Goal: Task Accomplishment & Management: Manage account settings

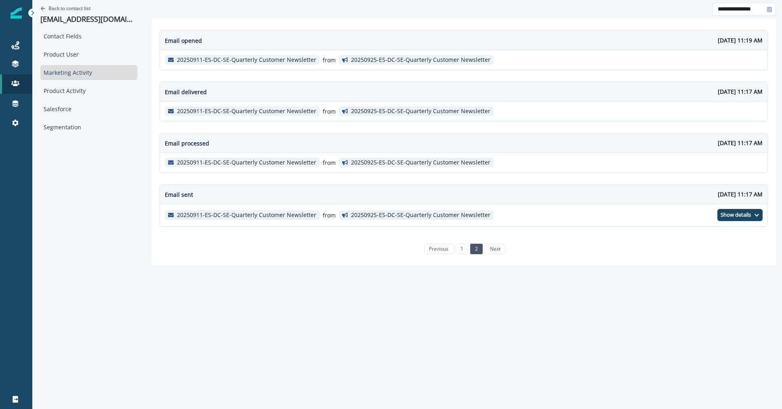
click at [87, 7] on p "Back to contact list" at bounding box center [69, 8] width 42 height 7
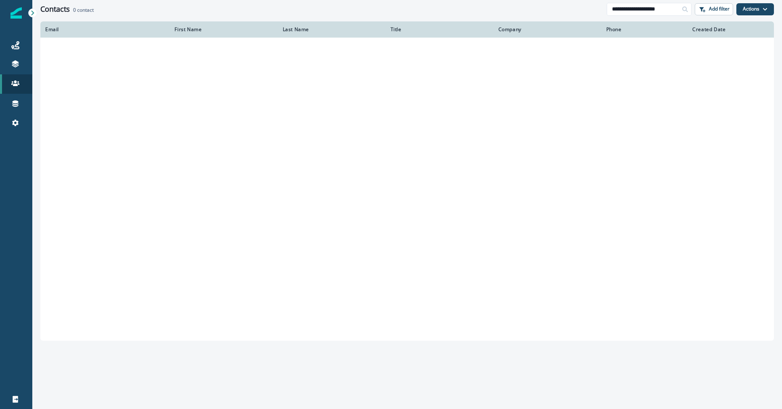
click at [639, 18] on div "**********" at bounding box center [406, 9] width 749 height 18
click at [637, 12] on input "**********" at bounding box center [648, 9] width 85 height 13
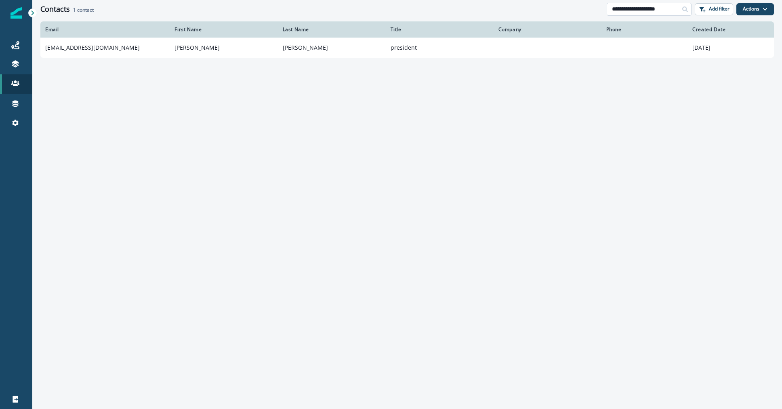
click at [637, 12] on input "**********" at bounding box center [648, 9] width 85 height 13
type input "**********"
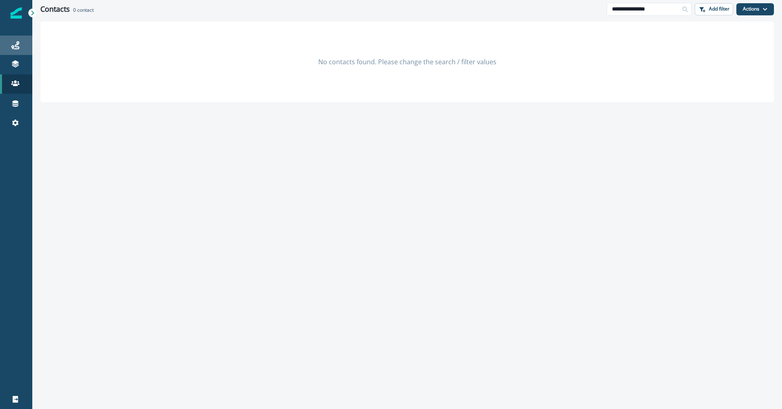
click at [20, 47] on div "Journeys" at bounding box center [16, 45] width 26 height 10
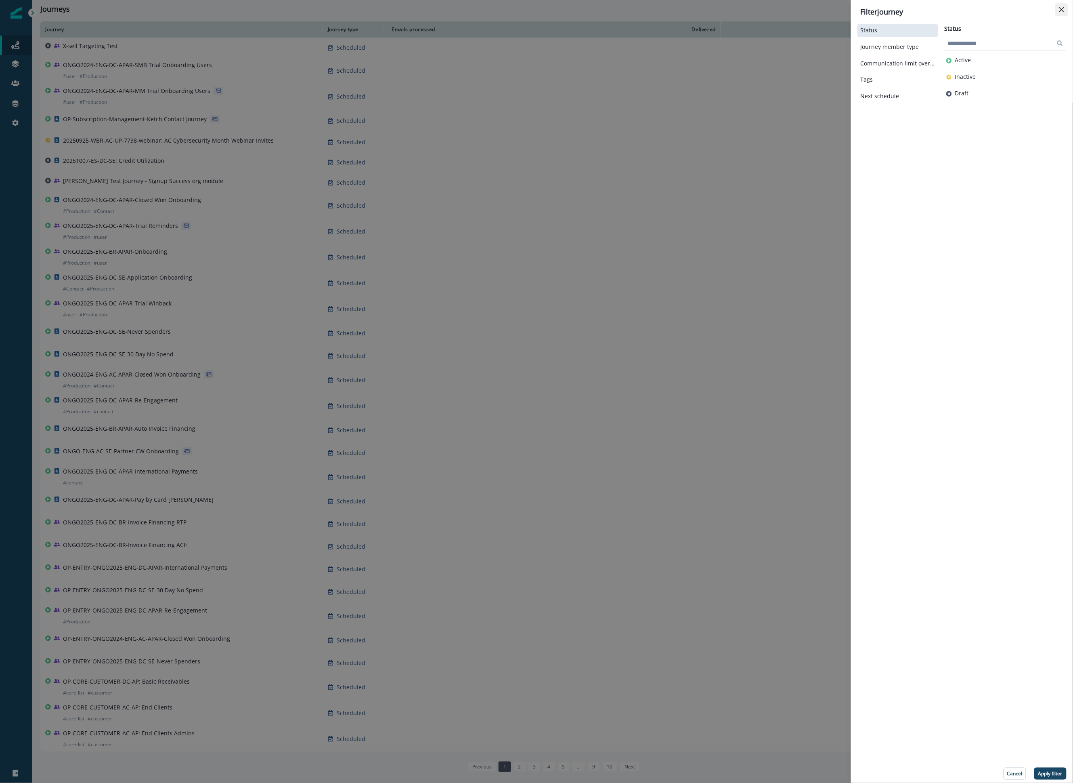
click at [1061, 10] on icon "Close" at bounding box center [1062, 9] width 5 height 5
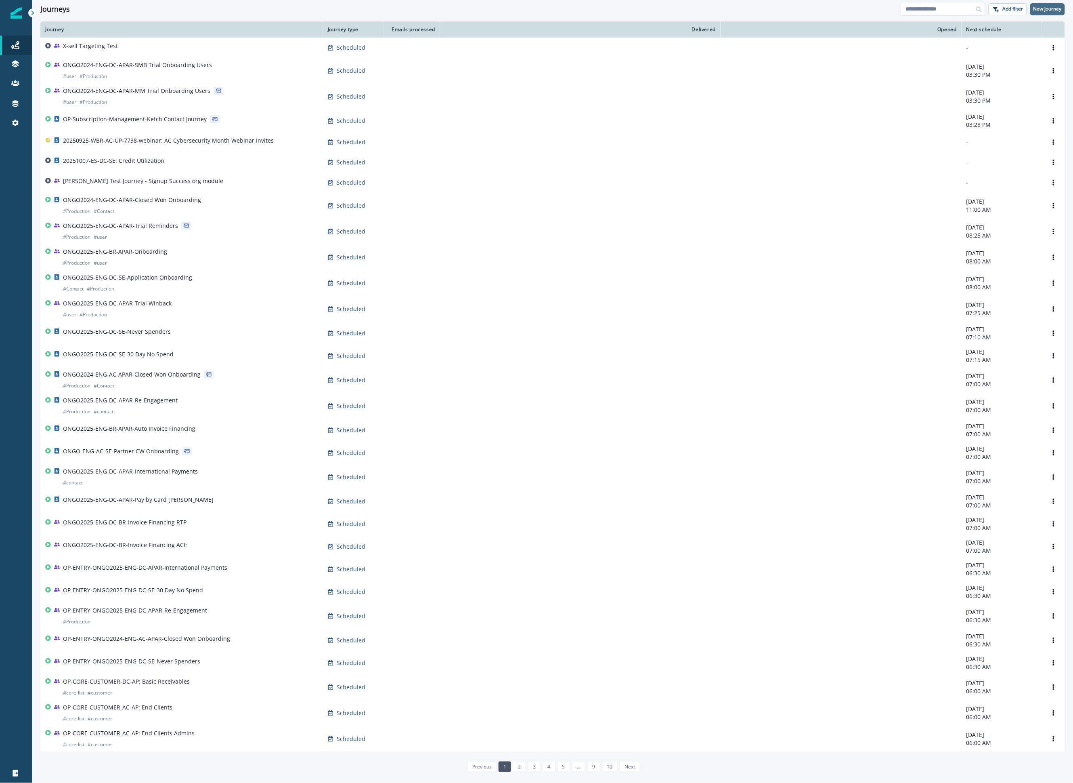
click at [1048, 6] on p "New journey" at bounding box center [1048, 9] width 28 height 6
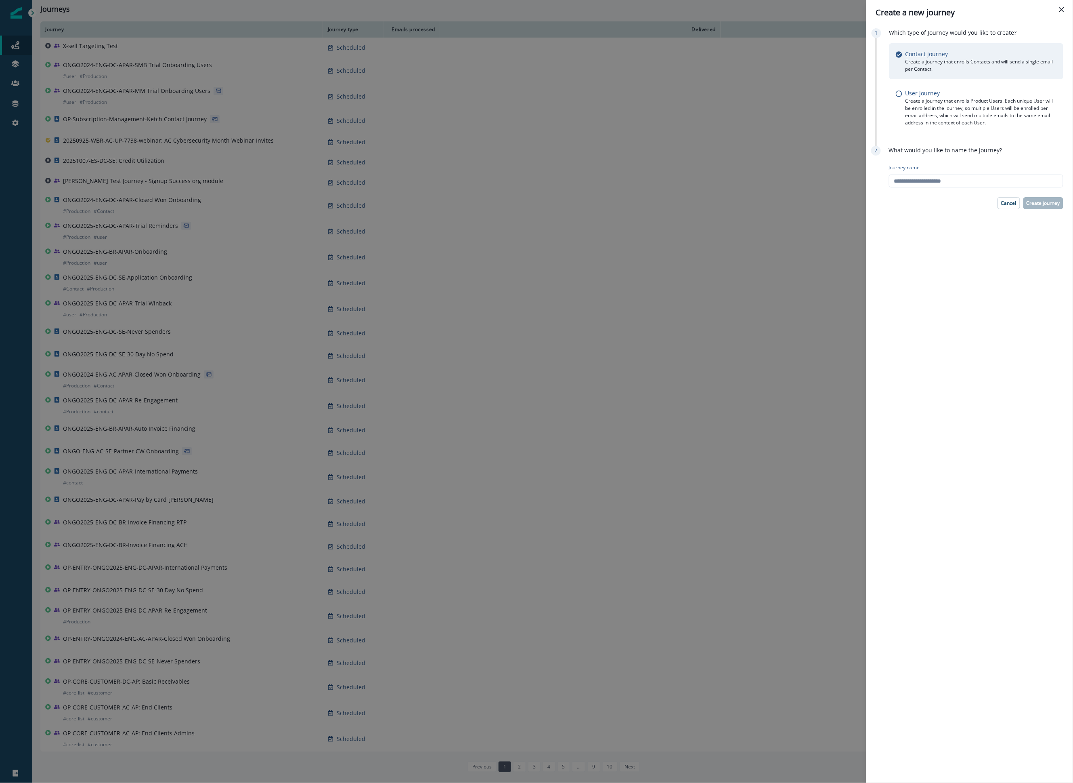
click at [949, 174] on div "Journey name" at bounding box center [976, 176] width 174 height 30
click at [955, 176] on input "Journey name" at bounding box center [976, 180] width 174 height 13
type input "**********"
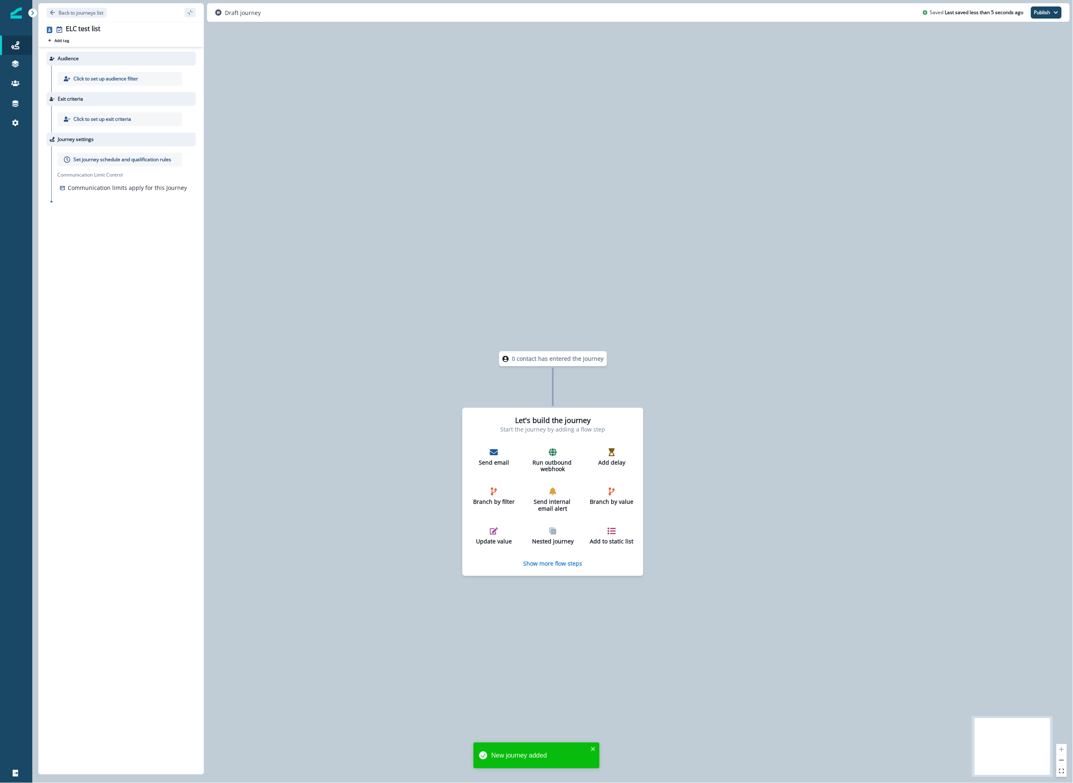
click at [109, 76] on p "Click to set up audience filter" at bounding box center [105, 78] width 65 height 7
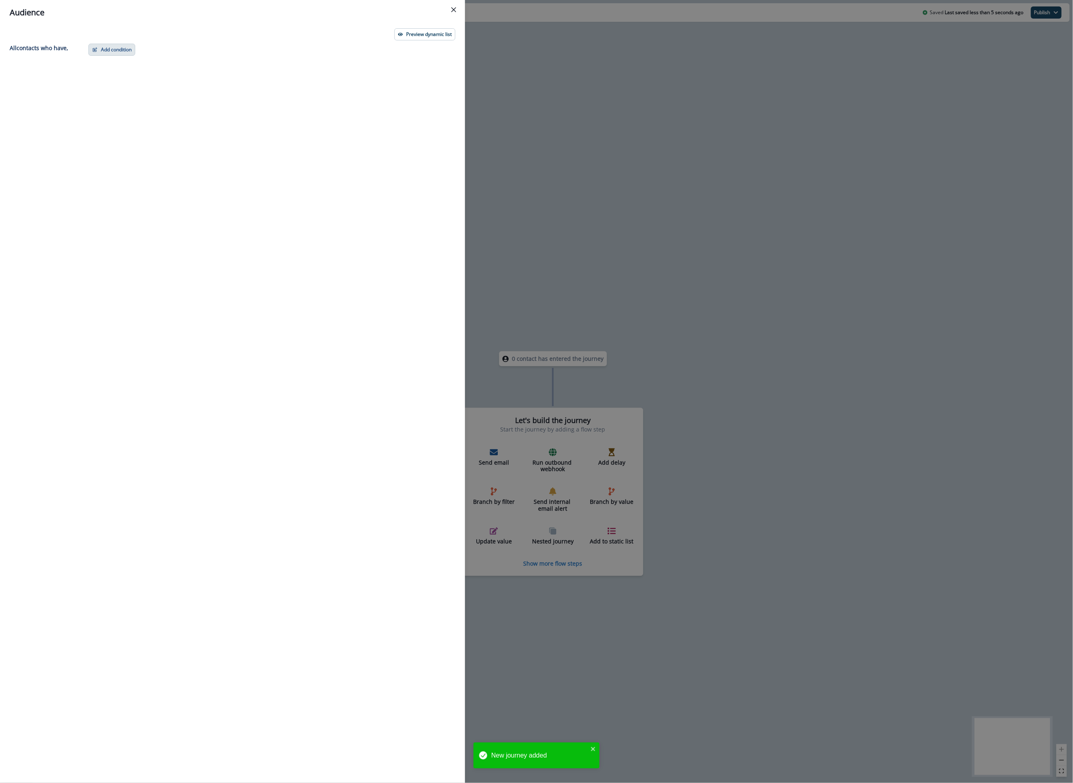
click at [121, 45] on button "Add condition" at bounding box center [111, 50] width 47 height 12
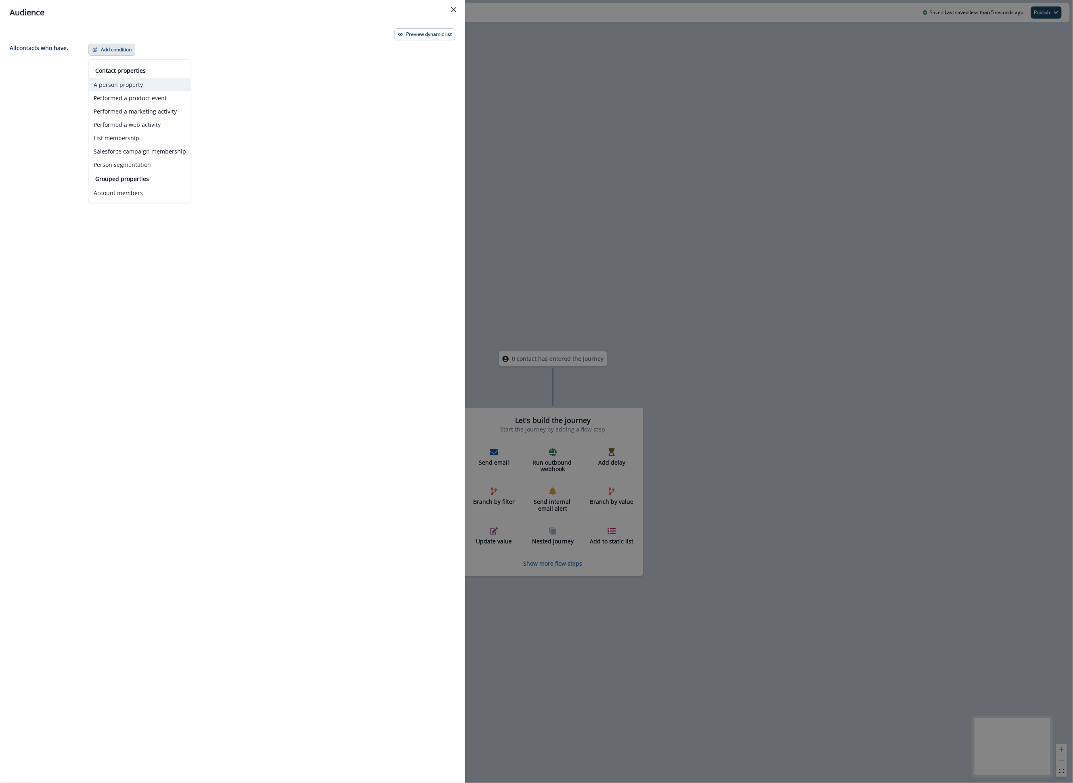
click at [144, 83] on button "A person property" at bounding box center [140, 84] width 102 height 13
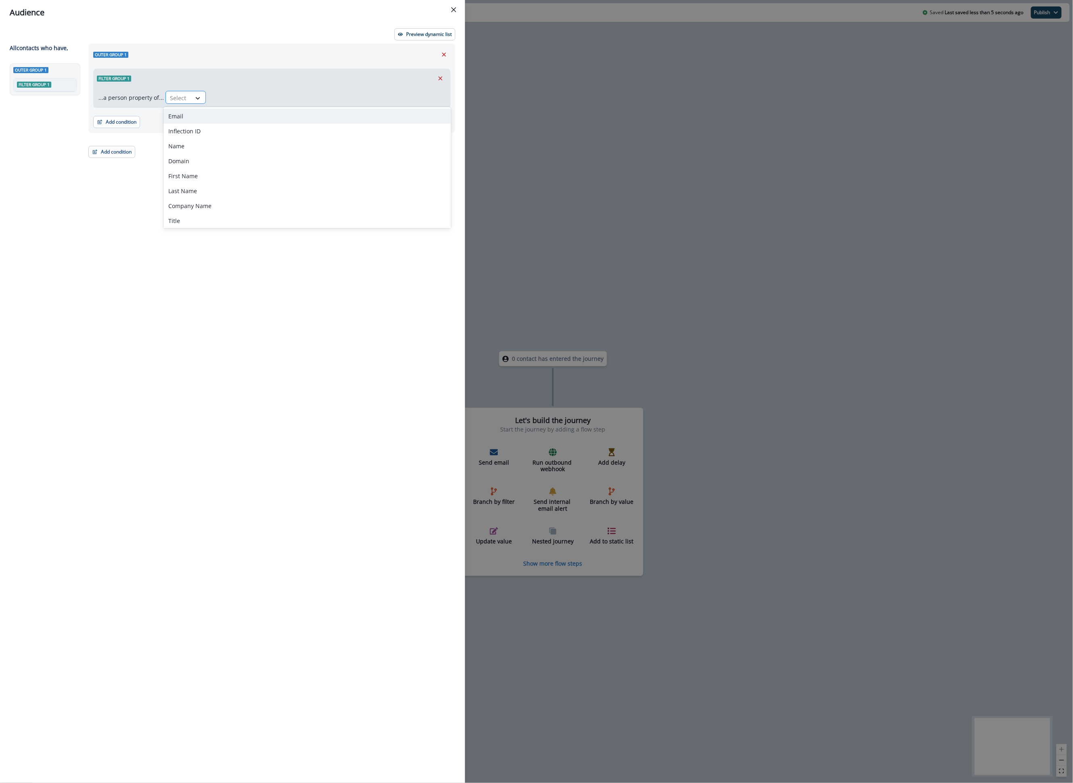
click at [194, 97] on icon at bounding box center [197, 98] width 7 height 8
type input "*"
type input "*******"
click at [196, 161] on div "org.apar_channel" at bounding box center [217, 160] width 107 height 15
click at [275, 100] on div at bounding box center [272, 97] width 15 height 13
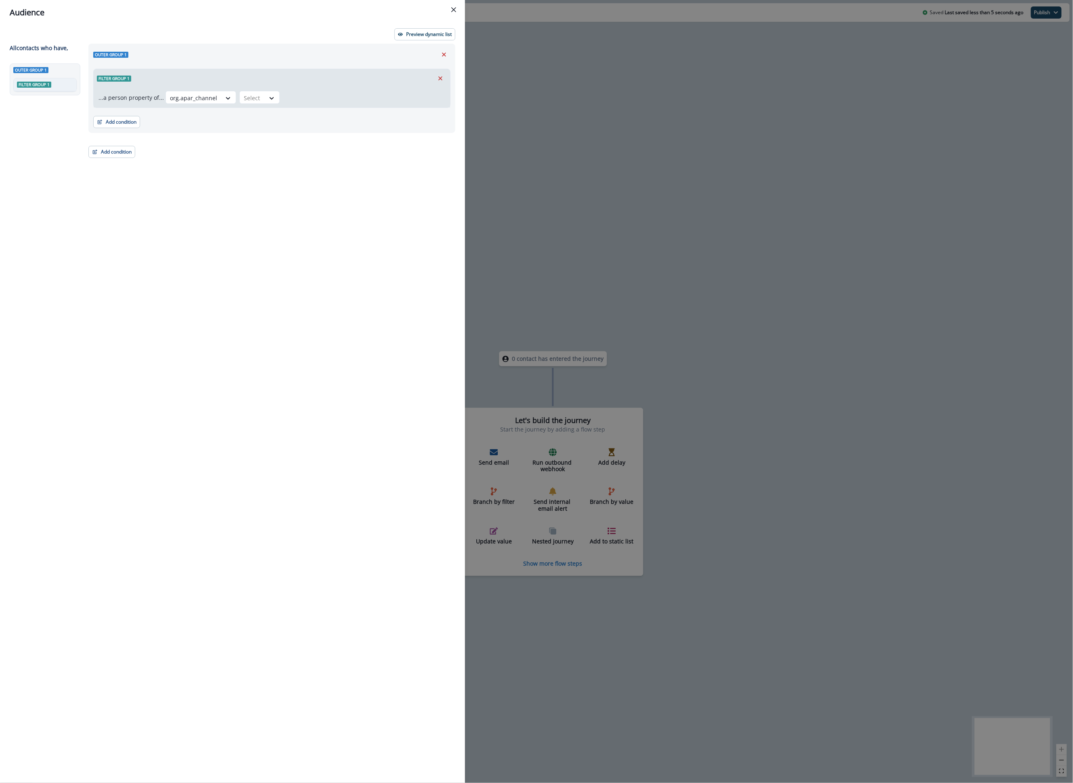
click at [277, 103] on div "org.apar_channel Select" at bounding box center [306, 97] width 280 height 13
click at [248, 100] on div at bounding box center [252, 98] width 17 height 10
type input "*"
click at [269, 206] on div "contains" at bounding box center [267, 204] width 63 height 15
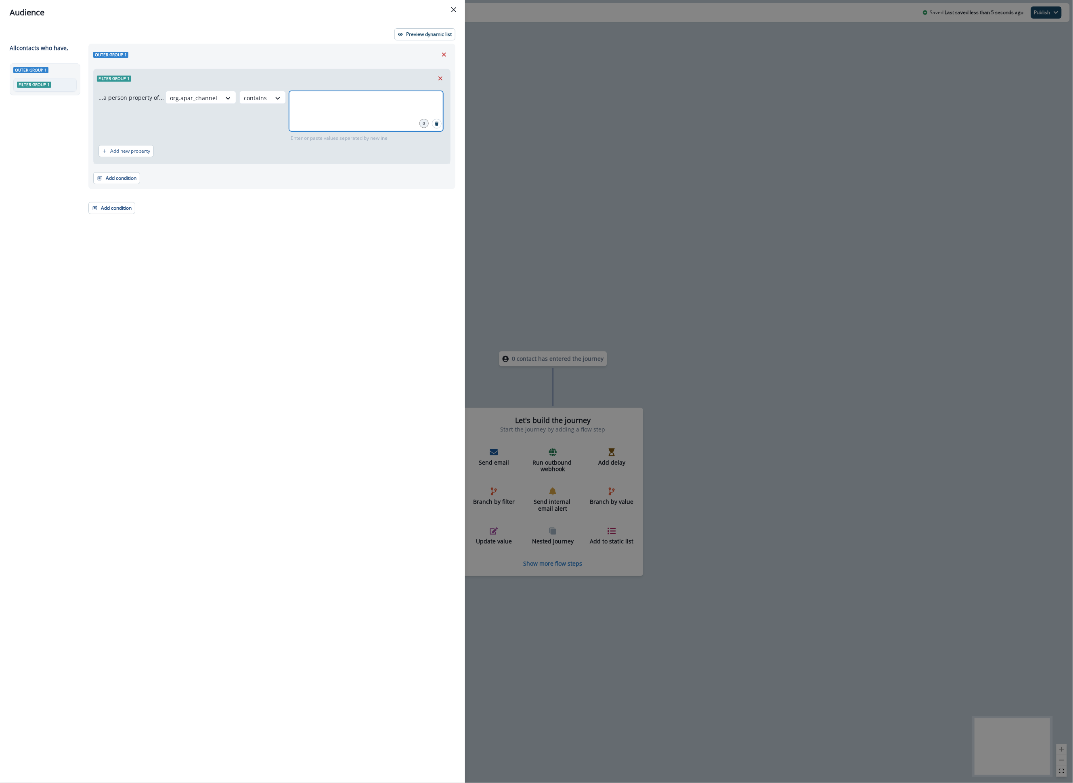
click at [301, 107] on input "text" at bounding box center [366, 101] width 152 height 16
type input "******"
click at [115, 179] on button "Add condition" at bounding box center [116, 178] width 47 height 12
drag, startPoint x: 151, startPoint y: 222, endPoint x: 303, endPoint y: 142, distance: 172.7
click at [303, 142] on div "Outer group 1 Filter group 1 ...a person property of... org.apar_channel contai…" at bounding box center [271, 116] width 367 height 145
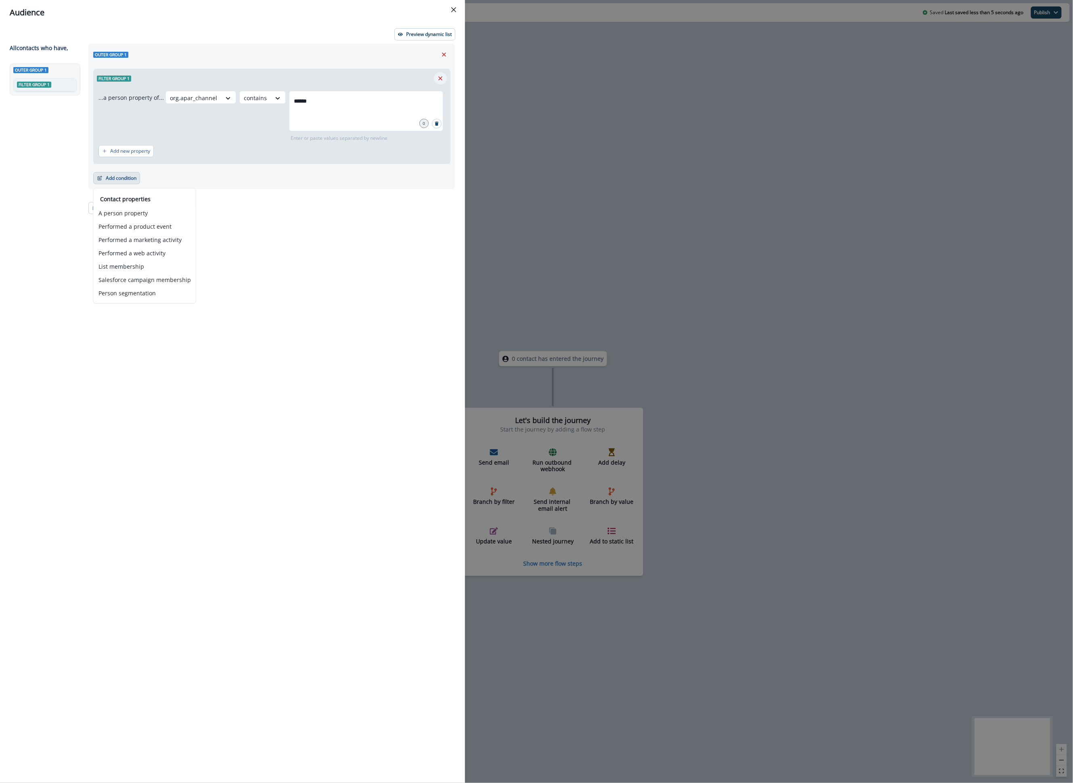
click at [441, 73] on button "Remove" at bounding box center [440, 78] width 13 height 12
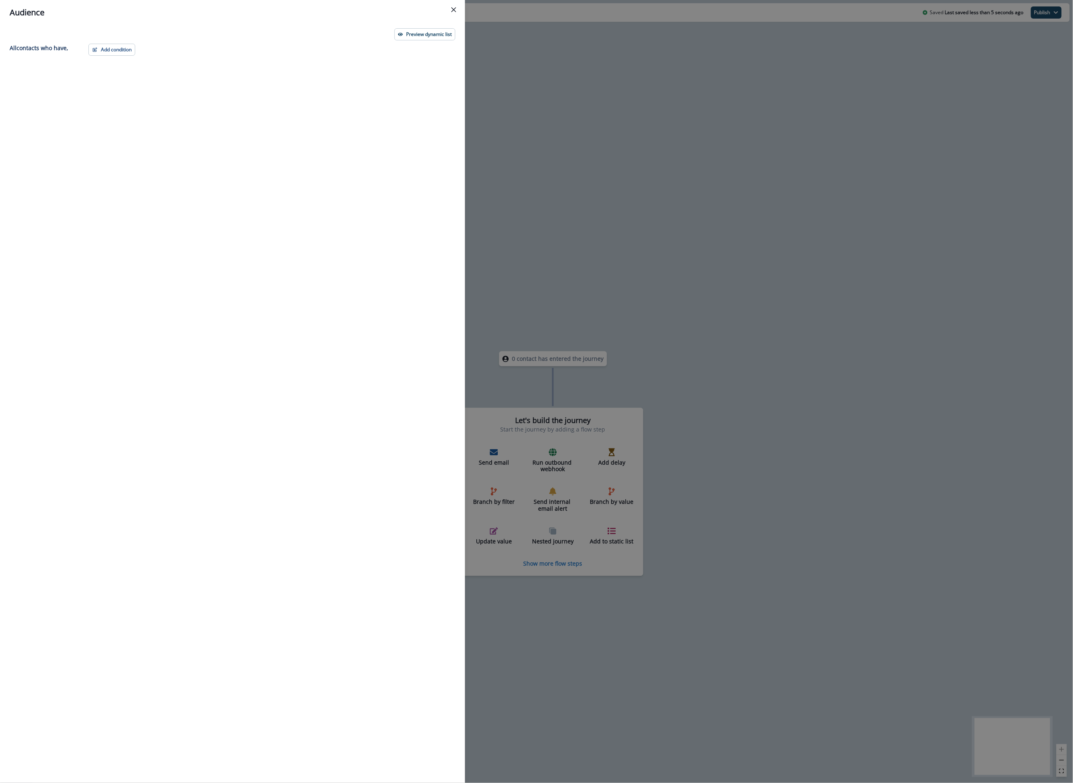
click at [102, 38] on div "Preview dynamic list" at bounding box center [233, 34] width 446 height 12
click at [108, 53] on button "Add condition" at bounding box center [111, 50] width 47 height 12
click at [155, 158] on button "Person segmentation" at bounding box center [140, 164] width 102 height 13
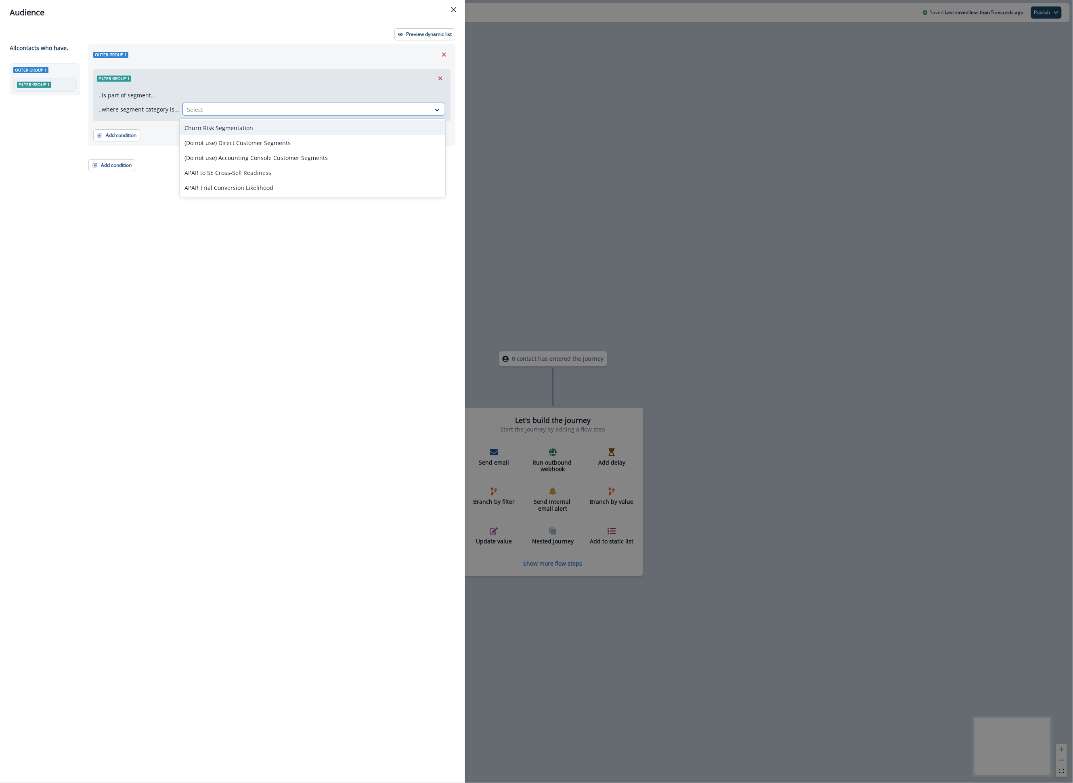
click at [208, 105] on div at bounding box center [306, 110] width 239 height 10
click at [439, 81] on icon "Remove" at bounding box center [440, 78] width 7 height 7
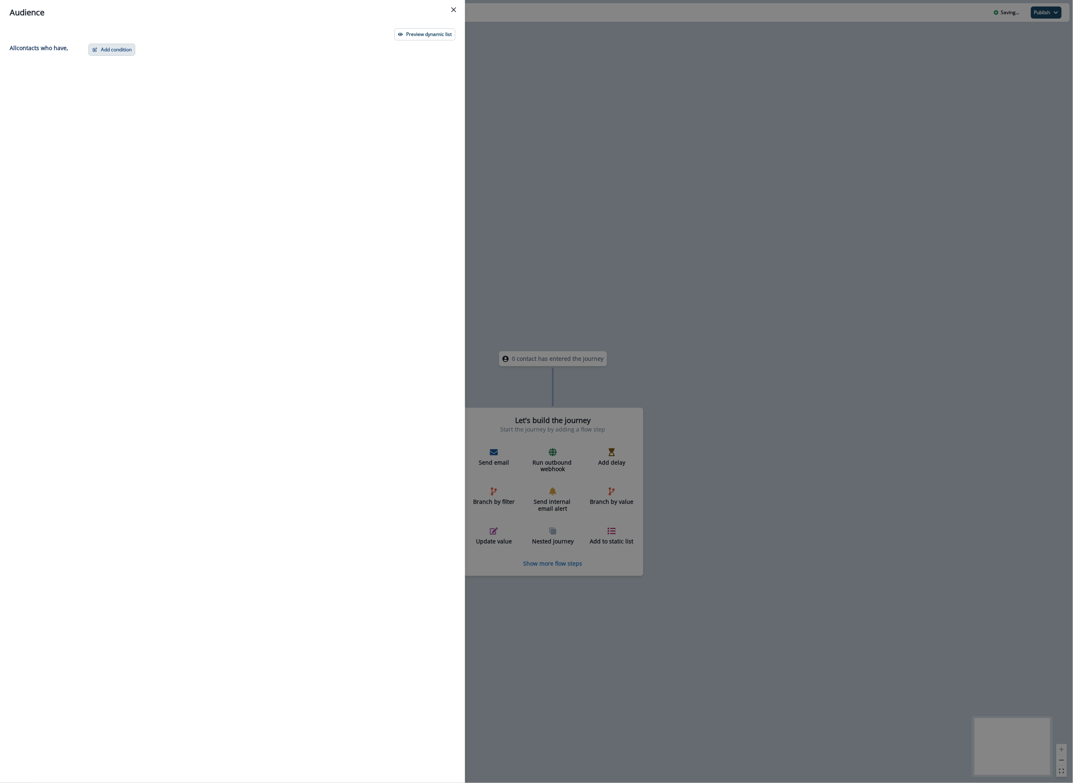
drag, startPoint x: 135, startPoint y: 65, endPoint x: 112, endPoint y: 45, distance: 30.4
click at [112, 45] on div "Add condition Contact properties A person property Performed a product event Pe…" at bounding box center [270, 398] width 372 height 709
click at [112, 45] on button "Add condition" at bounding box center [111, 50] width 47 height 12
click at [150, 141] on button "List membership" at bounding box center [140, 137] width 102 height 13
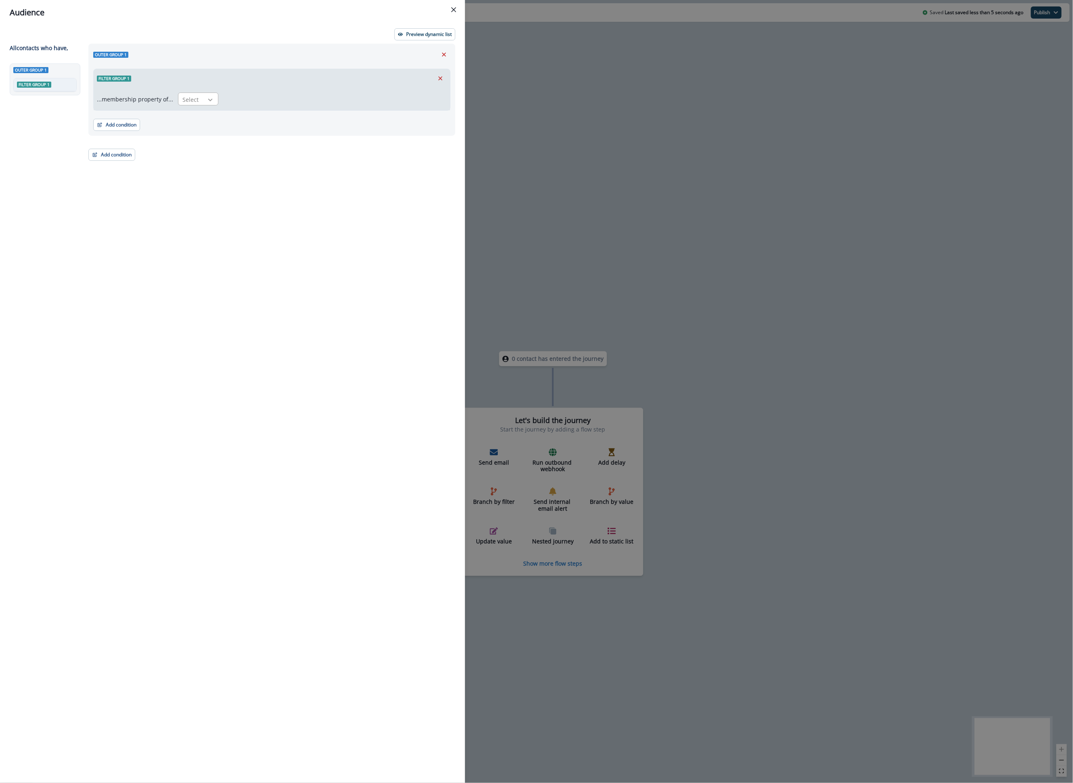
click at [211, 97] on icon at bounding box center [210, 100] width 7 height 8
click at [201, 130] on div "in" at bounding box center [196, 132] width 40 height 15
click at [266, 90] on div "...membership property of... in Select" at bounding box center [272, 99] width 357 height 23
click at [269, 101] on div at bounding box center [328, 99] width 200 height 10
click at [420, 71] on div "Filter group 1" at bounding box center [272, 78] width 357 height 19
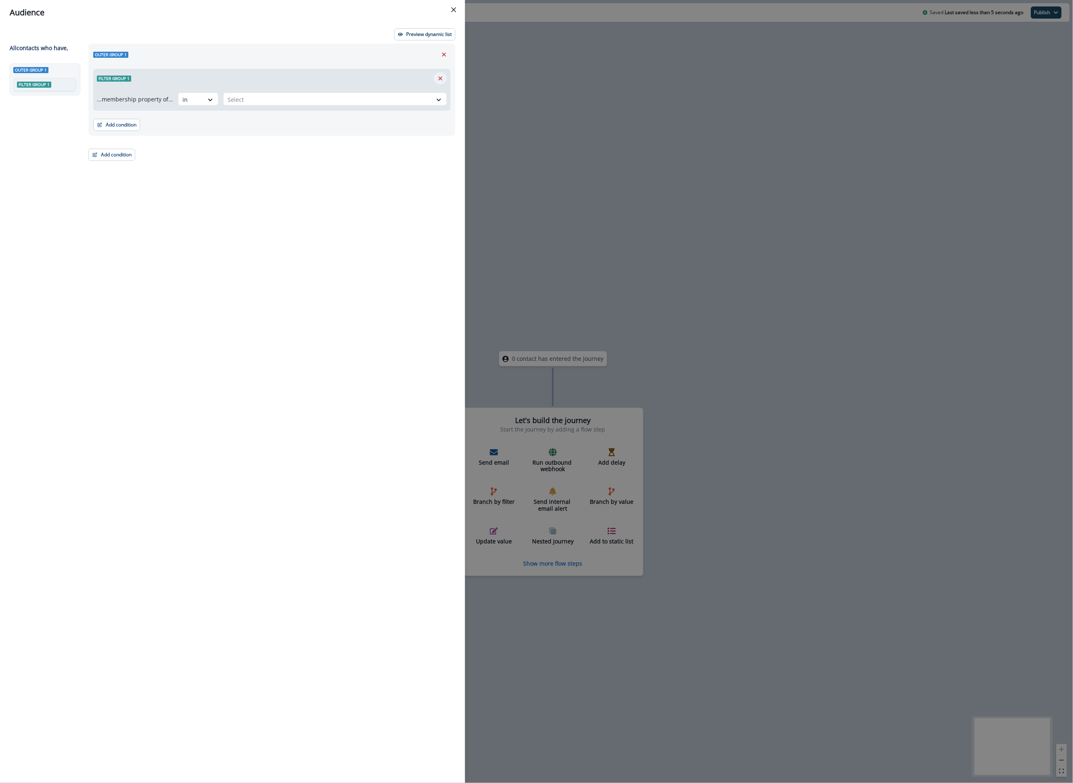
click at [437, 78] on icon "Remove" at bounding box center [440, 78] width 7 height 7
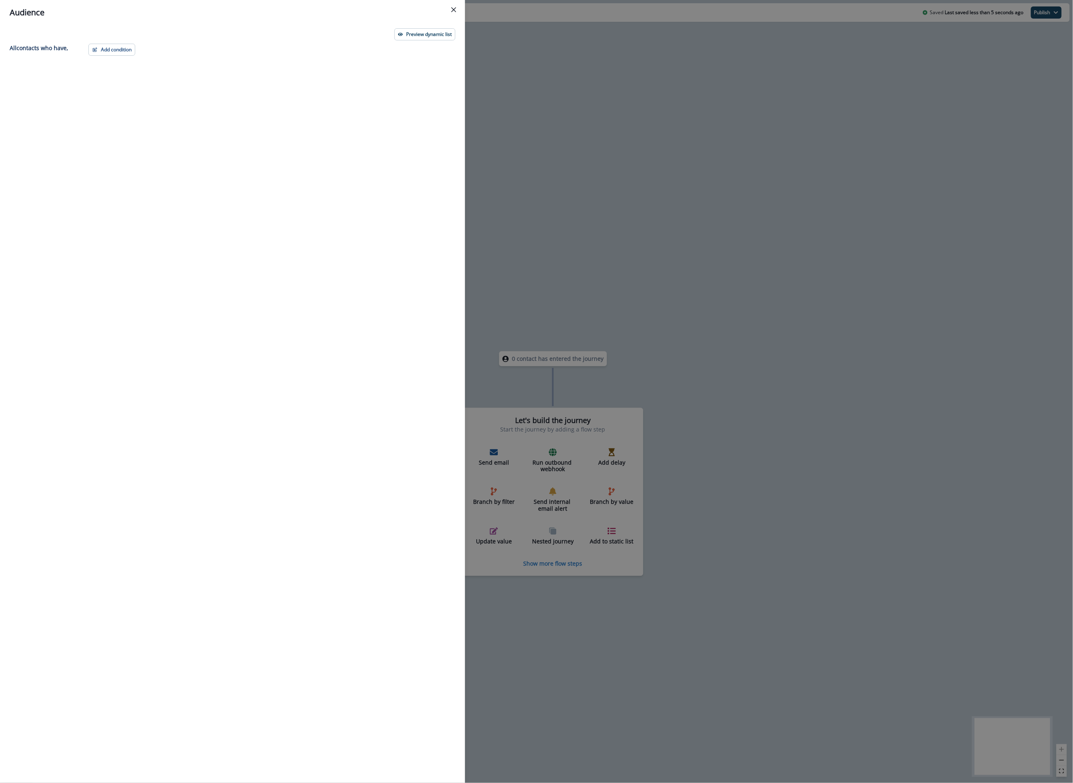
click at [100, 41] on div "Preview dynamic list All contact s who have, Add condition Contact properties A…" at bounding box center [232, 404] width 465 height 758
click at [104, 57] on div "Add condition Contact properties A person property Performed a product event Pe…" at bounding box center [270, 398] width 372 height 709
click at [99, 61] on div "Add condition Contact properties A person property Performed a product event Pe…" at bounding box center [270, 398] width 372 height 709
click at [99, 53] on button "Add condition" at bounding box center [111, 50] width 47 height 12
click at [119, 105] on button "Performed a marketing activity" at bounding box center [140, 111] width 102 height 13
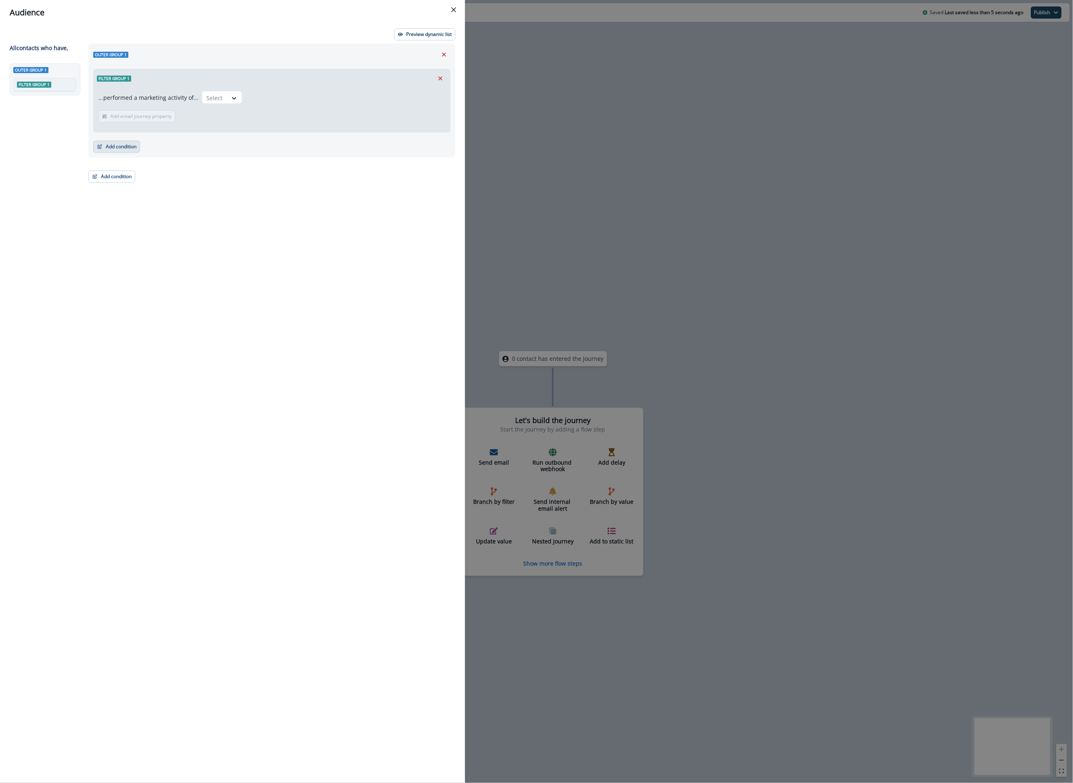
click at [124, 147] on button "Add condition" at bounding box center [116, 147] width 47 height 12
click at [227, 94] on div at bounding box center [234, 98] width 14 height 8
click at [227, 97] on div at bounding box center [234, 98] width 14 height 8
click at [447, 79] on div "Filter group 1" at bounding box center [272, 78] width 357 height 19
click at [441, 79] on icon "Remove" at bounding box center [440, 78] width 7 height 7
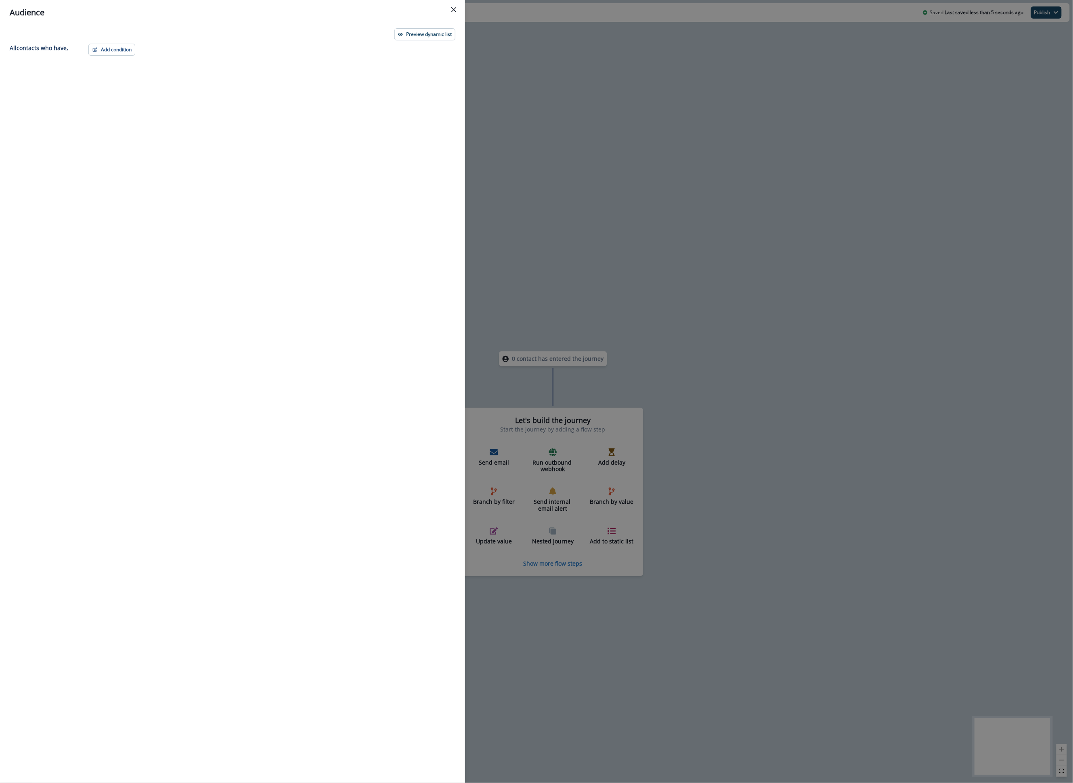
click at [141, 55] on div "Add condition Contact properties A person property Performed a product event Pe…" at bounding box center [270, 398] width 372 height 709
click at [118, 49] on button "Add condition" at bounding box center [111, 50] width 47 height 12
click at [133, 122] on button "Performed a web activity" at bounding box center [140, 124] width 102 height 13
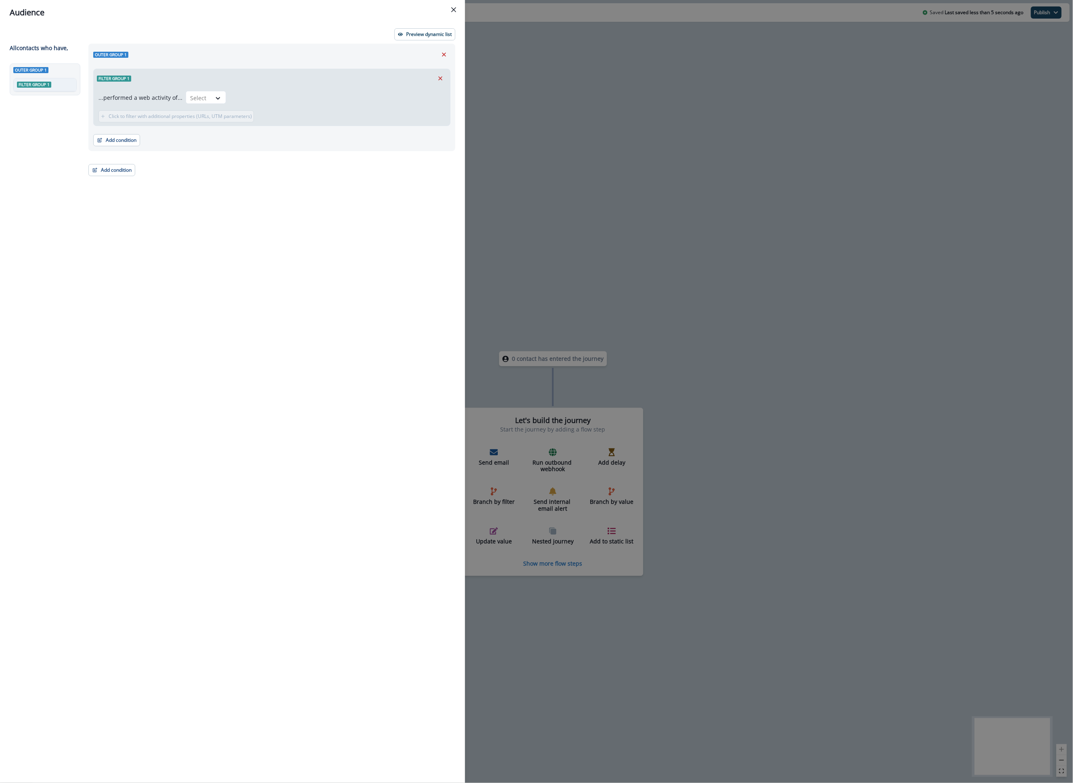
click at [448, 81] on div "Filter group 1" at bounding box center [272, 78] width 357 height 19
click at [436, 76] on button "Remove" at bounding box center [440, 78] width 13 height 12
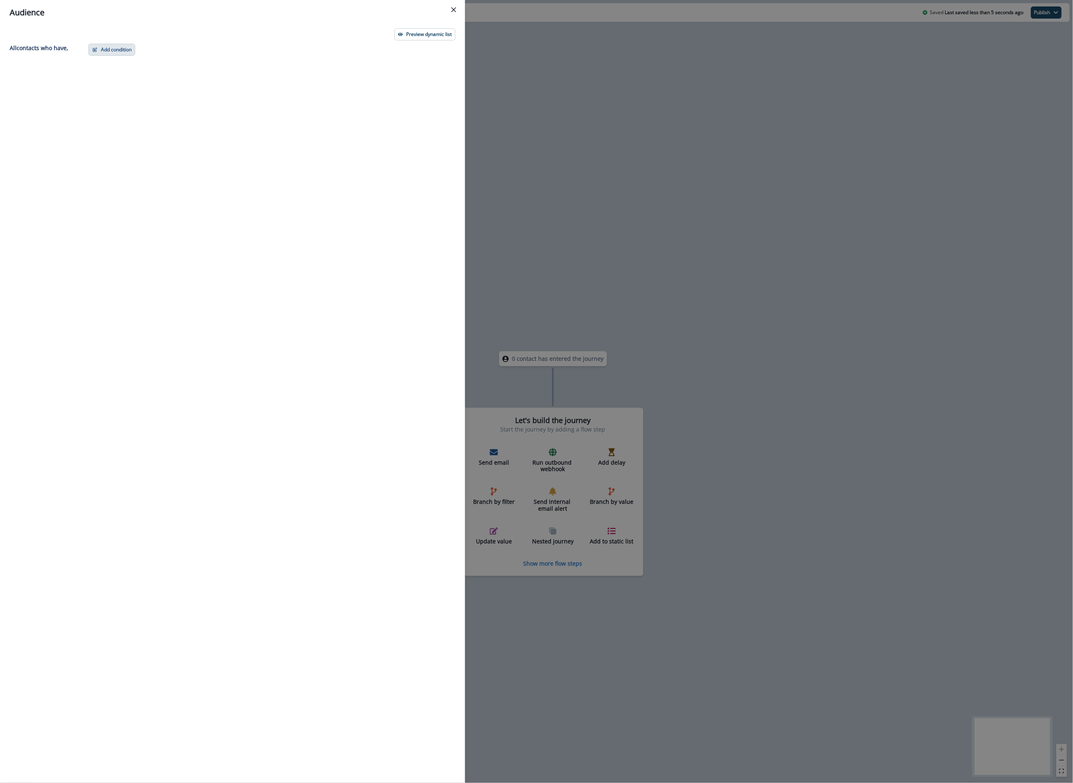
click at [134, 46] on button "Add condition" at bounding box center [111, 50] width 47 height 12
click at [127, 91] on button "Performed a product event" at bounding box center [140, 97] width 102 height 13
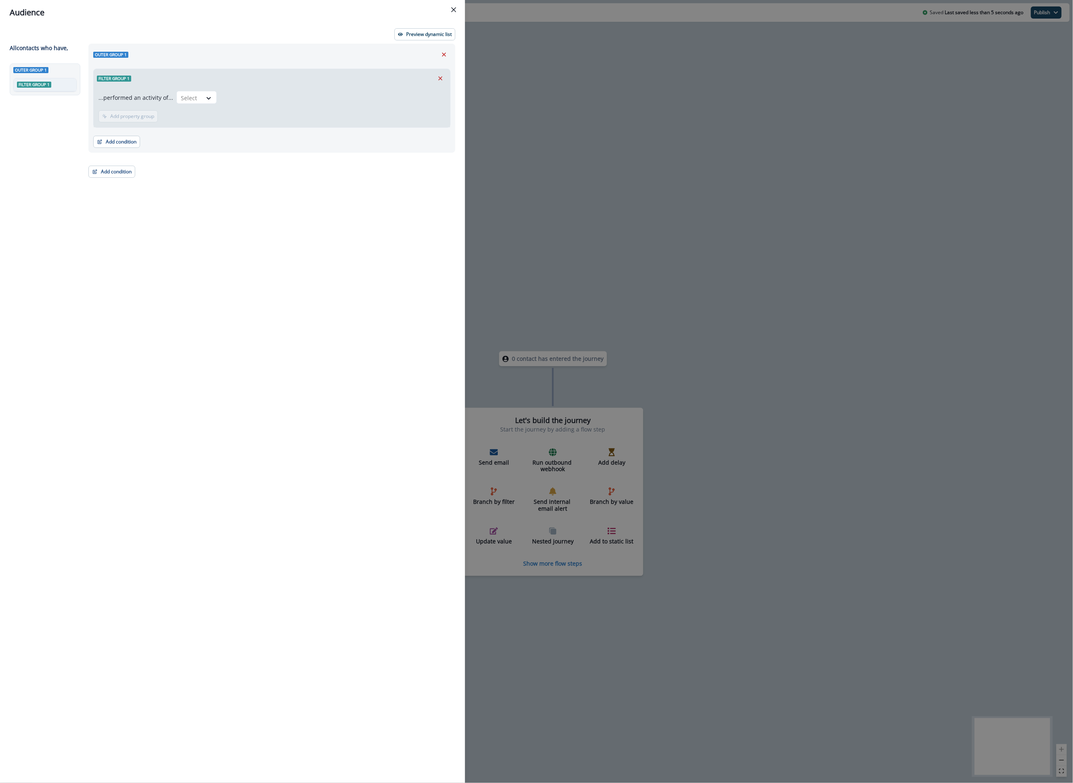
click at [189, 109] on div "...performed an activity of... Select Add frequency Add time frame Add property…" at bounding box center [272, 108] width 357 height 40
click at [189, 99] on div at bounding box center [189, 98] width 17 height 10
type input "*"
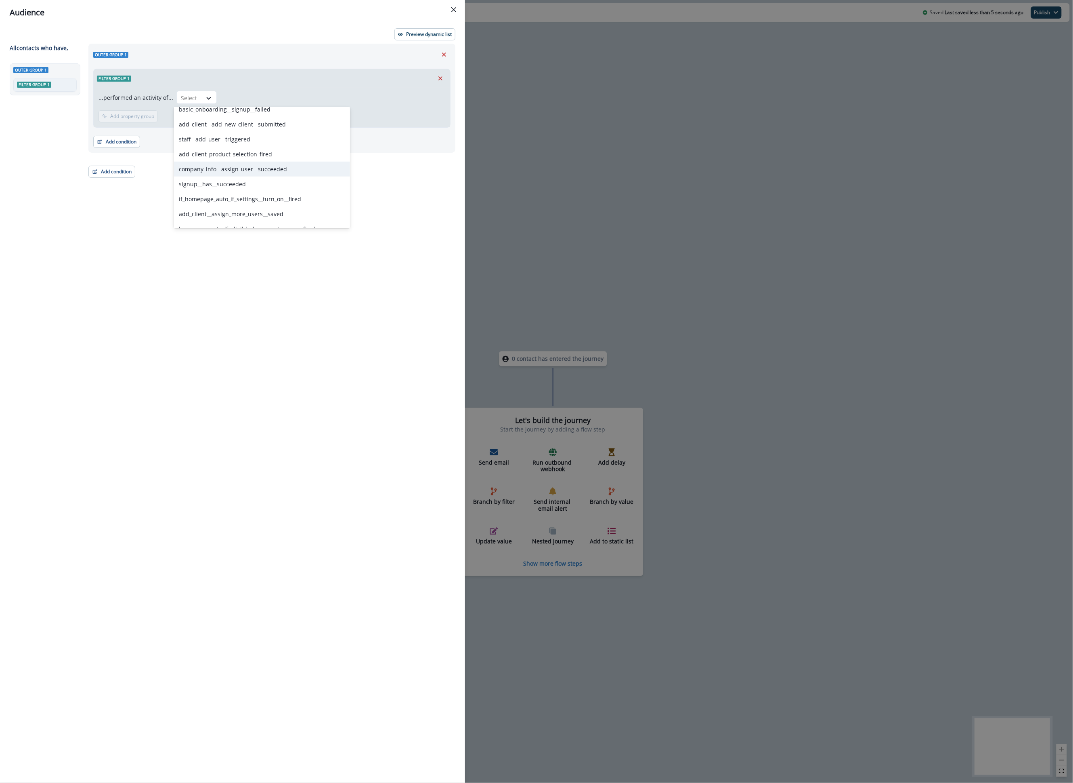
scroll to position [271, 0]
click at [455, 68] on div "Outer group 1 Filter group 1 ...performed an activity of... staff__add_user__tr…" at bounding box center [271, 98] width 367 height 109
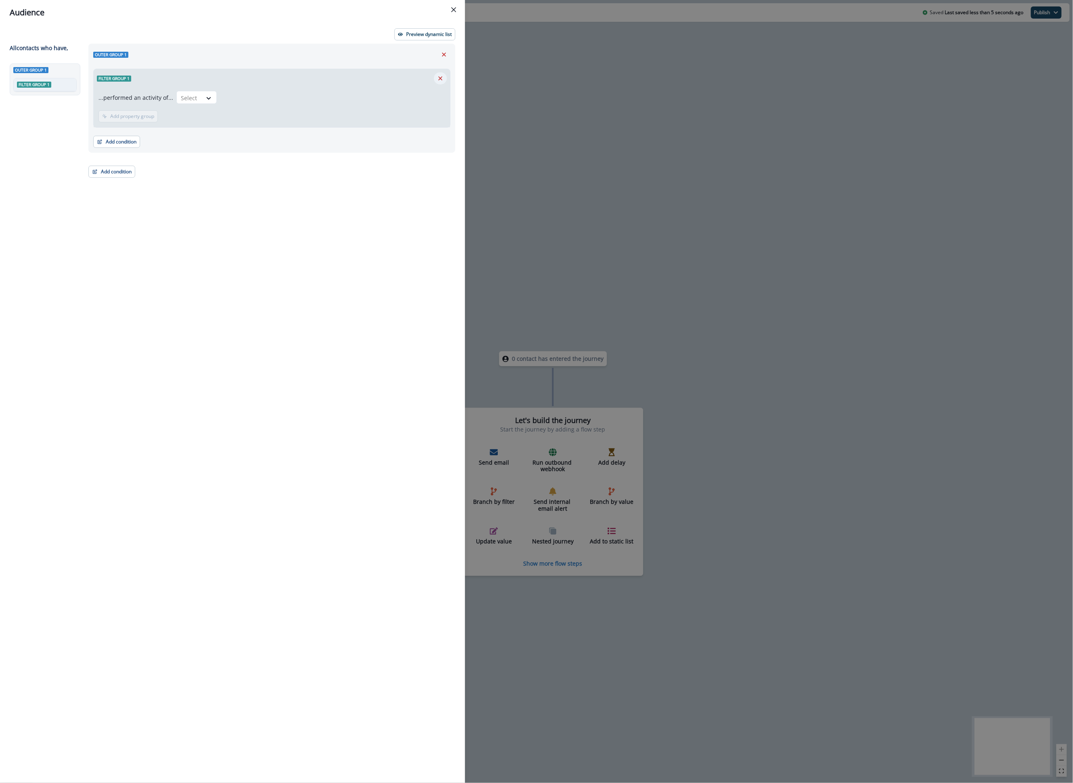
click at [443, 75] on icon "Remove" at bounding box center [440, 78] width 7 height 7
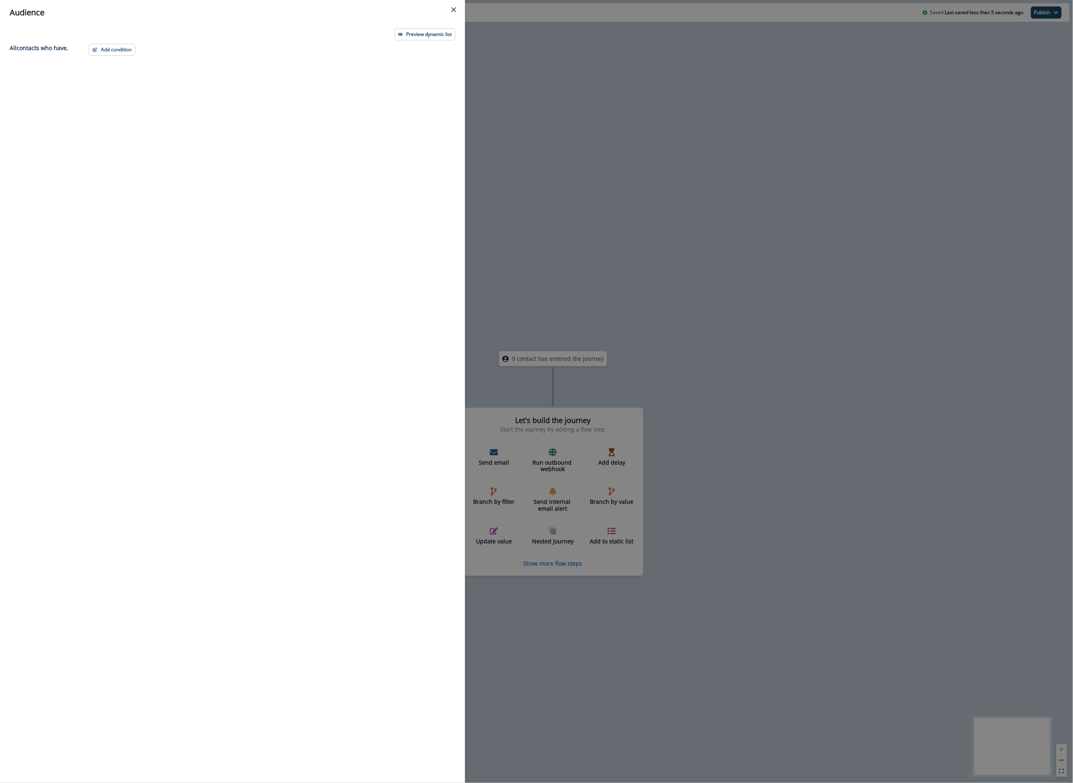
click at [86, 44] on div "Add condition Contact properties A person property Performed a product event Pe…" at bounding box center [270, 398] width 372 height 709
click at [99, 59] on div "Add condition Contact properties A person property Performed a product event Pe…" at bounding box center [270, 398] width 372 height 709
click at [101, 54] on button "Add condition" at bounding box center [111, 50] width 47 height 12
click at [146, 84] on button "A person property" at bounding box center [140, 84] width 102 height 13
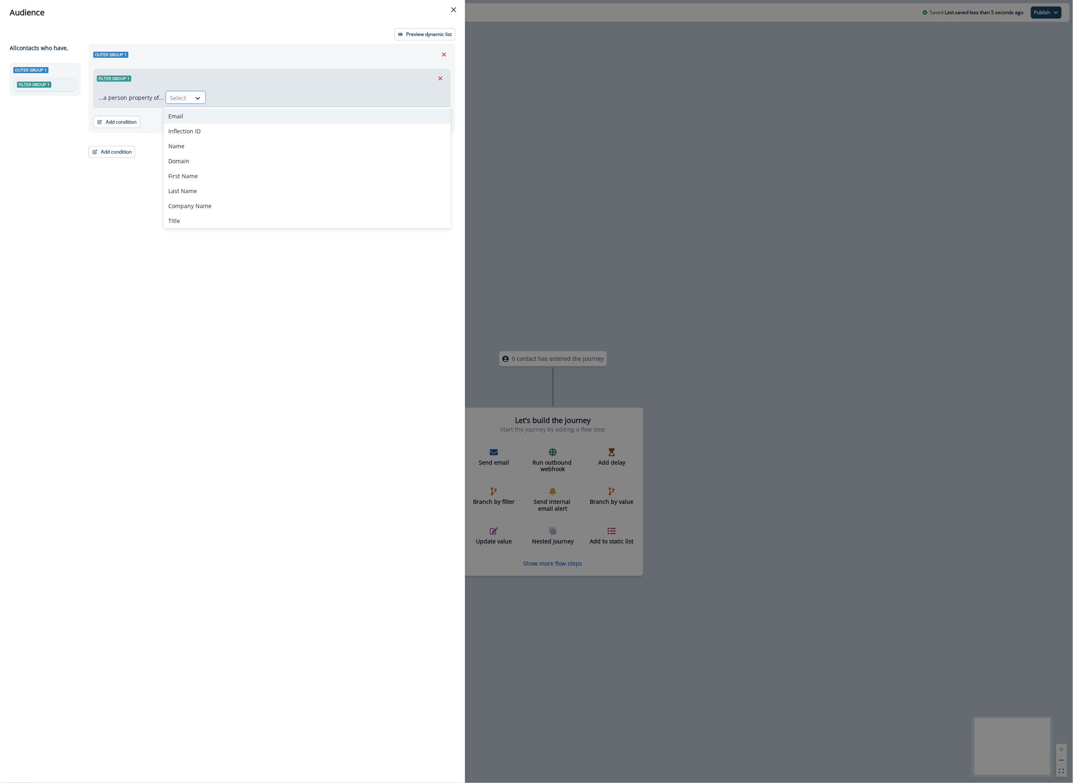
click at [179, 104] on div "Select" at bounding box center [178, 97] width 25 height 13
type input "****"
drag, startPoint x: 212, startPoint y: 170, endPoint x: 213, endPoint y: 161, distance: 8.9
click at [213, 161] on div "product user.apar_is_active_pom product user.apar_created_date_pom product user…" at bounding box center [307, 167] width 287 height 121
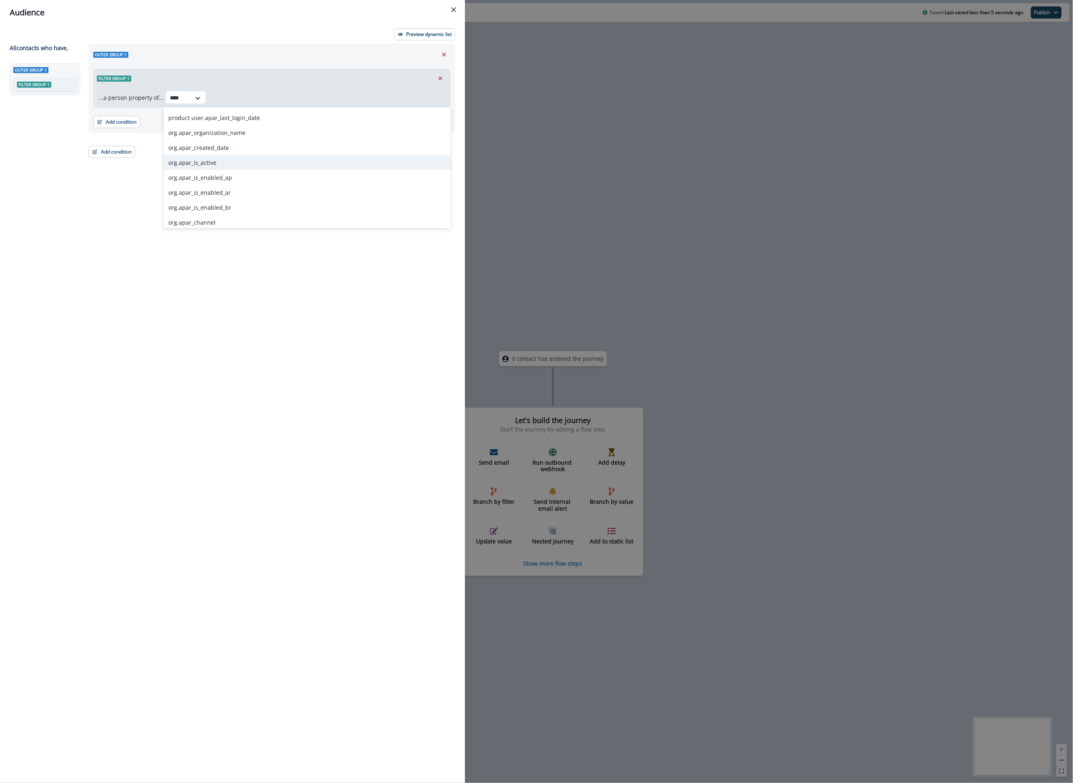
click at [213, 161] on div "org.apar_is_active" at bounding box center [307, 162] width 287 height 15
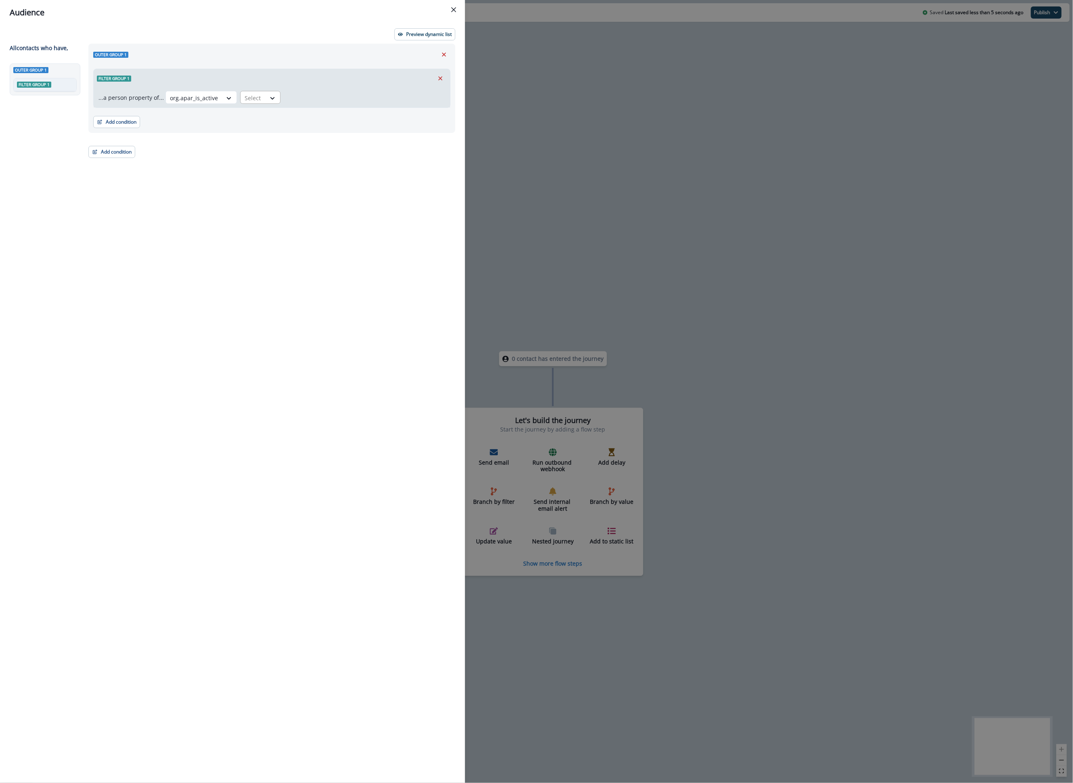
click at [248, 101] on div at bounding box center [253, 98] width 17 height 10
click at [448, 88] on div "...a person property of... org.apar_is_active Select" at bounding box center [272, 98] width 357 height 20
click at [442, 80] on icon "Remove" at bounding box center [440, 78] width 7 height 7
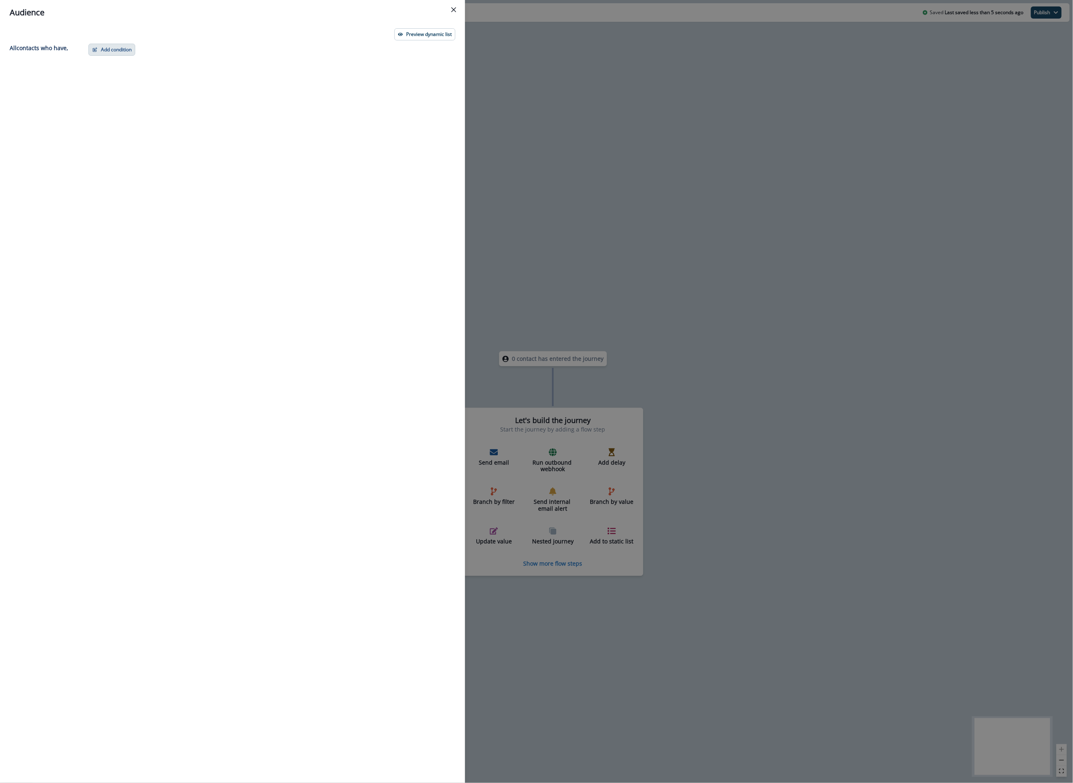
click at [99, 45] on button "Add condition" at bounding box center [111, 50] width 47 height 12
click at [564, 153] on div "Audience Preview dynamic list All contact s who have, Add condition Contact pro…" at bounding box center [536, 391] width 1073 height 783
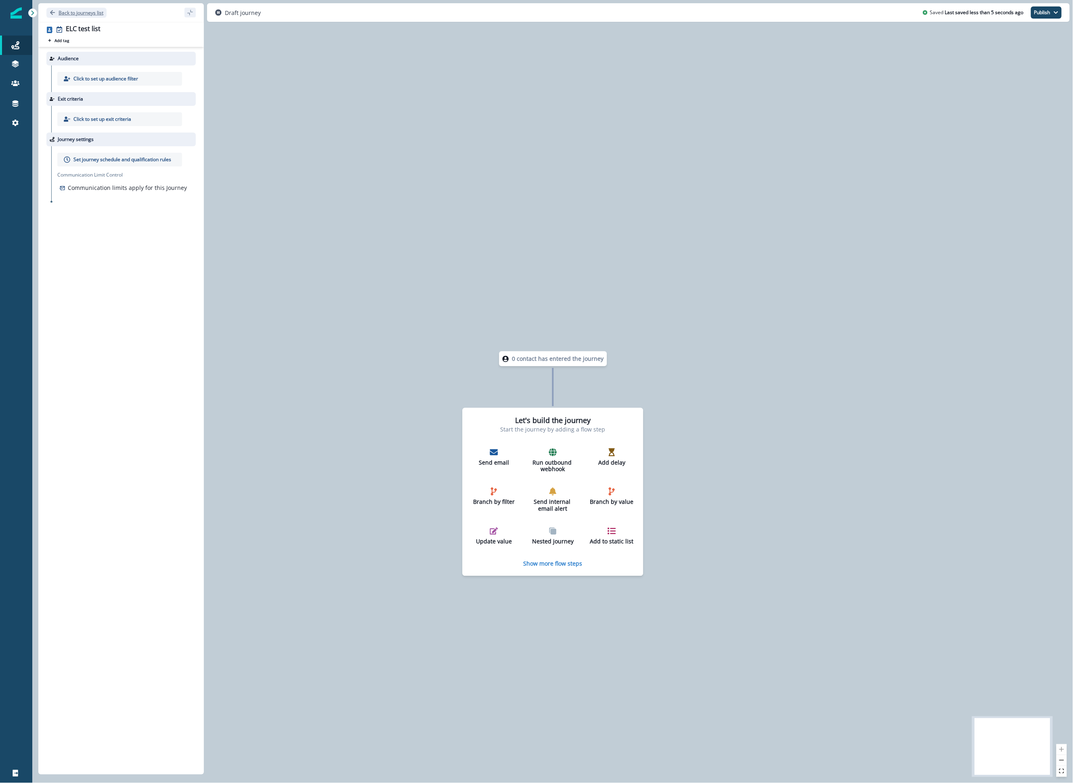
click at [82, 8] on button "Back to journeys list" at bounding box center [76, 13] width 60 height 10
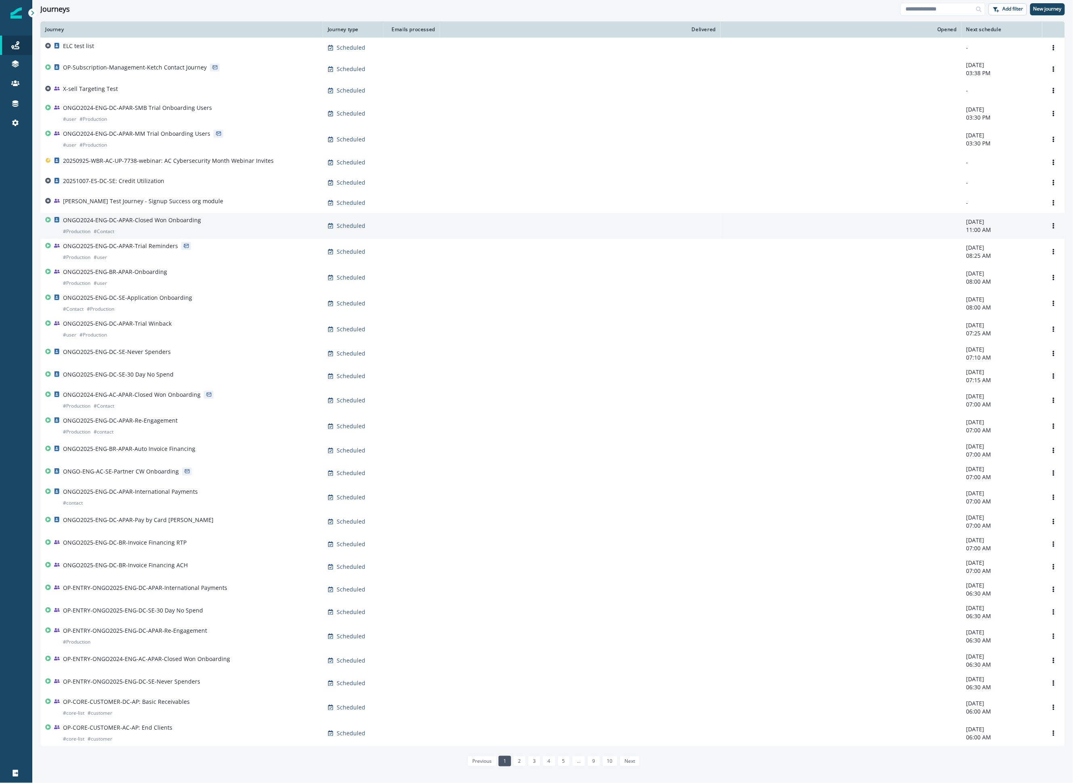
scroll to position [2, 0]
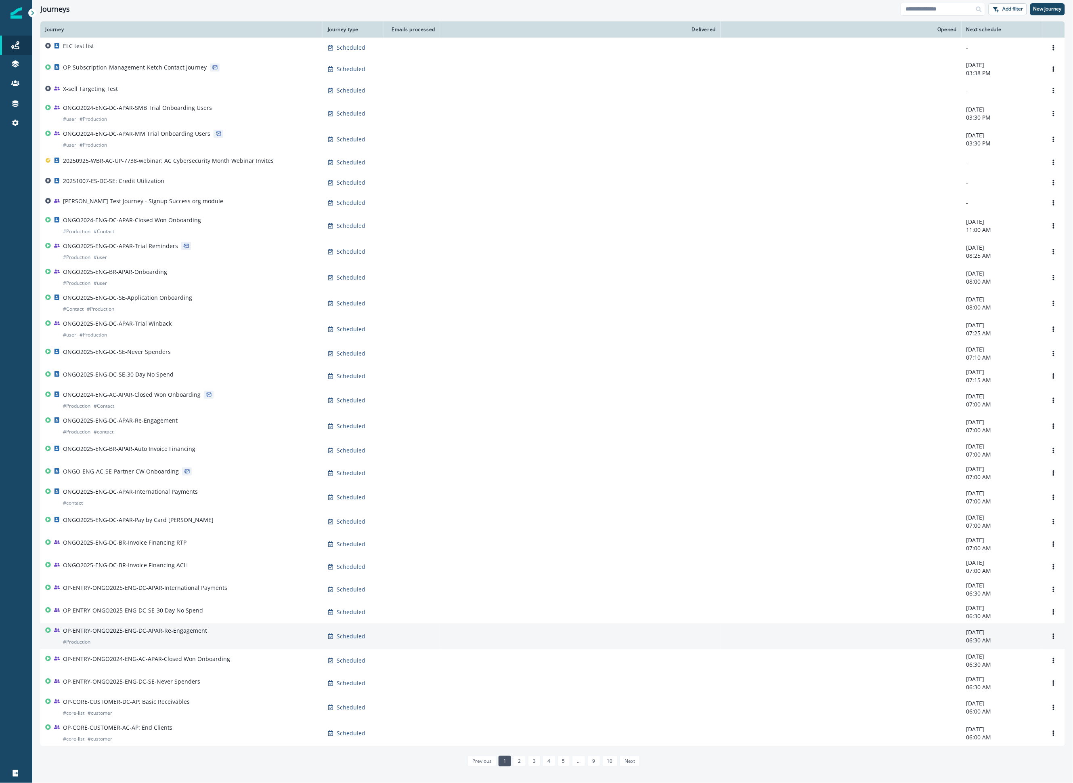
click at [192, 634] on p "OP-ENTRY-ONGO2025-ENG-DC-APAR-Re-Engagement" at bounding box center [135, 630] width 144 height 8
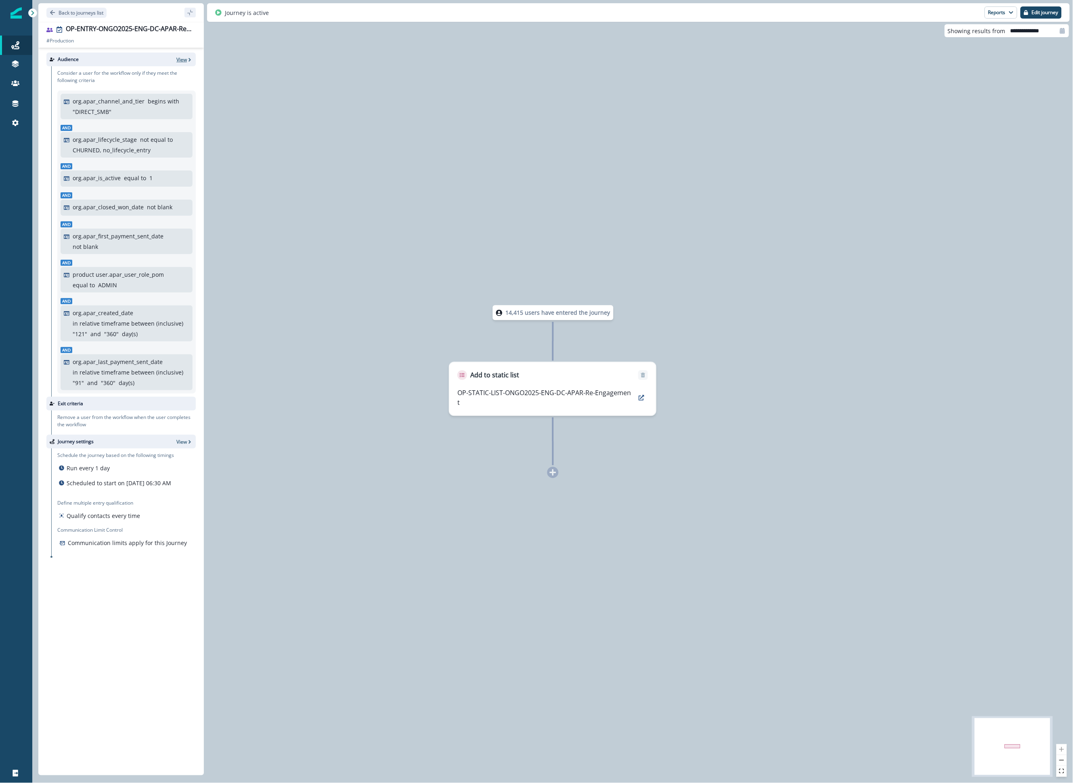
click at [182, 57] on p "View" at bounding box center [181, 59] width 10 height 7
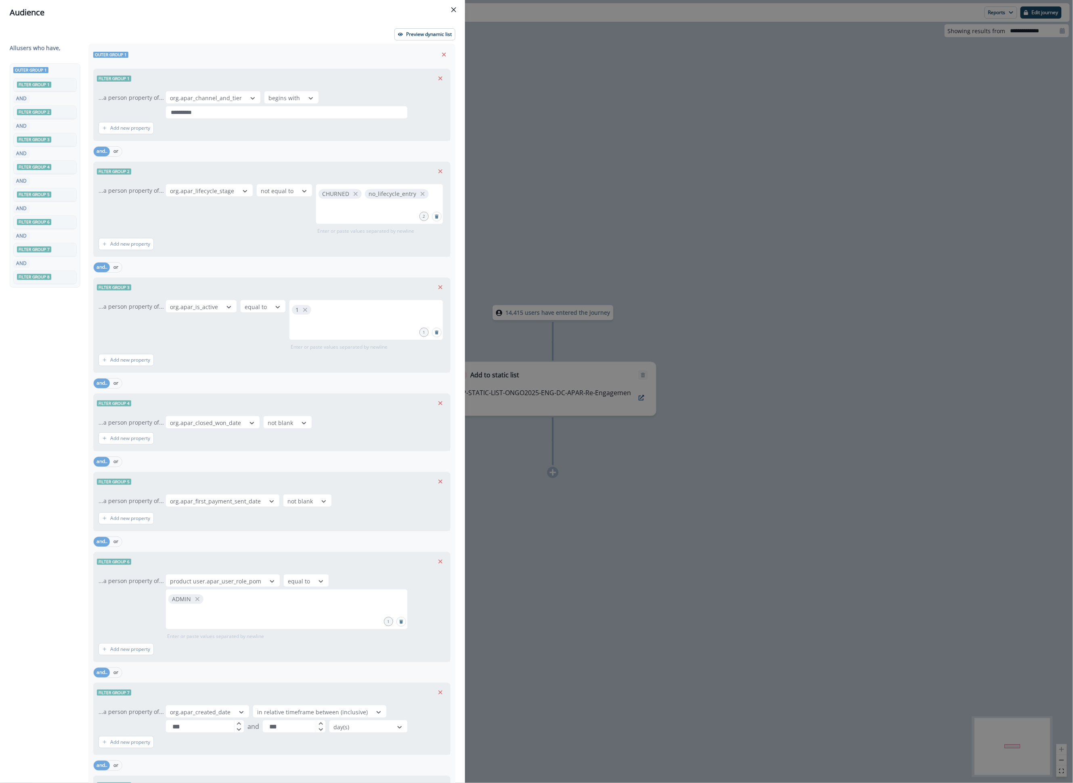
click at [530, 664] on div "**********" at bounding box center [536, 391] width 1073 height 783
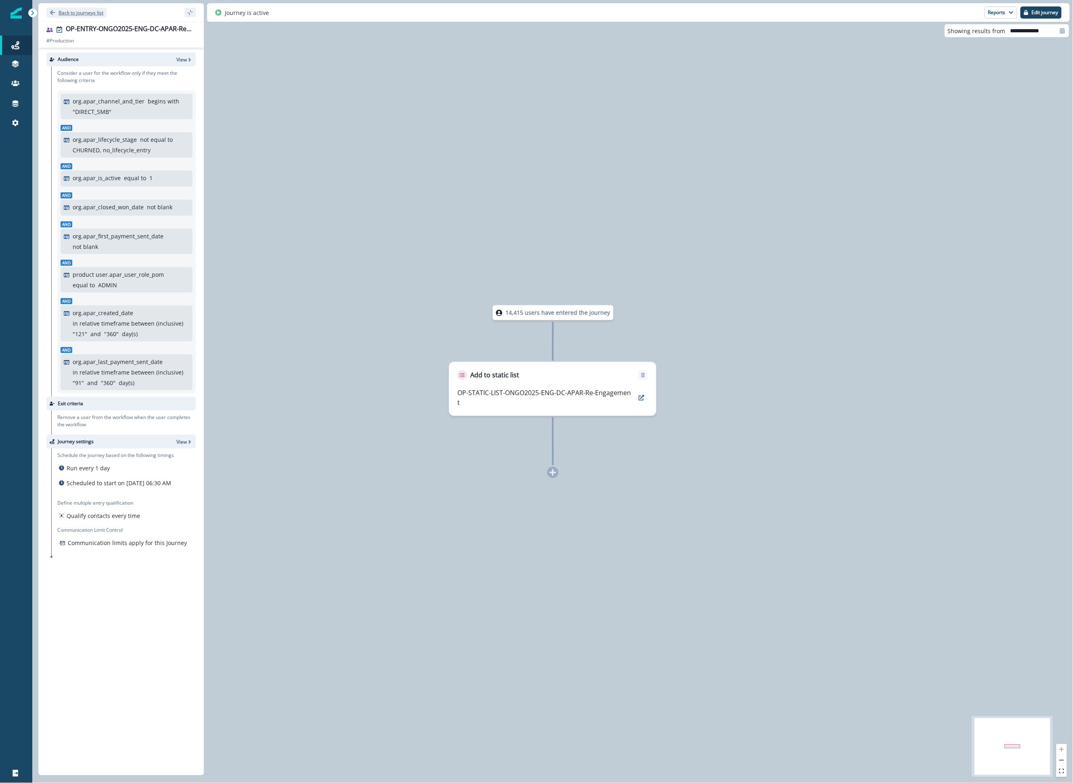
click at [84, 15] on p "Back to journeys list" at bounding box center [81, 12] width 45 height 7
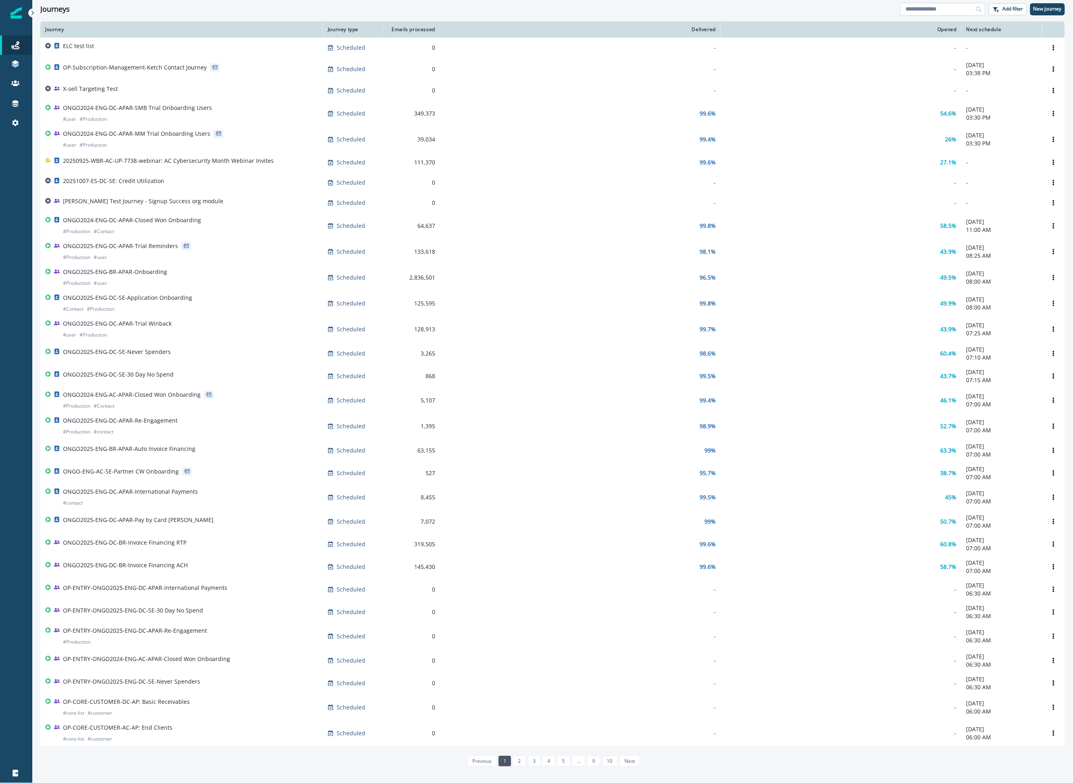
click at [961, 7] on input at bounding box center [943, 9] width 85 height 13
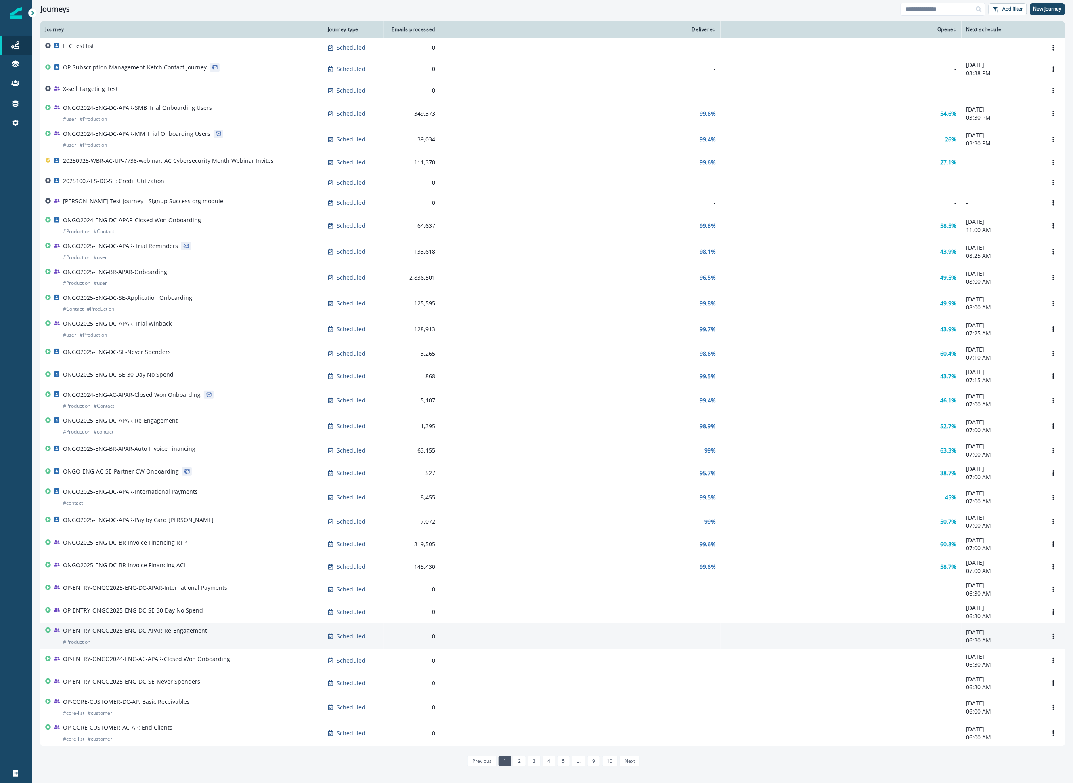
scroll to position [2, 0]
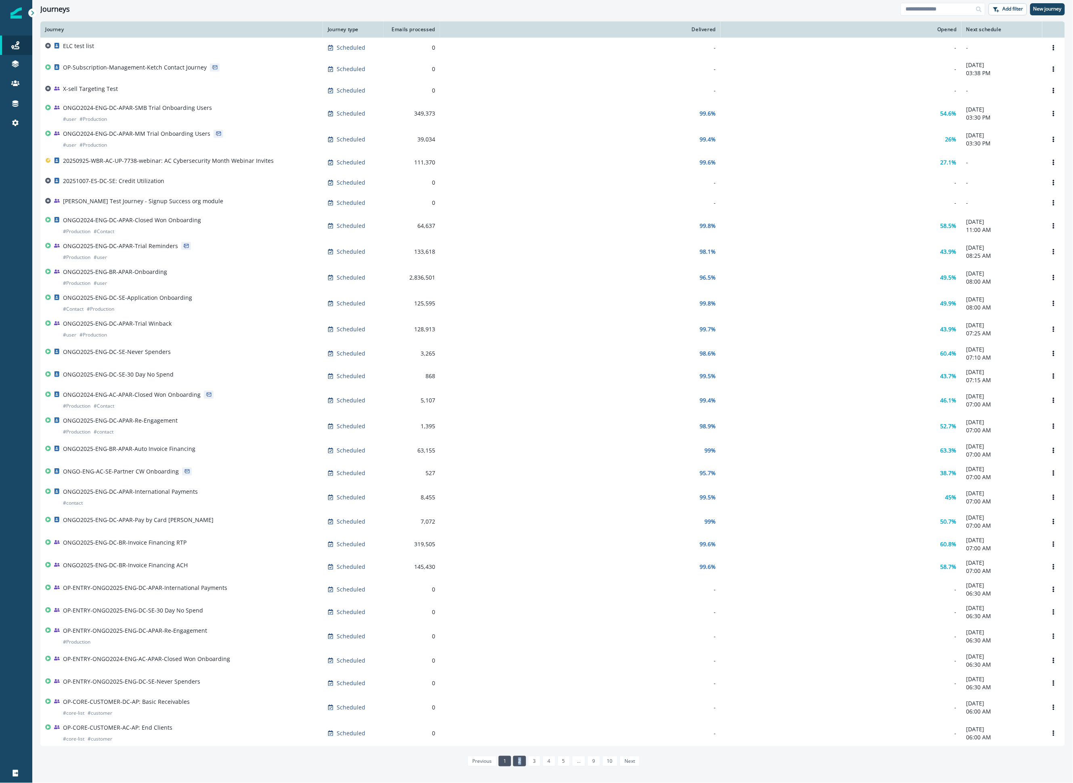
click at [519, 766] on link "2" at bounding box center [519, 760] width 13 height 10
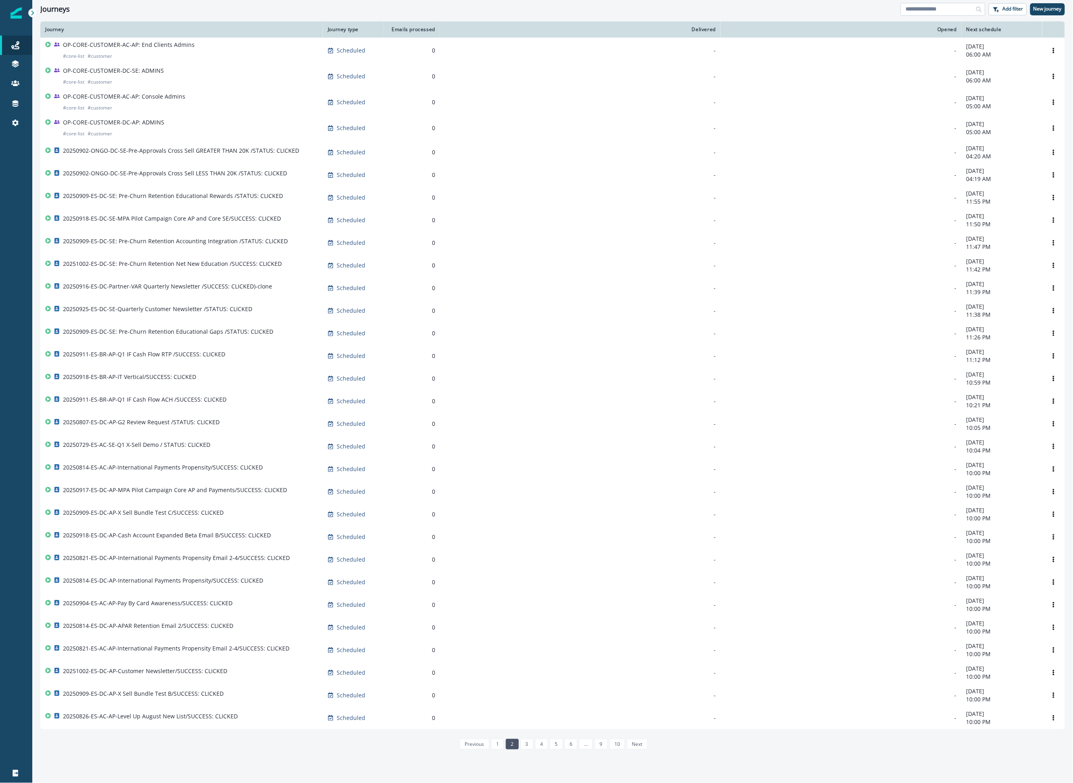
click at [940, 10] on input at bounding box center [943, 9] width 85 height 13
click at [19, 90] on link at bounding box center [16, 83] width 32 height 19
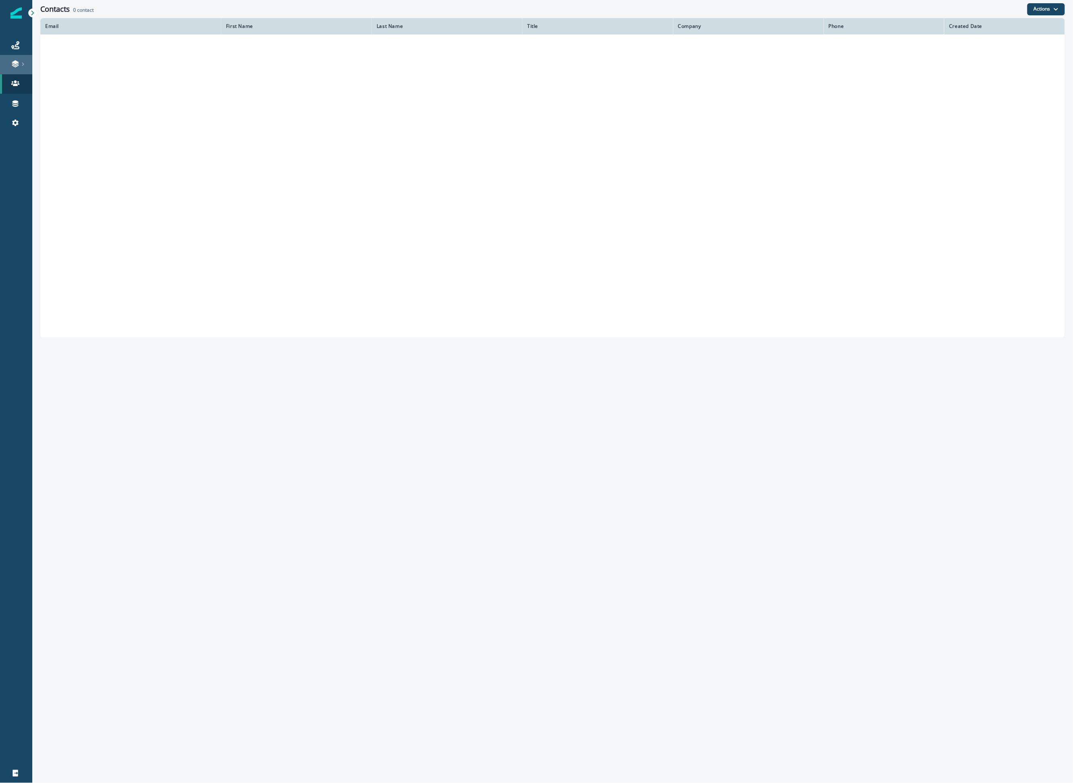
click at [19, 70] on link at bounding box center [16, 64] width 32 height 19
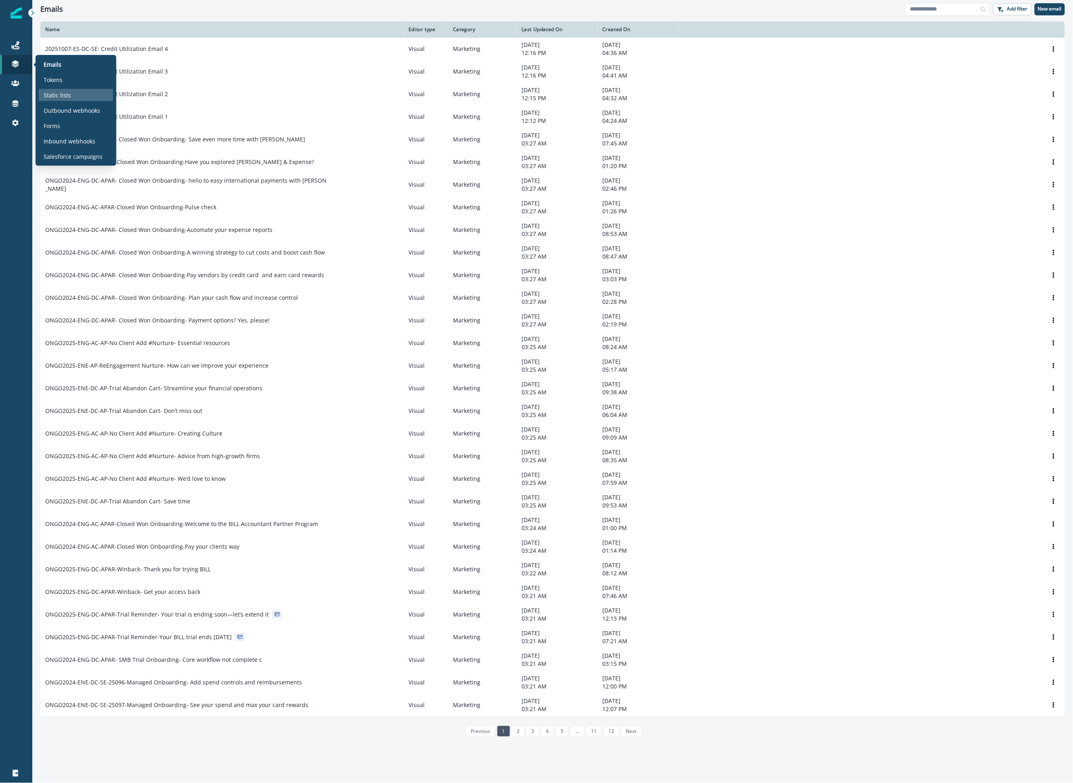
click at [80, 100] on div "Static lists" at bounding box center [76, 95] width 74 height 12
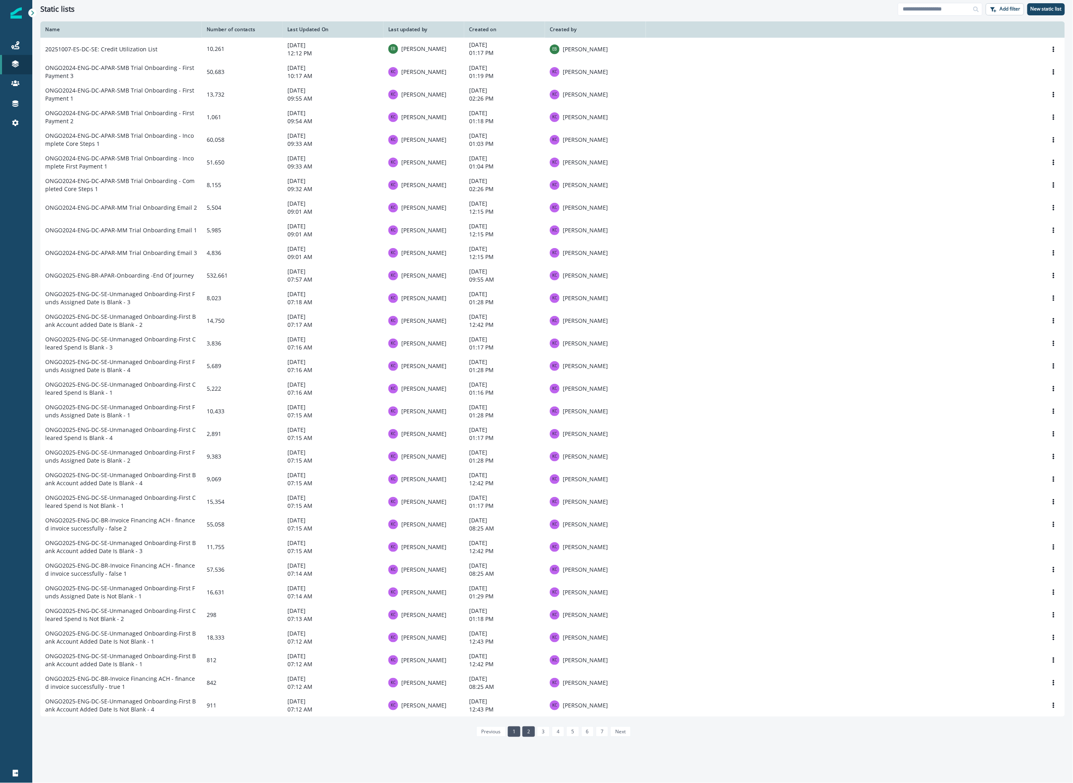
click at [529, 737] on link "2" at bounding box center [528, 731] width 13 height 10
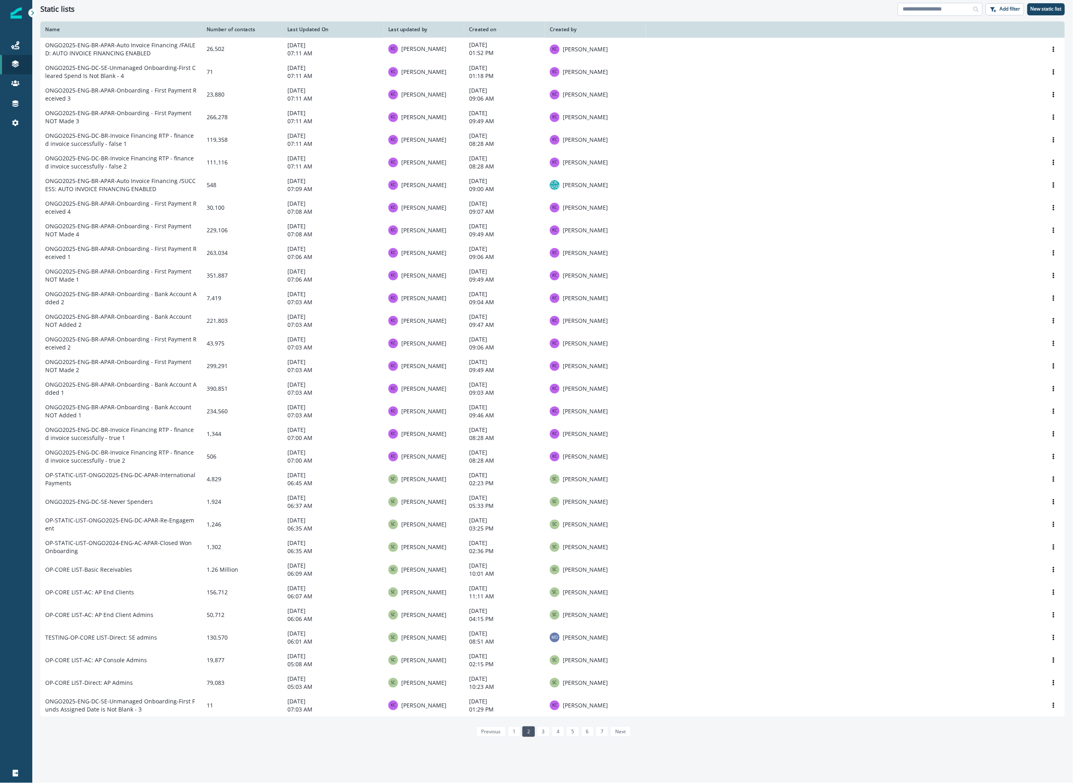
click at [920, 15] on input at bounding box center [940, 9] width 85 height 13
type input "*"
type input "**"
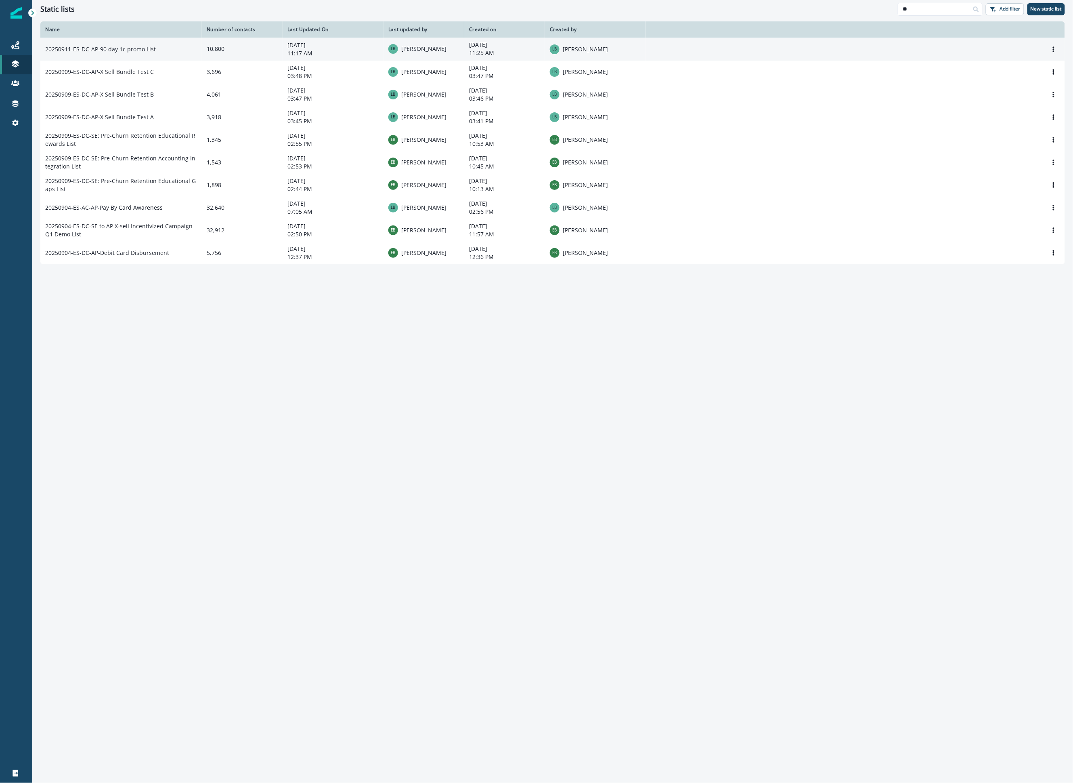
click at [350, 50] on p "11:17 AM" at bounding box center [332, 53] width 91 height 8
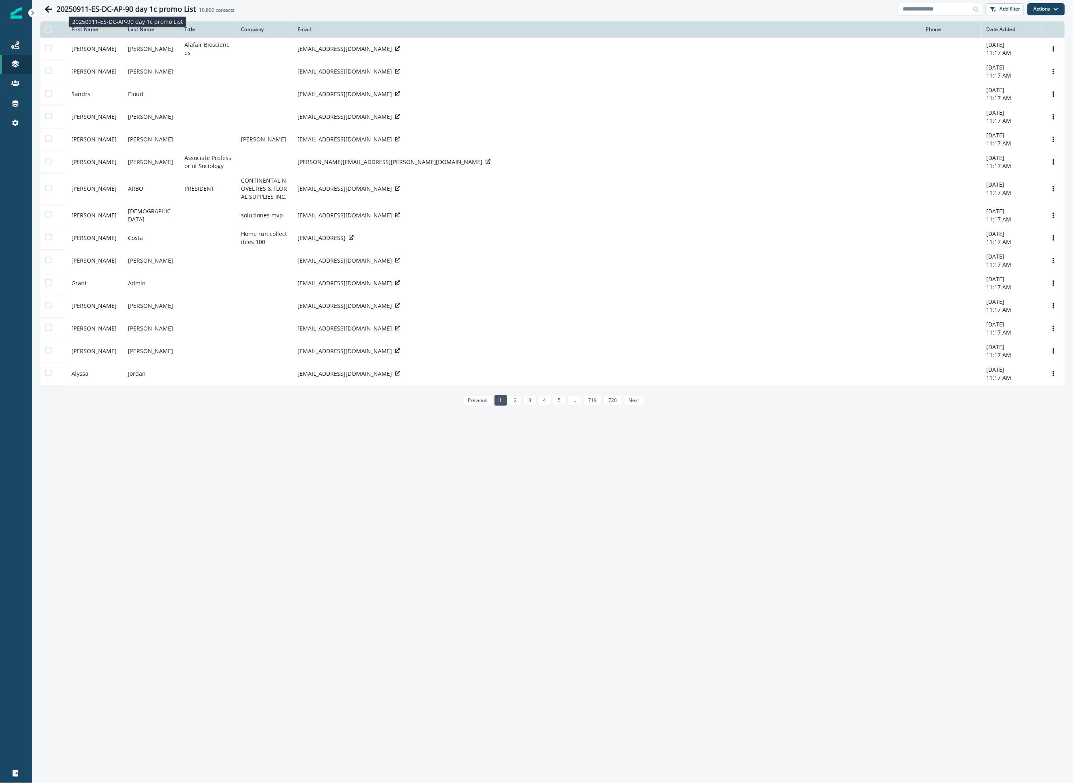
click at [73, 6] on h1 "20250911-ES-DC-AP-90 day 1c promo List" at bounding box center [126, 9] width 139 height 9
drag, startPoint x: 73, startPoint y: 6, endPoint x: 194, endPoint y: 11, distance: 120.4
click at [194, 11] on h1 "20250911-ES-DC-AP-90 day 1c promo List" at bounding box center [126, 9] width 139 height 9
copy h1 "20250911-ES-DC-AP-90 day 1c promo List"
click at [21, 41] on div "Journeys" at bounding box center [16, 45] width 26 height 10
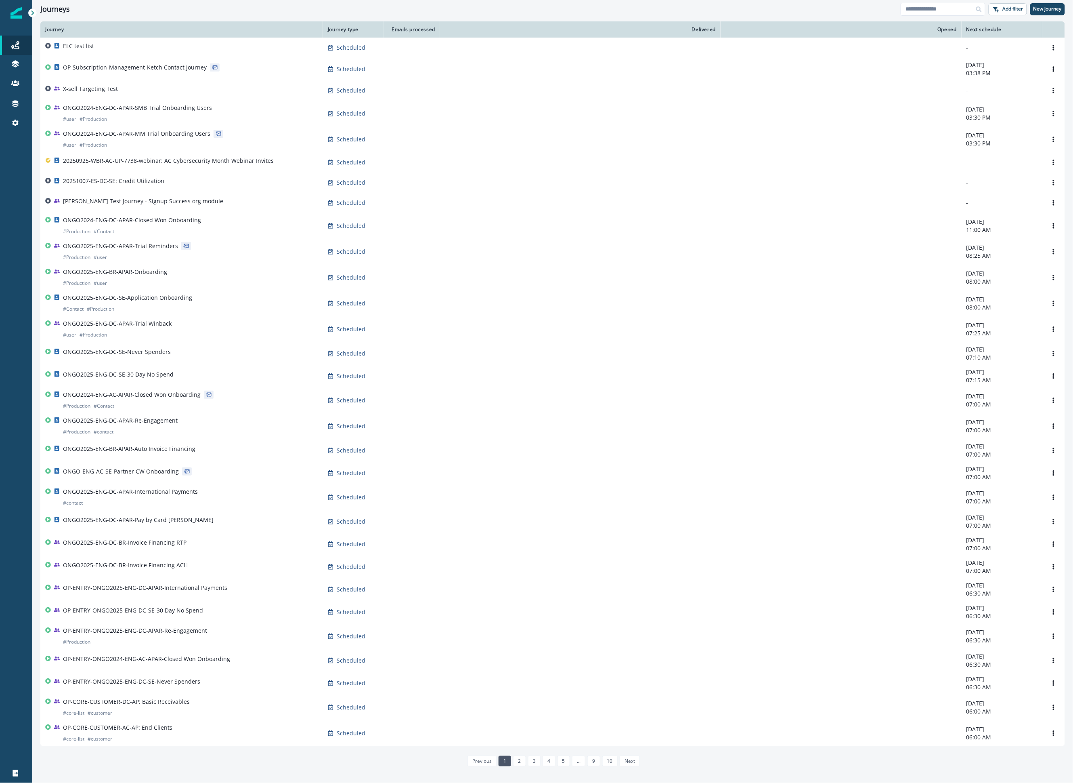
click at [906, 18] on div "Clear" at bounding box center [552, 19] width 1041 height 3
click at [919, 6] on input at bounding box center [943, 9] width 85 height 13
paste input "**********"
type input "**********"
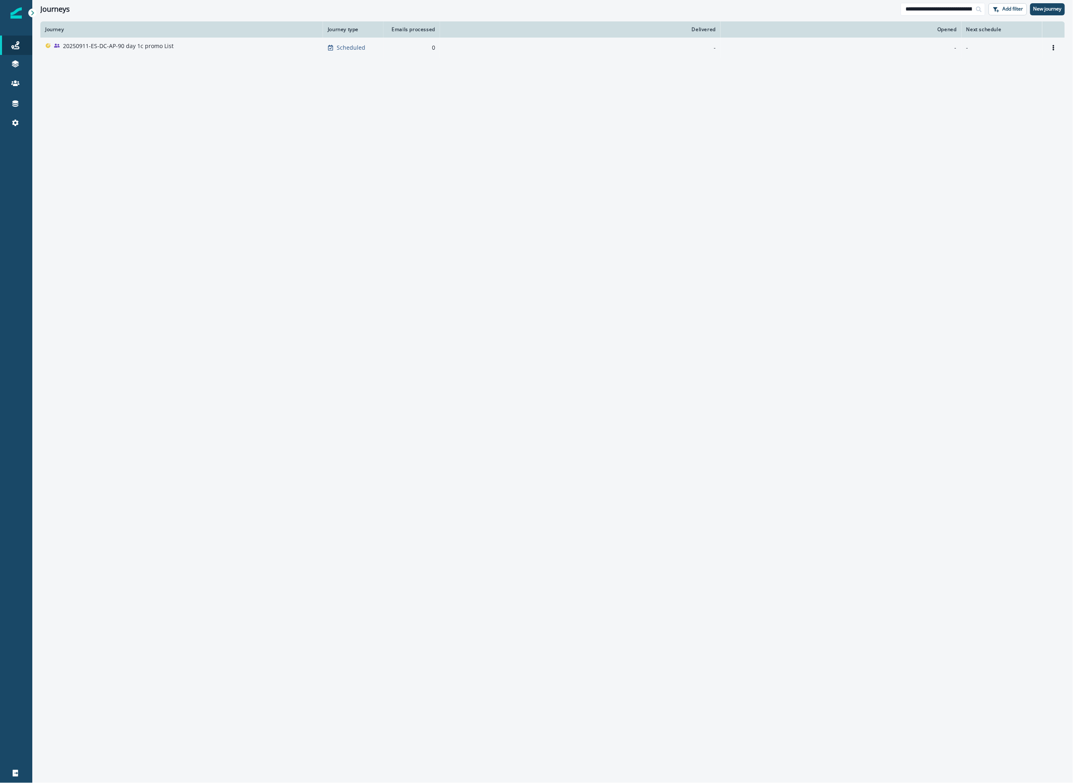
click at [248, 55] on td "20250911-ES-DC-AP-90 day 1c promo List" at bounding box center [181, 48] width 283 height 20
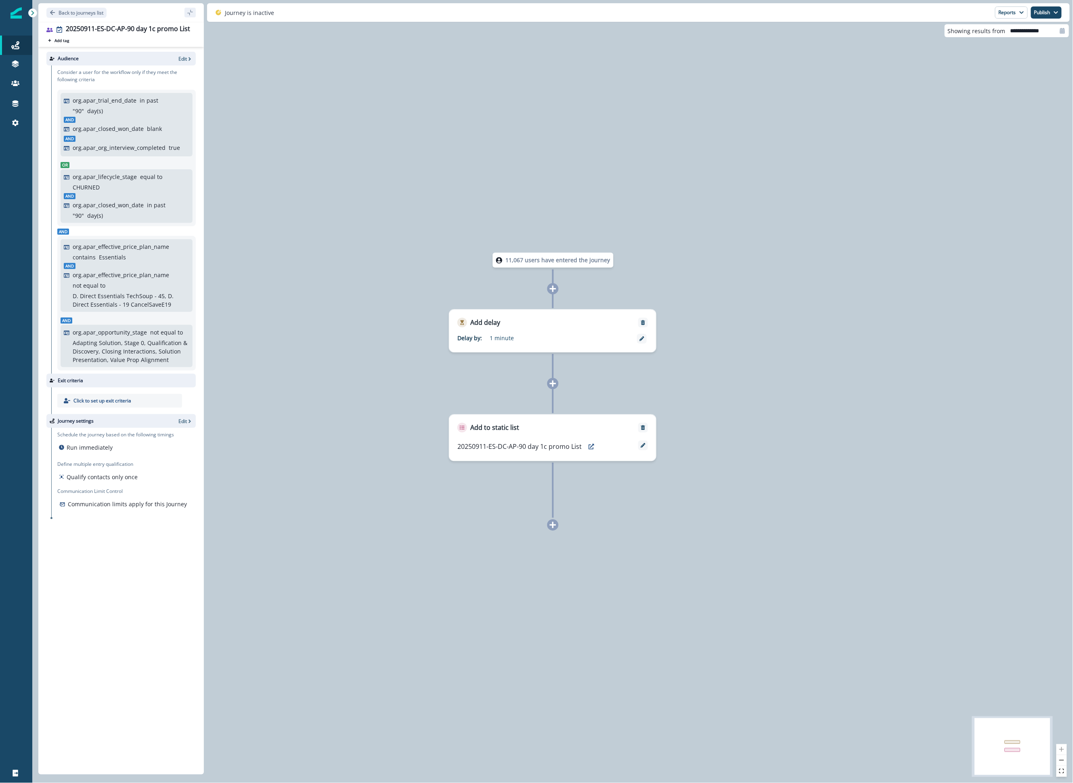
click at [187, 64] on div "Audience Edit" at bounding box center [120, 59] width 149 height 14
click at [185, 60] on p "Edit" at bounding box center [182, 58] width 8 height 7
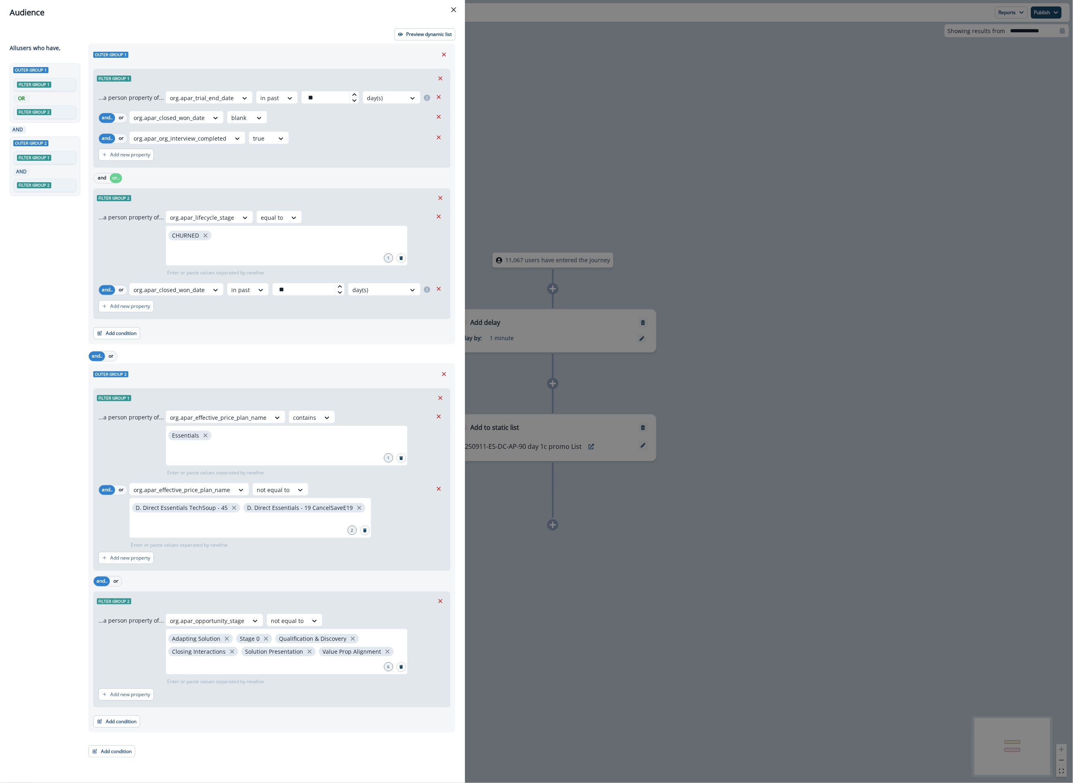
click at [585, 587] on div "Audience Preview dynamic list All user s who have, Outer group 1 Filter group 1…" at bounding box center [536, 391] width 1073 height 783
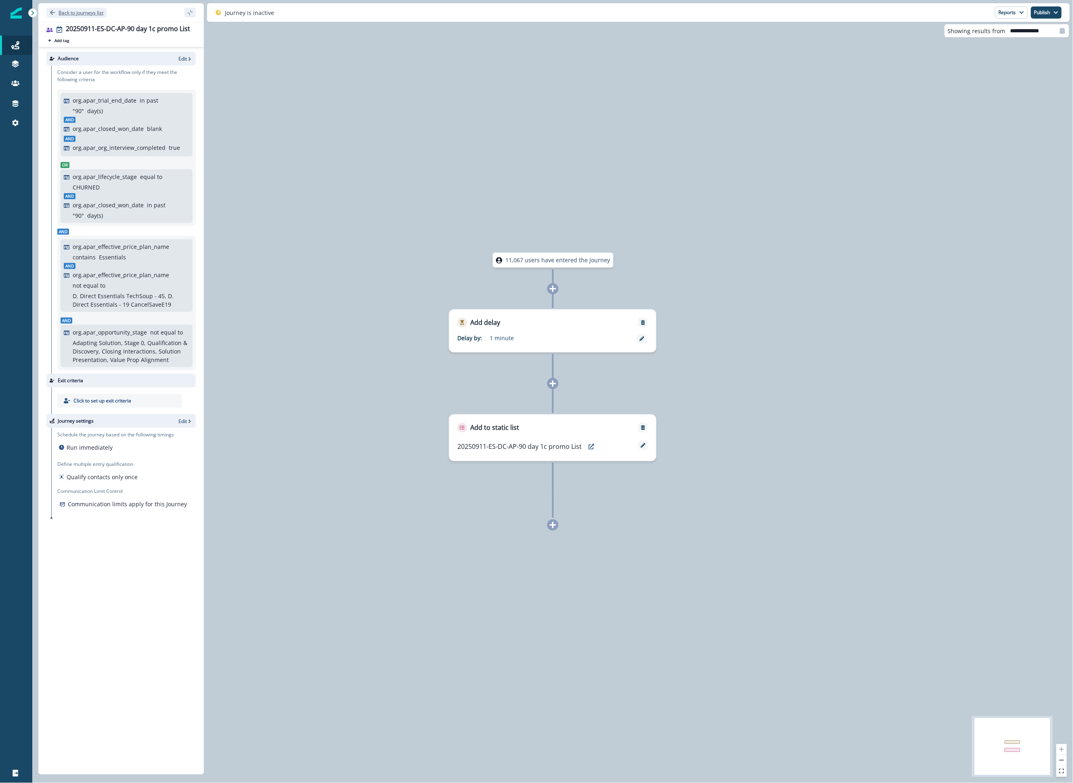
click at [77, 15] on p "Back to journeys list" at bounding box center [81, 12] width 45 height 7
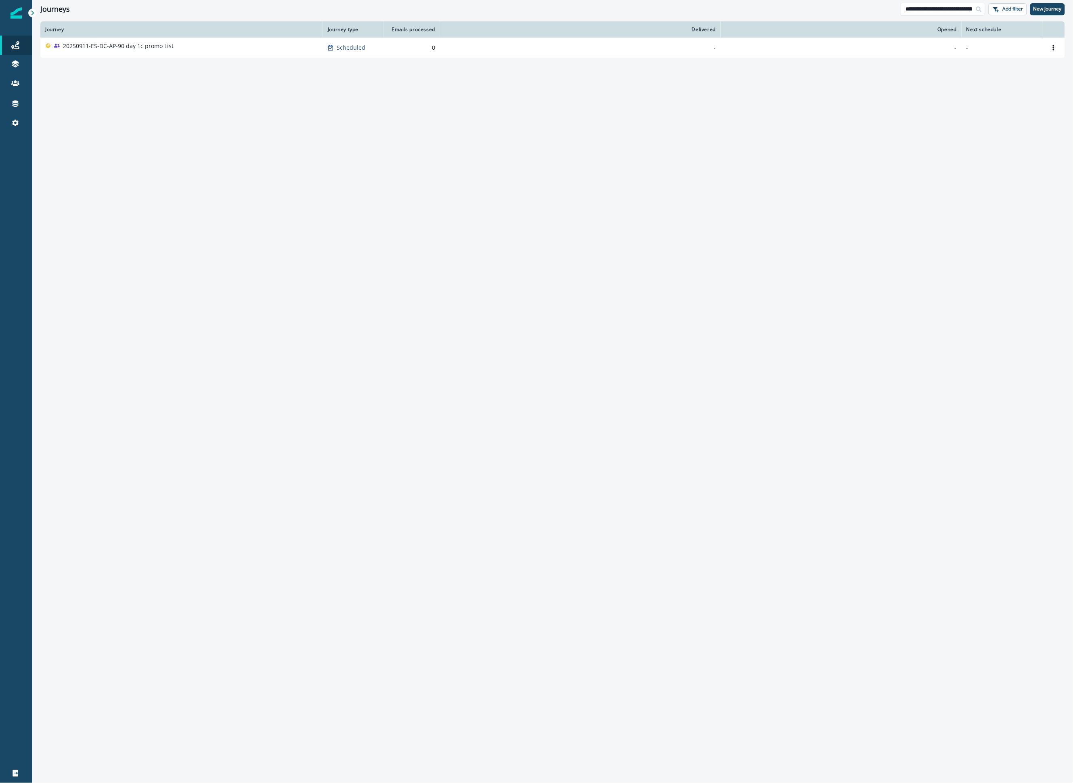
click at [973, 8] on div at bounding box center [979, 9] width 13 height 13
click at [970, 8] on input "**********" at bounding box center [943, 9] width 85 height 13
click at [966, 7] on input "**********" at bounding box center [943, 9] width 85 height 13
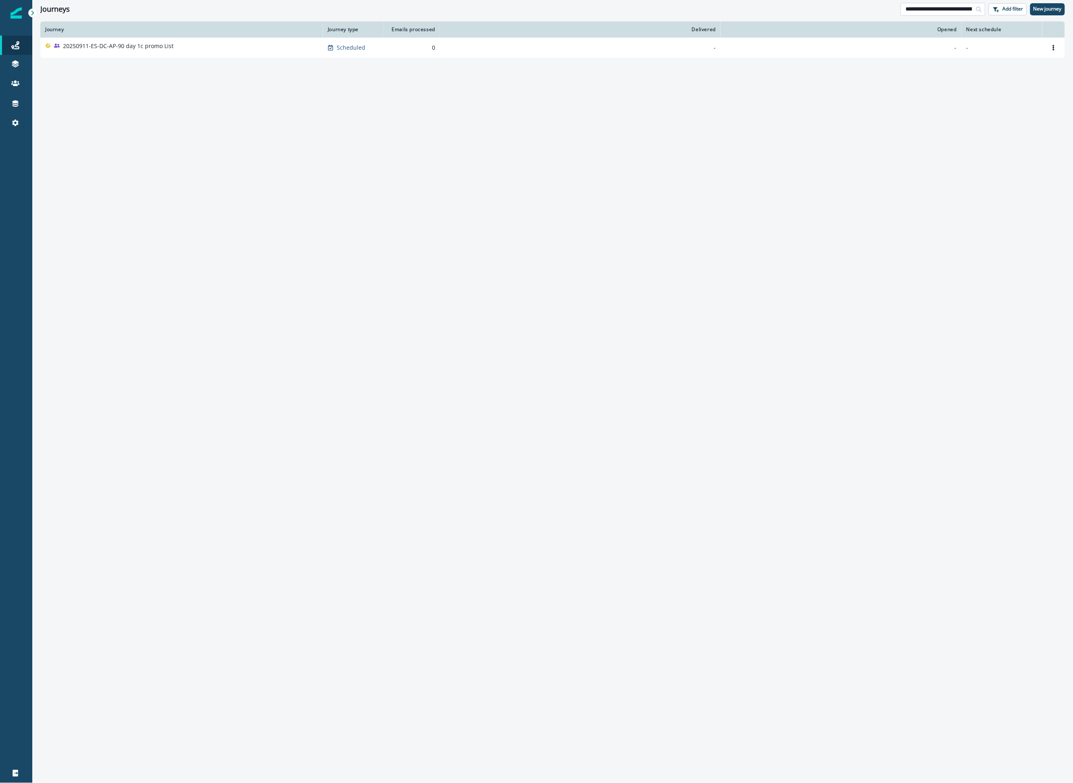
click at [966, 7] on input "**********" at bounding box center [943, 9] width 85 height 13
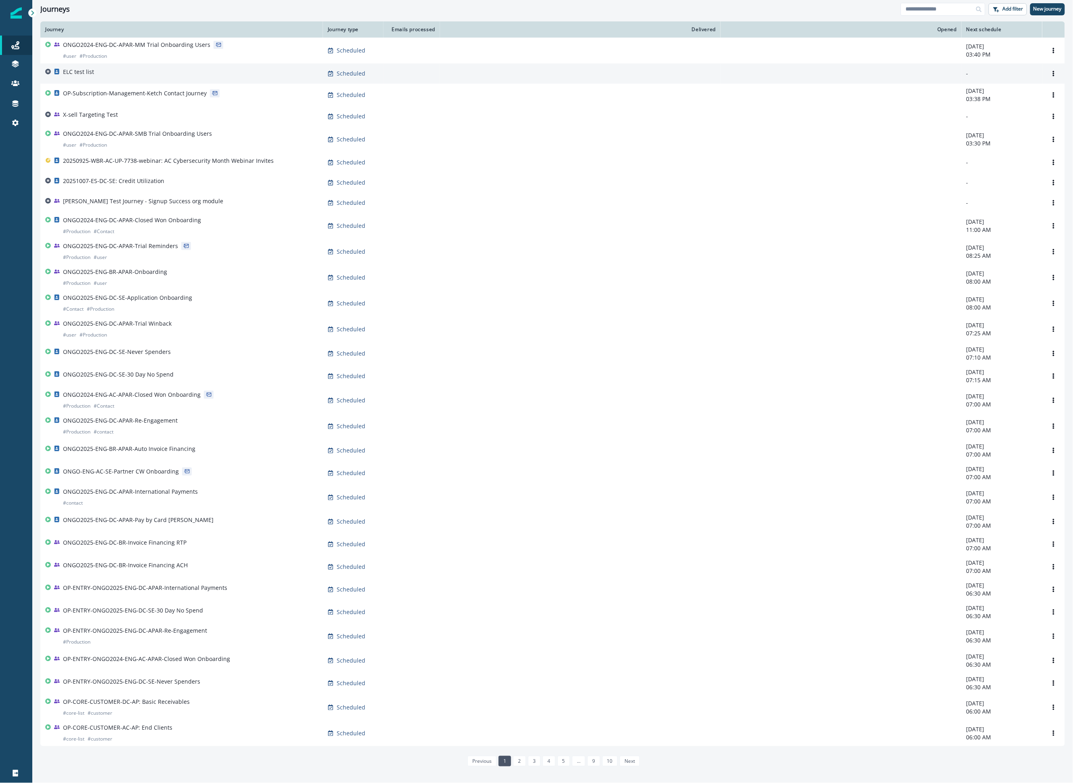
click at [168, 81] on td "ELC test list" at bounding box center [181, 73] width 283 height 20
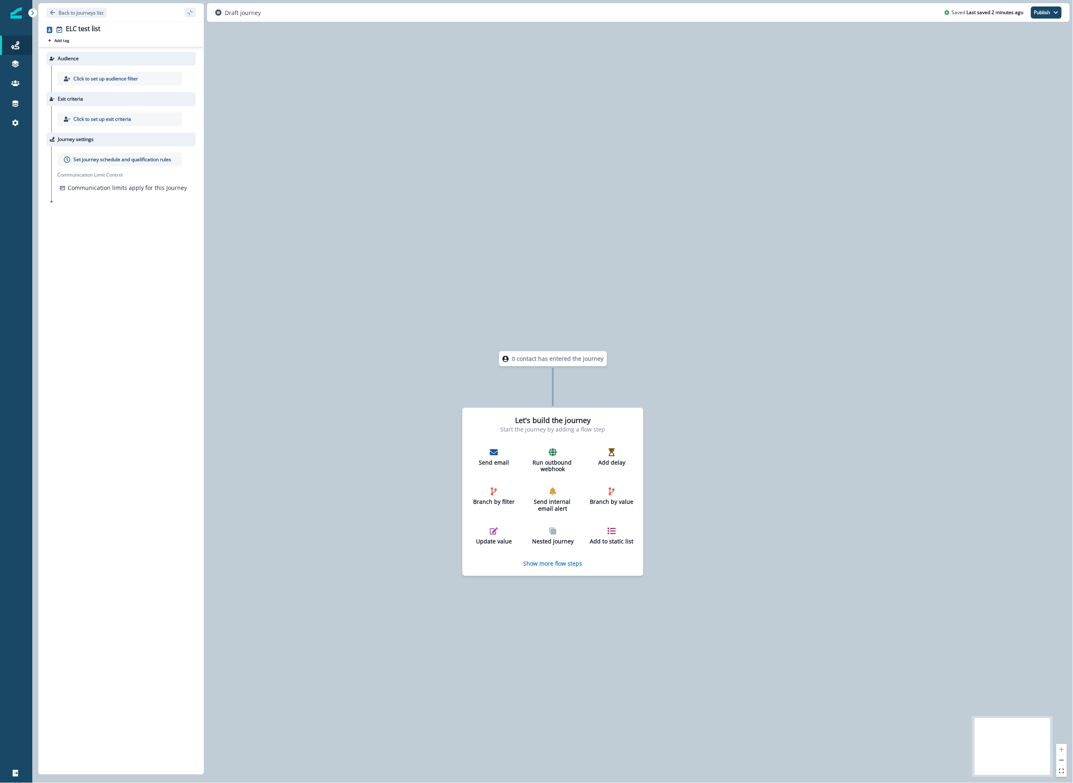
click at [130, 76] on p "Click to set up audience filter" at bounding box center [105, 78] width 65 height 7
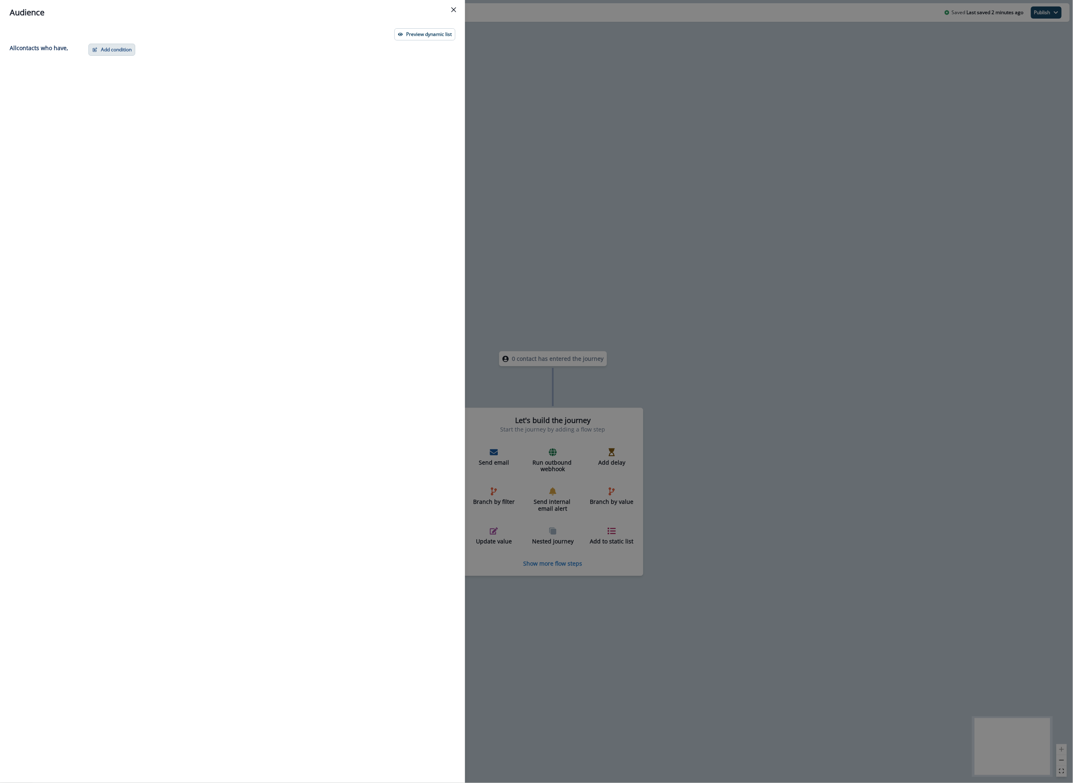
click at [130, 55] on button "Add condition" at bounding box center [111, 50] width 47 height 12
click at [137, 84] on button "A person property" at bounding box center [140, 84] width 102 height 13
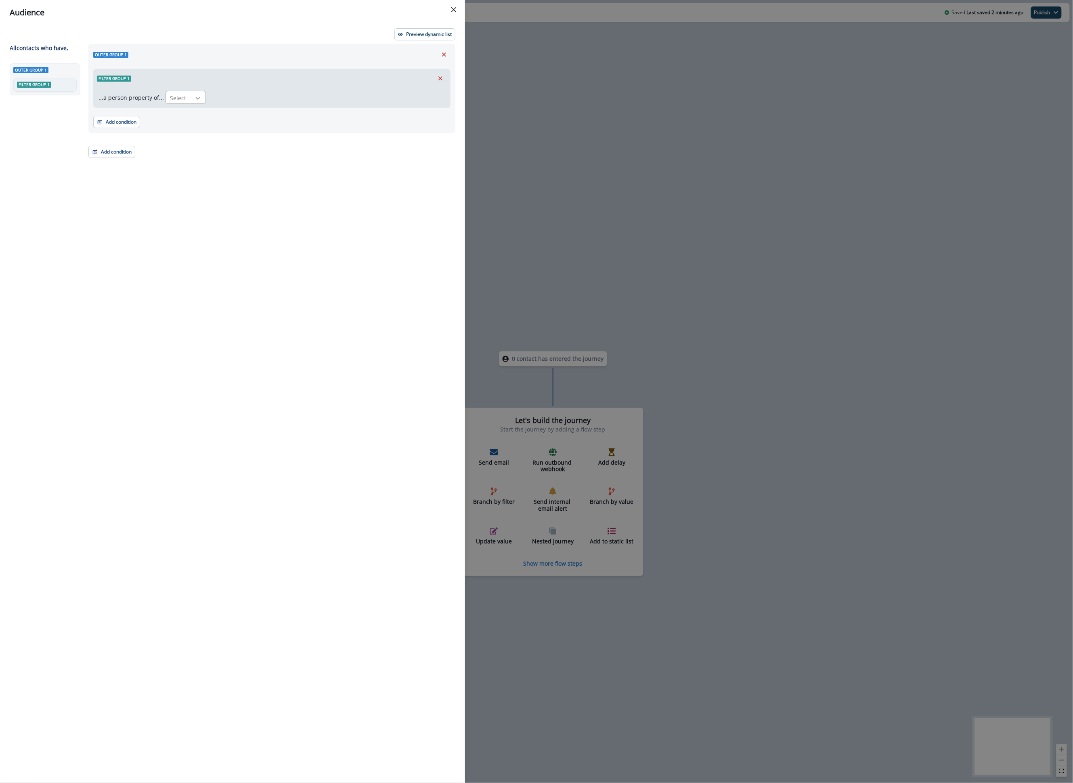
click at [191, 99] on div at bounding box center [198, 98] width 14 height 8
type input "*"
type input "****"
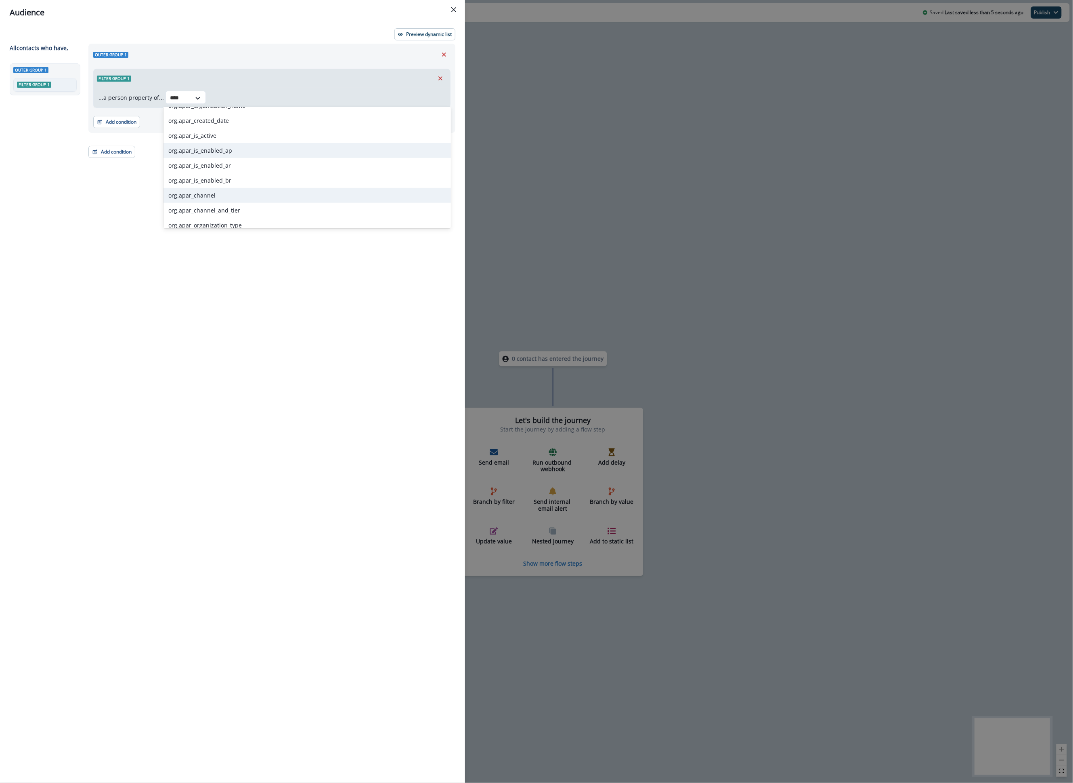
scroll to position [48, 0]
click at [306, 198] on div "org.apar_channel_and_tier" at bounding box center [307, 202] width 287 height 15
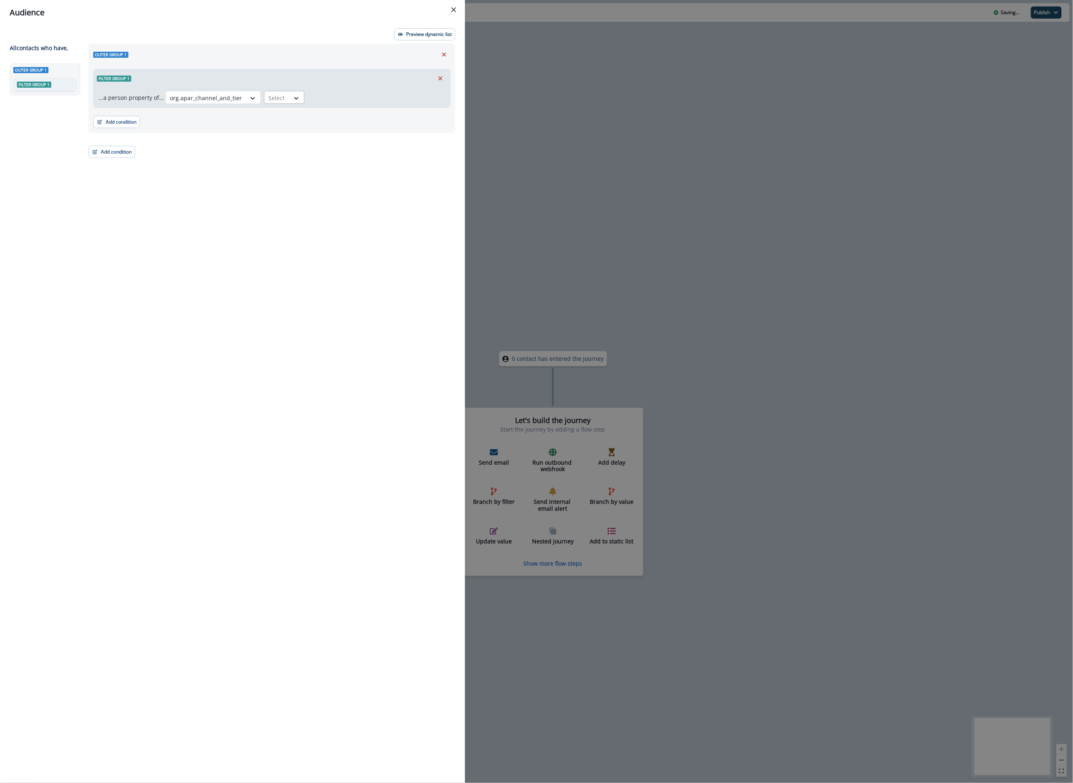
click at [273, 99] on div at bounding box center [277, 98] width 17 height 10
click at [303, 218] on div "begins with" at bounding box center [291, 220] width 63 height 15
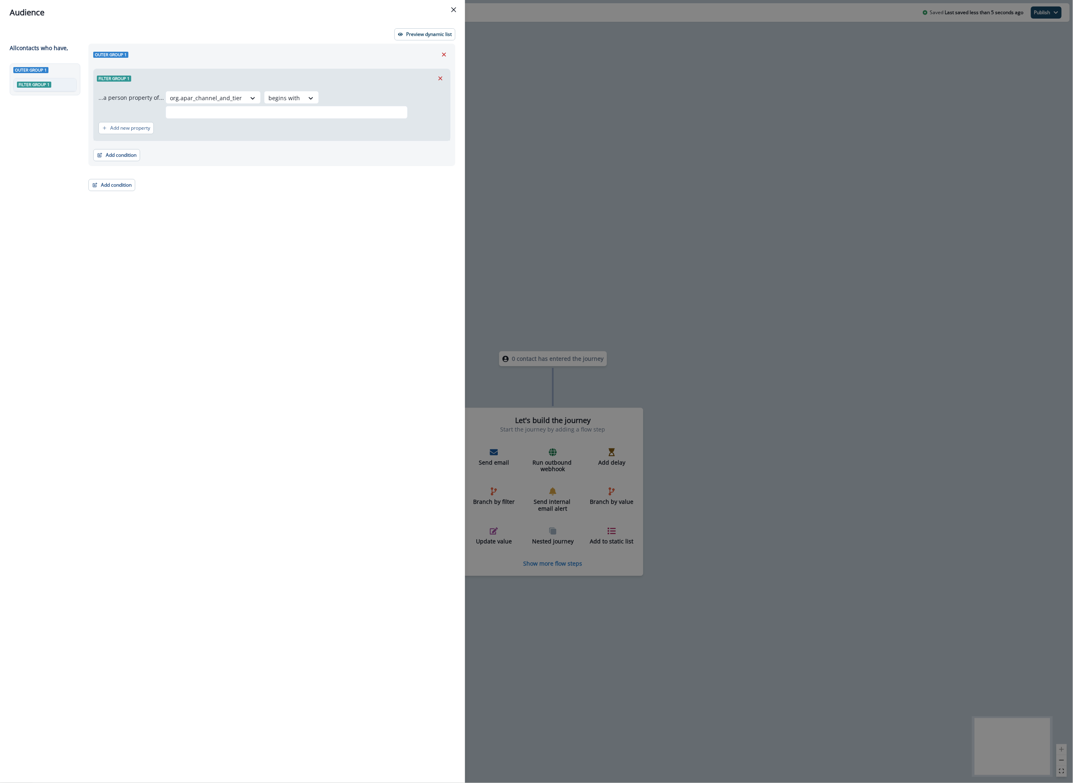
click at [314, 92] on div "org.apar_channel_and_tier begins with" at bounding box center [306, 105] width 280 height 28
click at [330, 106] on input "text" at bounding box center [287, 112] width 242 height 13
click at [323, 106] on input "**********" at bounding box center [287, 112] width 242 height 13
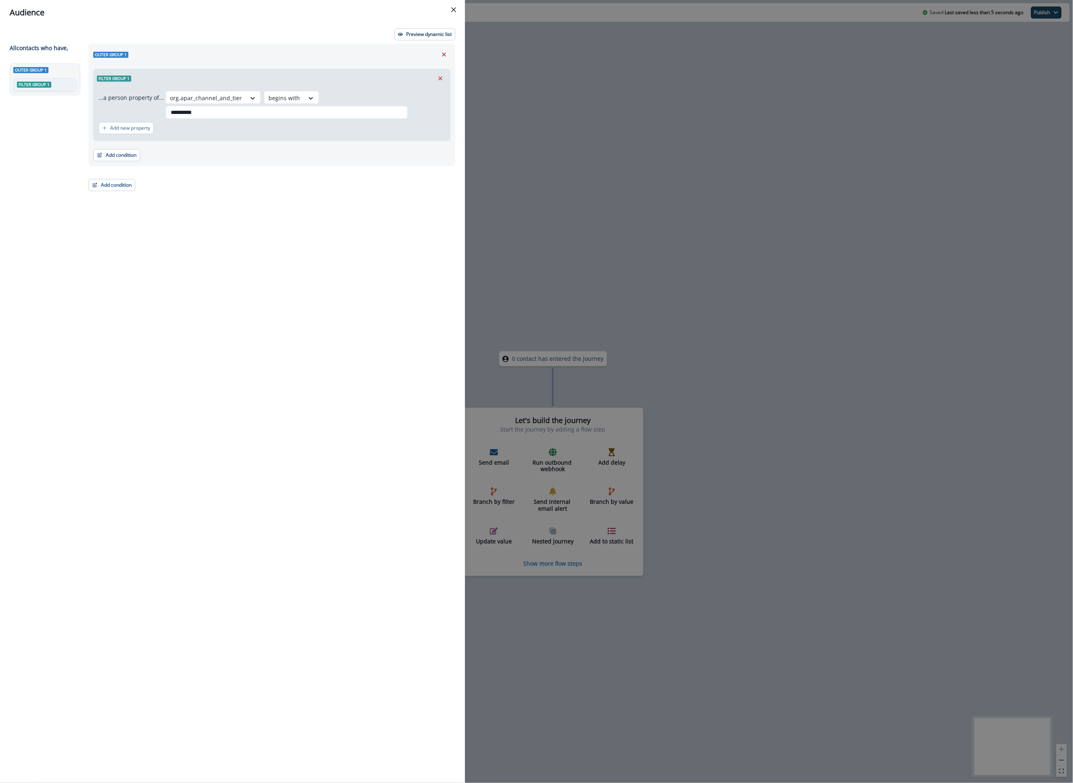
type input "**********"
click at [253, 199] on div "**********" at bounding box center [270, 398] width 372 height 709
click at [124, 149] on button "Add condition" at bounding box center [116, 155] width 47 height 12
click at [126, 170] on button "A person property" at bounding box center [145, 175] width 102 height 13
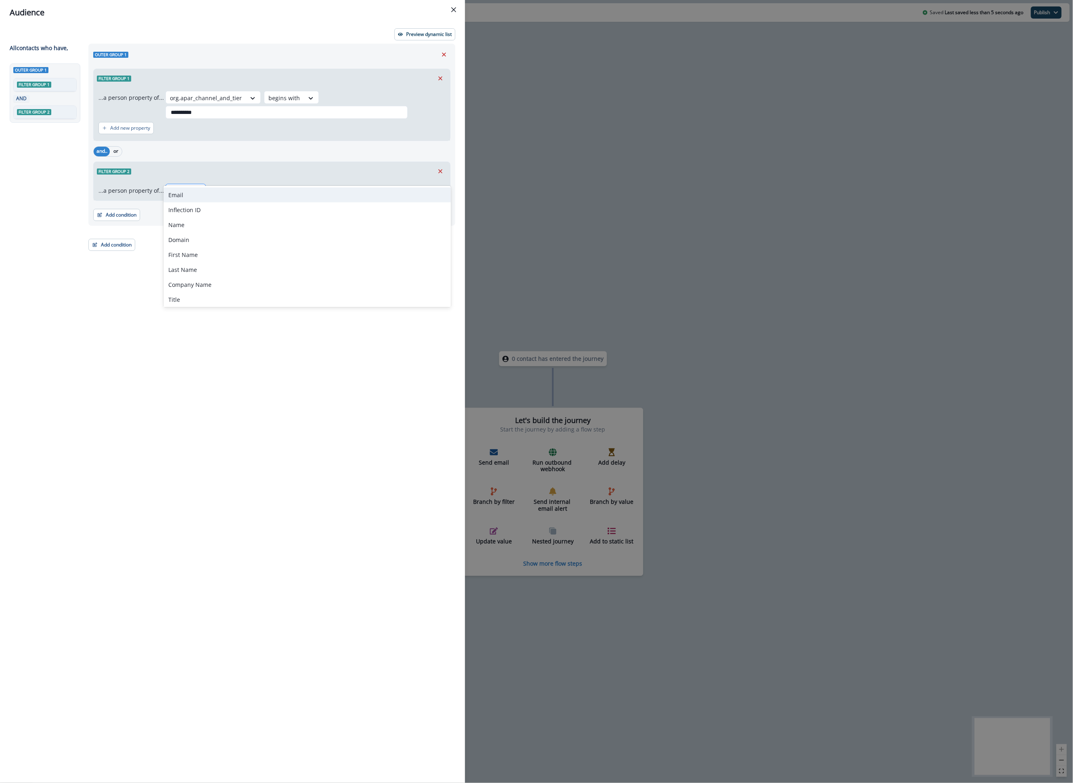
click at [191, 184] on div at bounding box center [198, 190] width 15 height 13
type input "**********"
click at [198, 190] on div "org.apar_lifecycle_stage" at bounding box center [201, 194] width 74 height 15
click at [282, 187] on div at bounding box center [289, 191] width 14 height 8
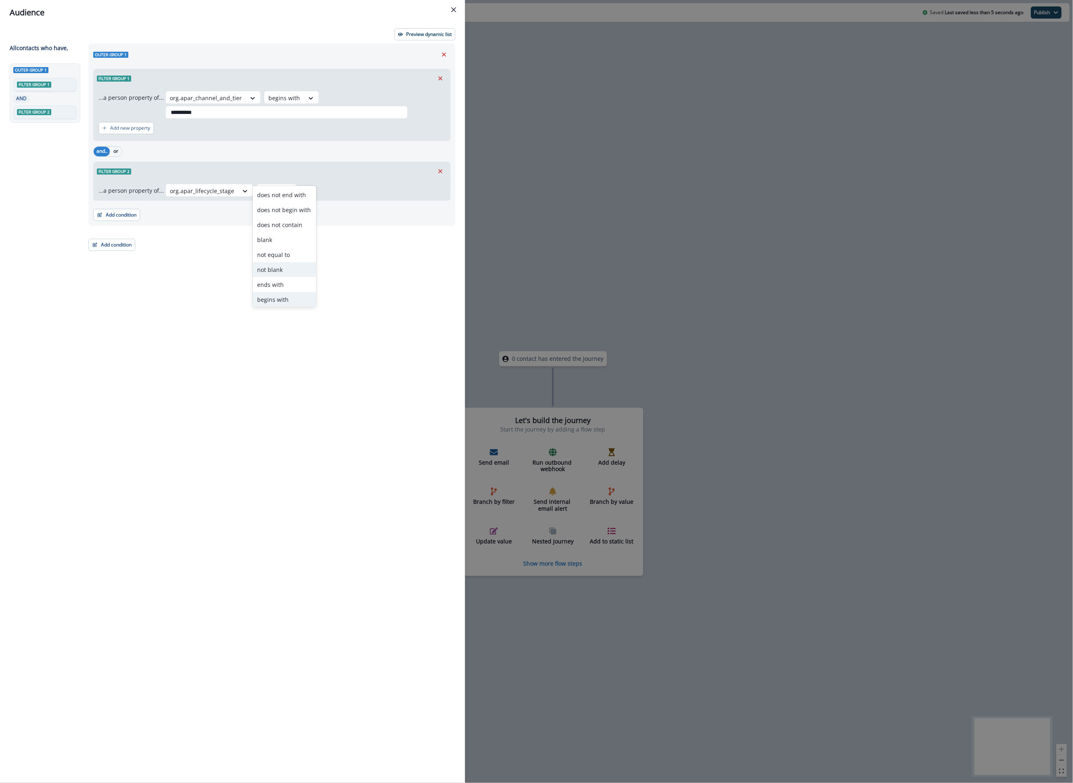
scroll to position [31, 0]
click at [288, 294] on div "equal to" at bounding box center [284, 297] width 63 height 15
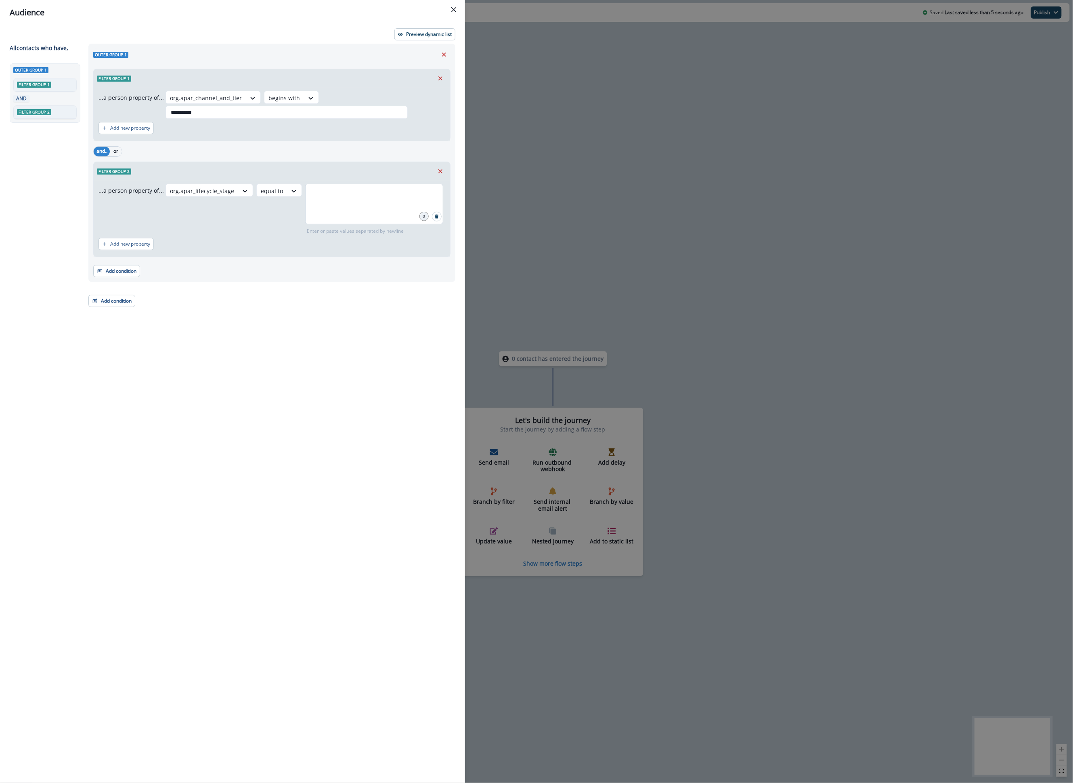
click at [335, 198] on div at bounding box center [374, 204] width 138 height 40
type input "**********"
click at [370, 257] on div "Add condition Contact properties A person property Performed a product event Pe…" at bounding box center [271, 267] width 357 height 20
click at [366, 87] on div "Filter group 1" at bounding box center [272, 78] width 357 height 19
click at [409, 186] on input "**********" at bounding box center [374, 194] width 136 height 16
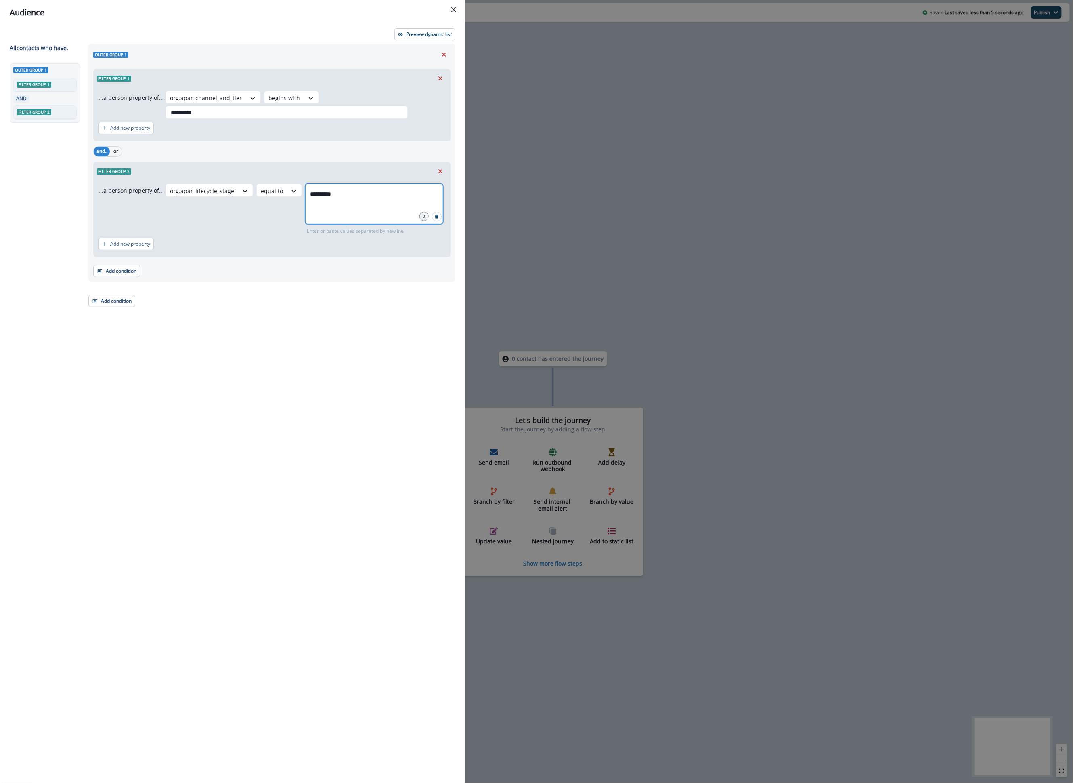
click at [409, 186] on input "**********" at bounding box center [374, 194] width 136 height 16
type input "*"
click at [439, 168] on icon "Remove" at bounding box center [440, 171] width 7 height 7
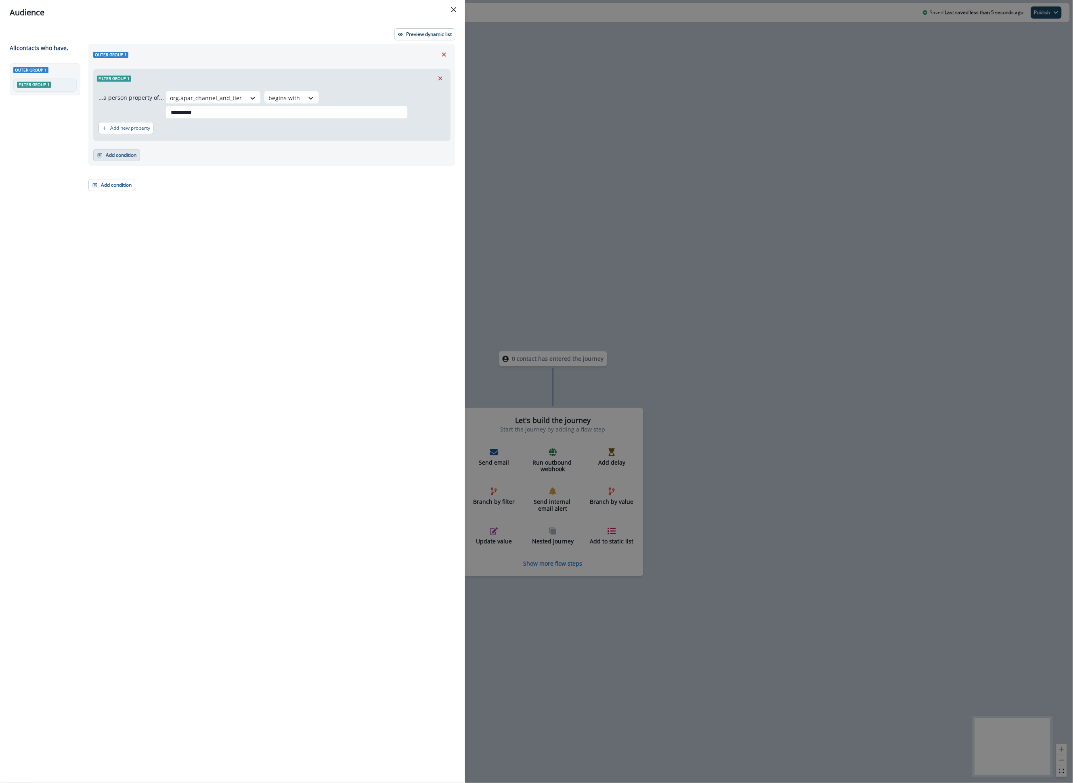
click at [116, 149] on button "Add condition" at bounding box center [116, 155] width 47 height 12
click at [141, 187] on button "Performed a product event" at bounding box center [145, 188] width 102 height 13
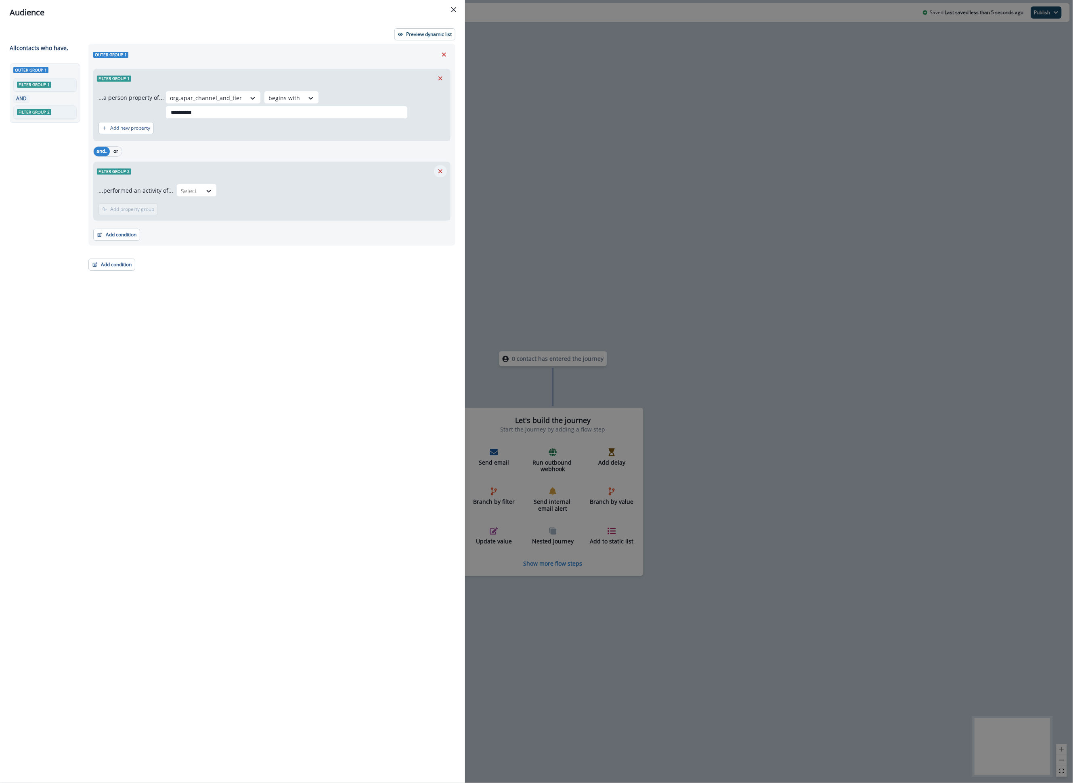
click at [442, 168] on icon "Remove" at bounding box center [440, 171] width 7 height 7
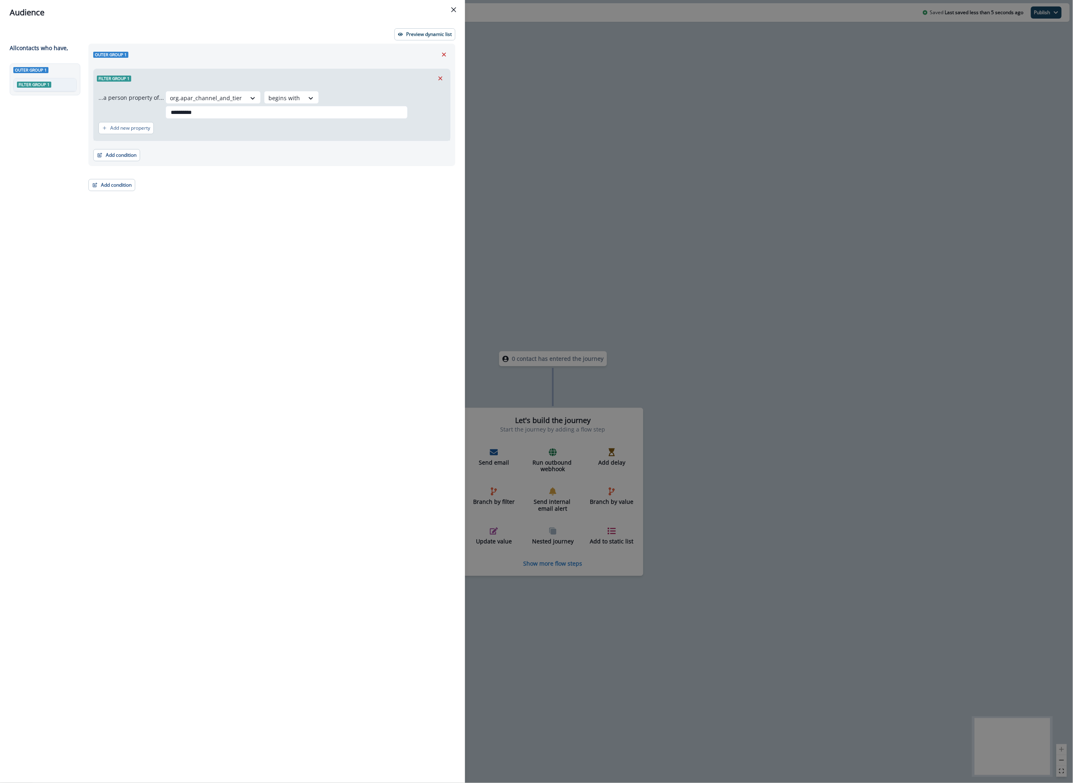
click at [123, 150] on div "**********" at bounding box center [271, 105] width 367 height 122
click at [122, 149] on div "**********" at bounding box center [271, 105] width 367 height 122
click at [118, 149] on button "Add condition" at bounding box center [116, 155] width 47 height 12
click at [130, 176] on button "A person property" at bounding box center [145, 175] width 102 height 13
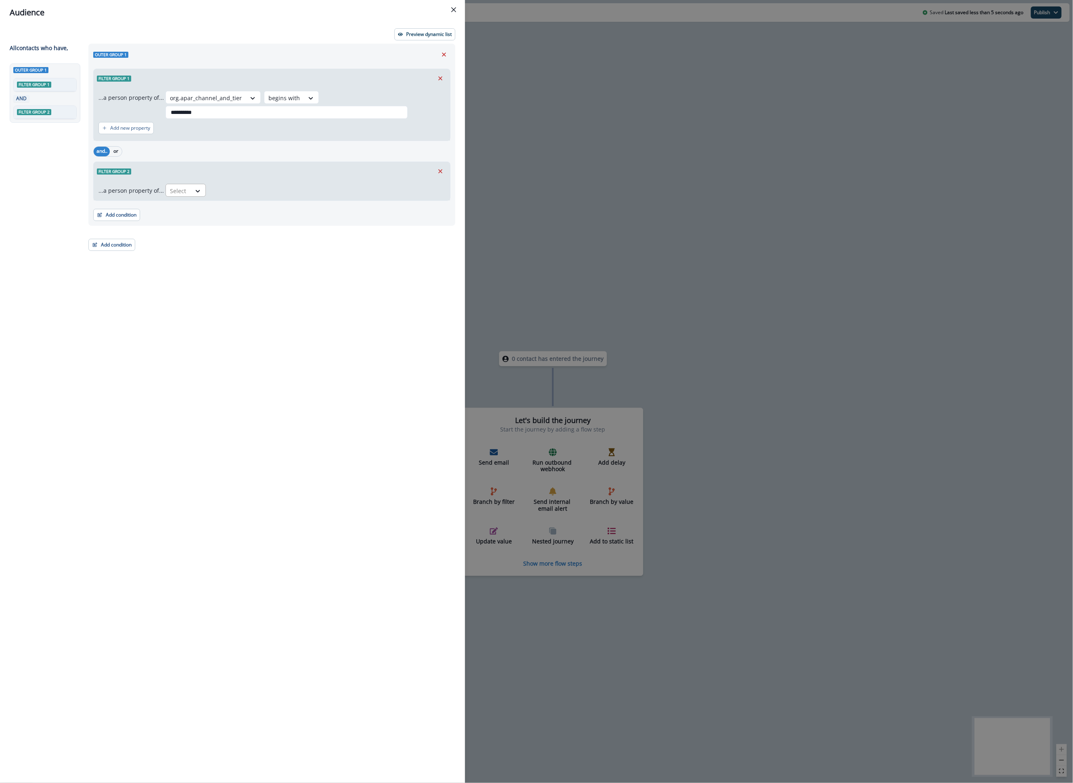
click at [175, 186] on div at bounding box center [178, 191] width 17 height 10
type input "**********"
click at [183, 196] on div "org.apar_closed_won_date" at bounding box center [204, 194] width 81 height 15
click at [275, 186] on div at bounding box center [276, 191] width 17 height 10
click at [299, 216] on div "after" at bounding box center [320, 209] width 120 height 15
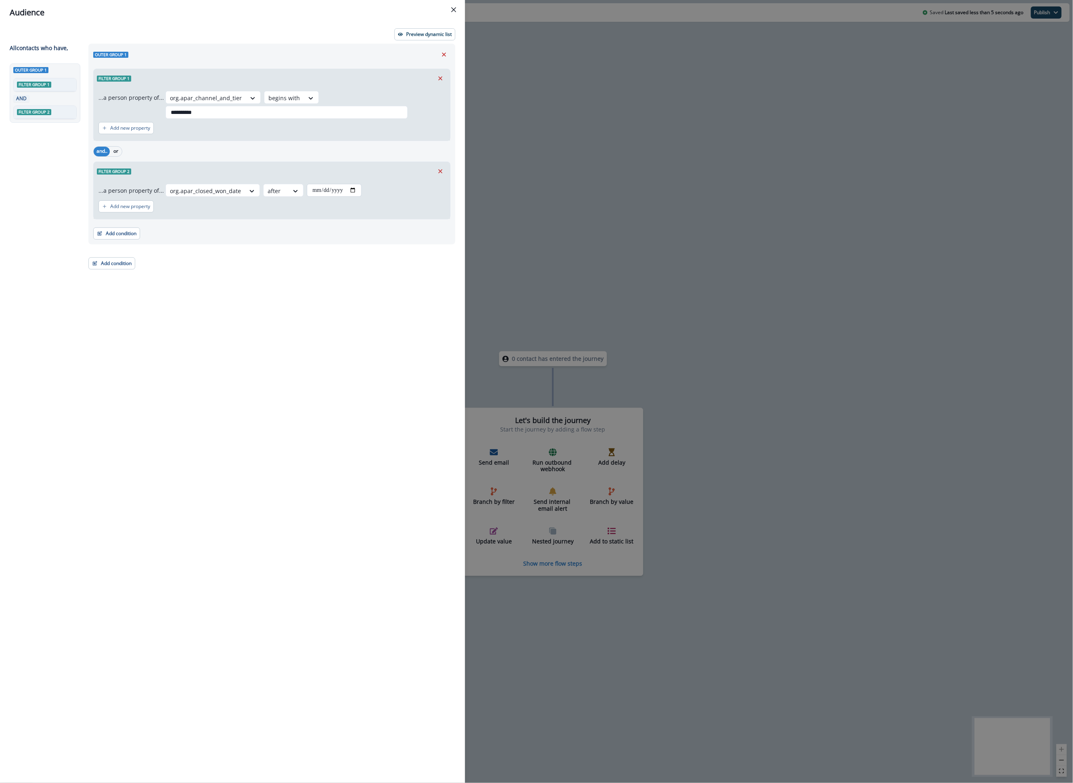
click at [319, 184] on input "date" at bounding box center [334, 190] width 55 height 13
click at [355, 184] on div "...a person property of... org.apar_closed_won_date after" at bounding box center [272, 190] width 347 height 13
click at [307, 184] on input "date" at bounding box center [334, 190] width 55 height 13
click at [294, 190] on icon at bounding box center [296, 191] width 4 height 2
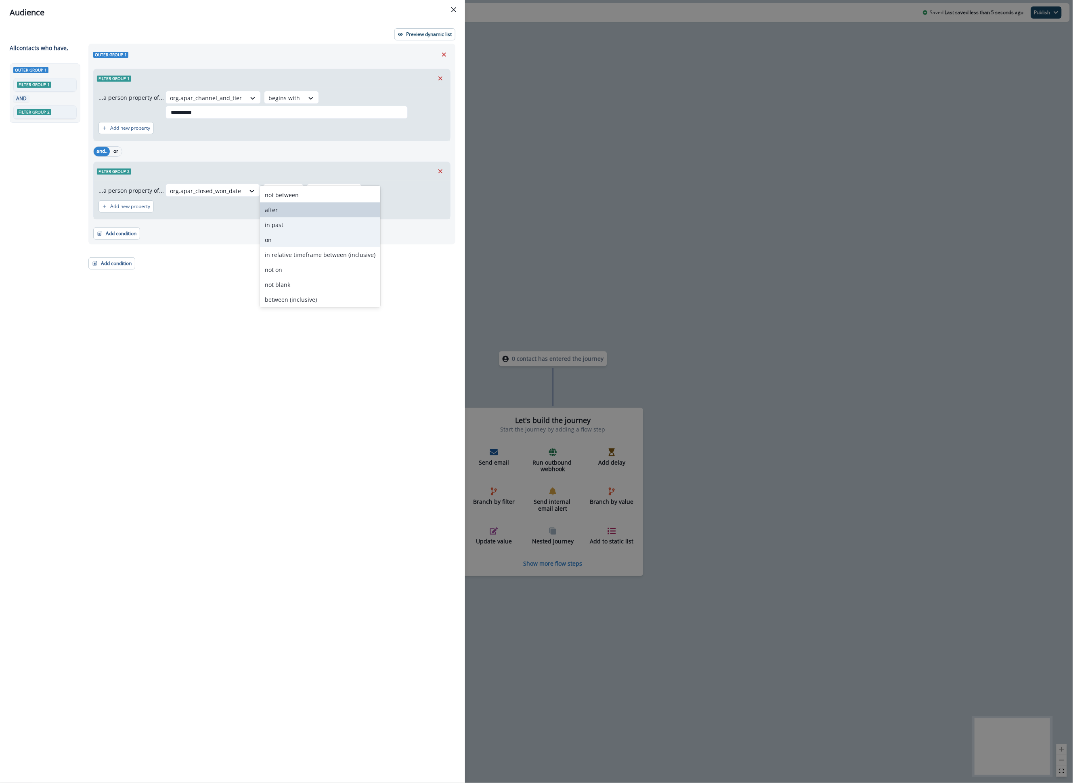
click at [291, 227] on div "in past" at bounding box center [320, 224] width 120 height 15
click at [333, 184] on input "text" at bounding box center [338, 190] width 61 height 13
click at [333, 184] on input "**" at bounding box center [338, 190] width 61 height 13
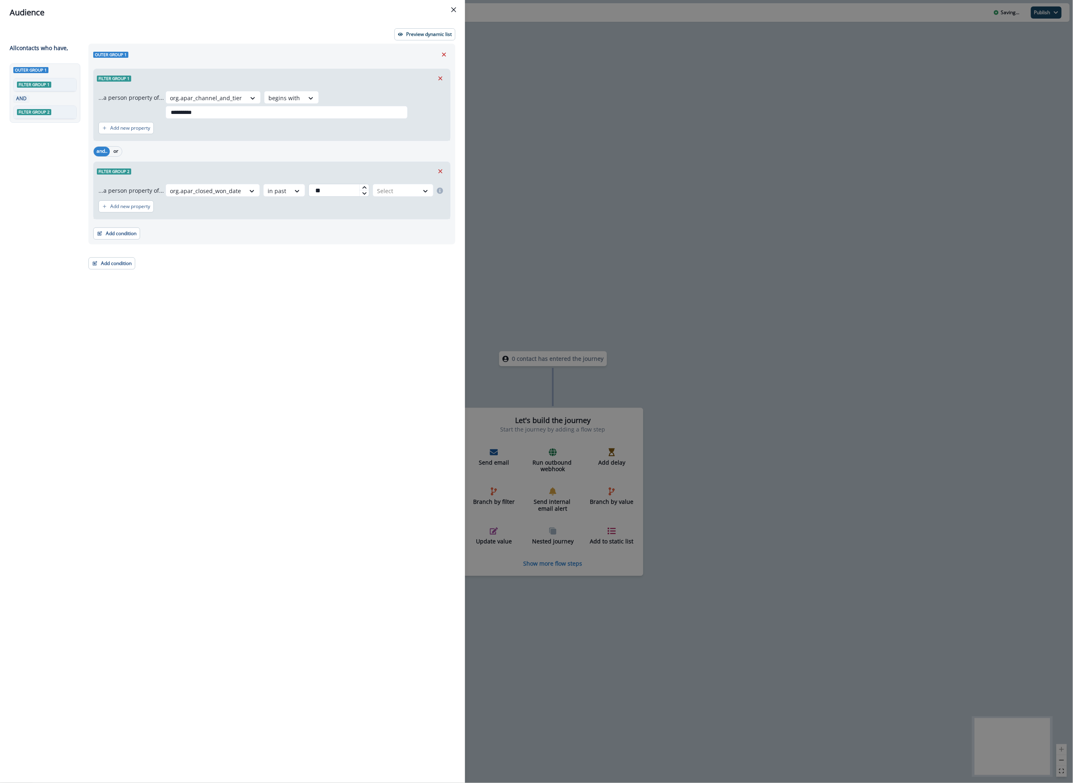
type input "*"
type input "**"
type input "***"
click at [389, 199] on div "day(s)" at bounding box center [402, 194] width 63 height 15
click at [314, 222] on div "Add condition Contact properties A person property Performed a product event Pe…" at bounding box center [271, 229] width 357 height 20
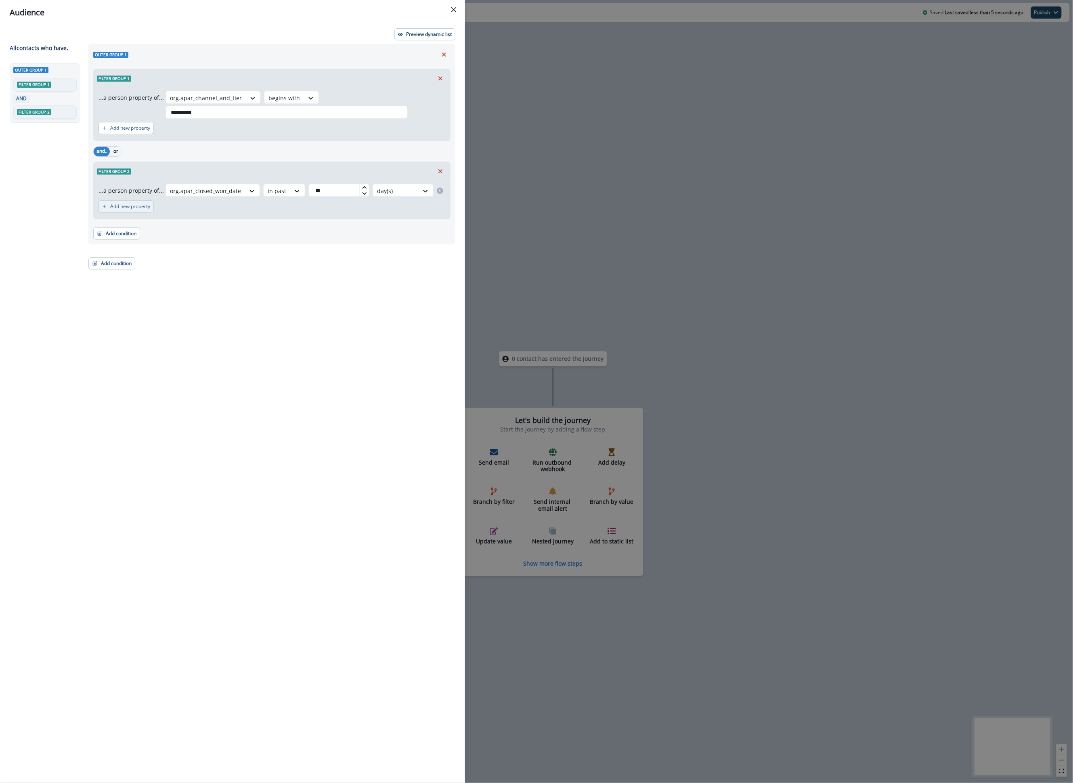
click at [120, 204] on p "Add new property" at bounding box center [130, 207] width 40 height 6
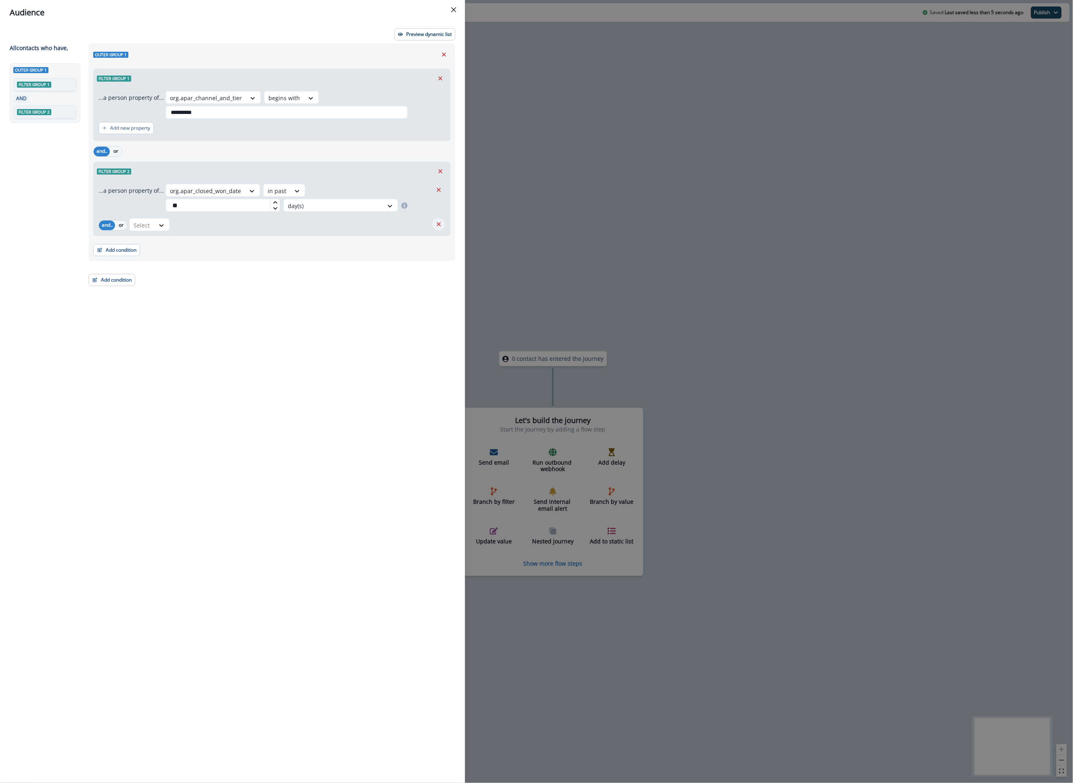
click at [439, 220] on icon "Remove" at bounding box center [438, 223] width 7 height 7
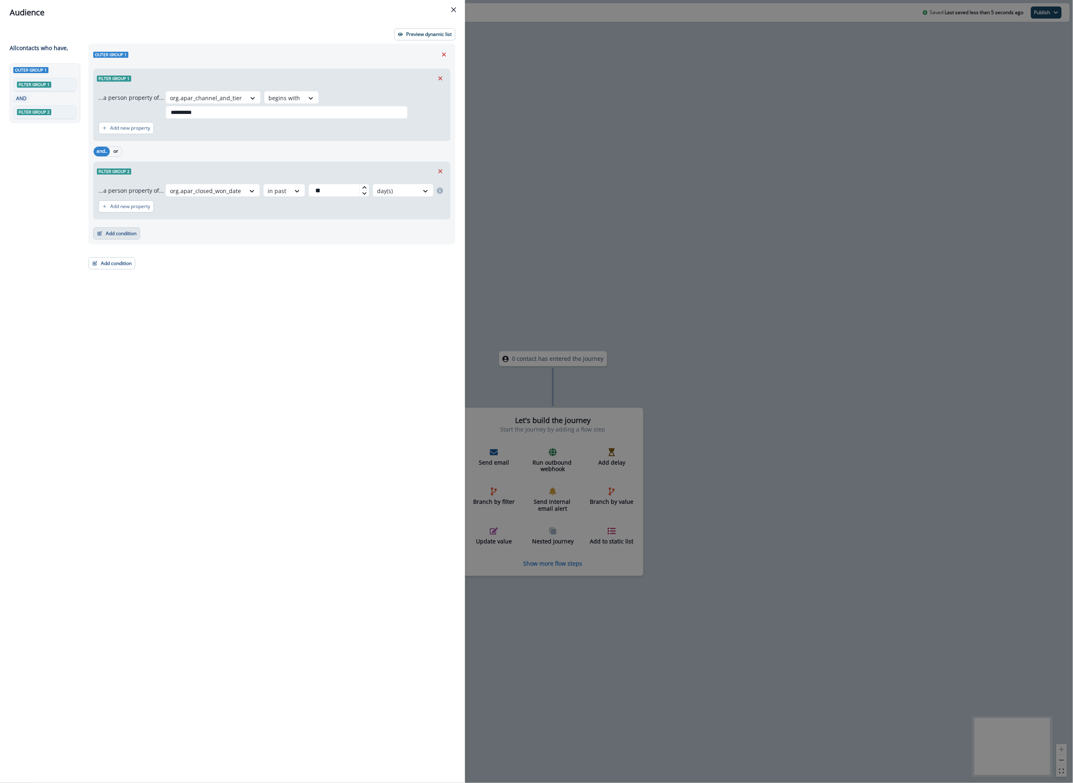
click at [118, 227] on button "Add condition" at bounding box center [116, 233] width 47 height 12
click at [154, 253] on button "A person property" at bounding box center [145, 254] width 102 height 13
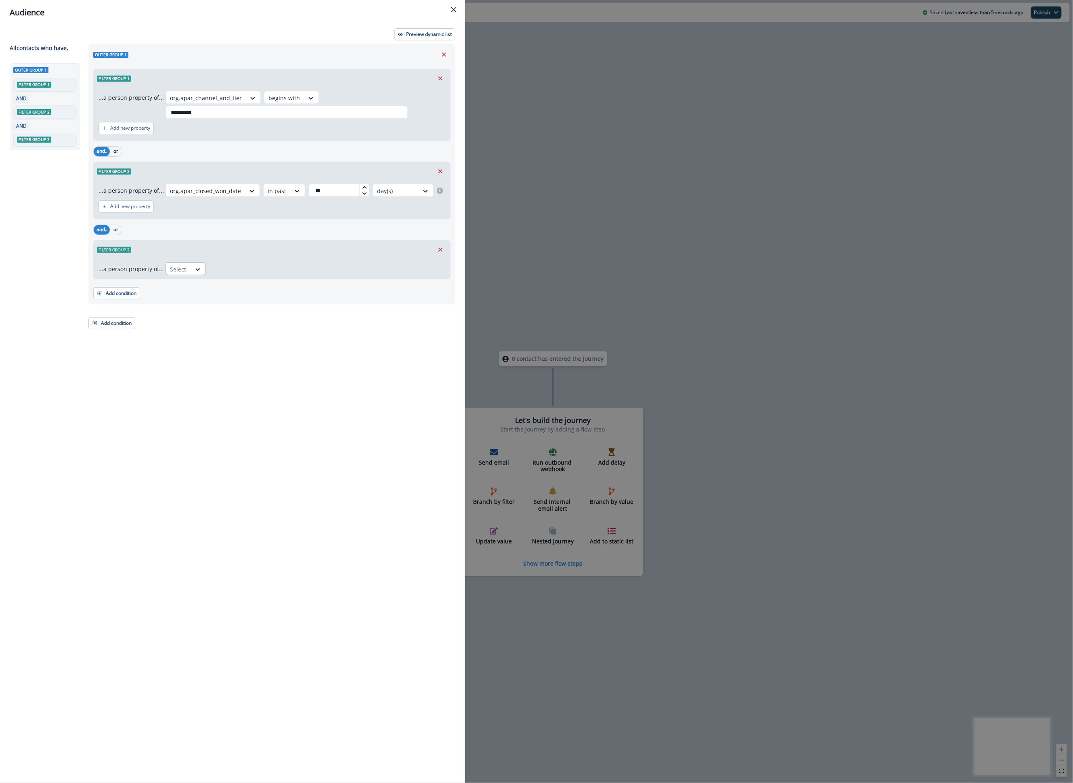
click at [185, 262] on div "Select" at bounding box center [178, 268] width 25 height 13
type input "**********"
click at [246, 294] on div "product user.email" at bounding box center [237, 287] width 147 height 15
click at [247, 265] on icon at bounding box center [250, 269] width 7 height 8
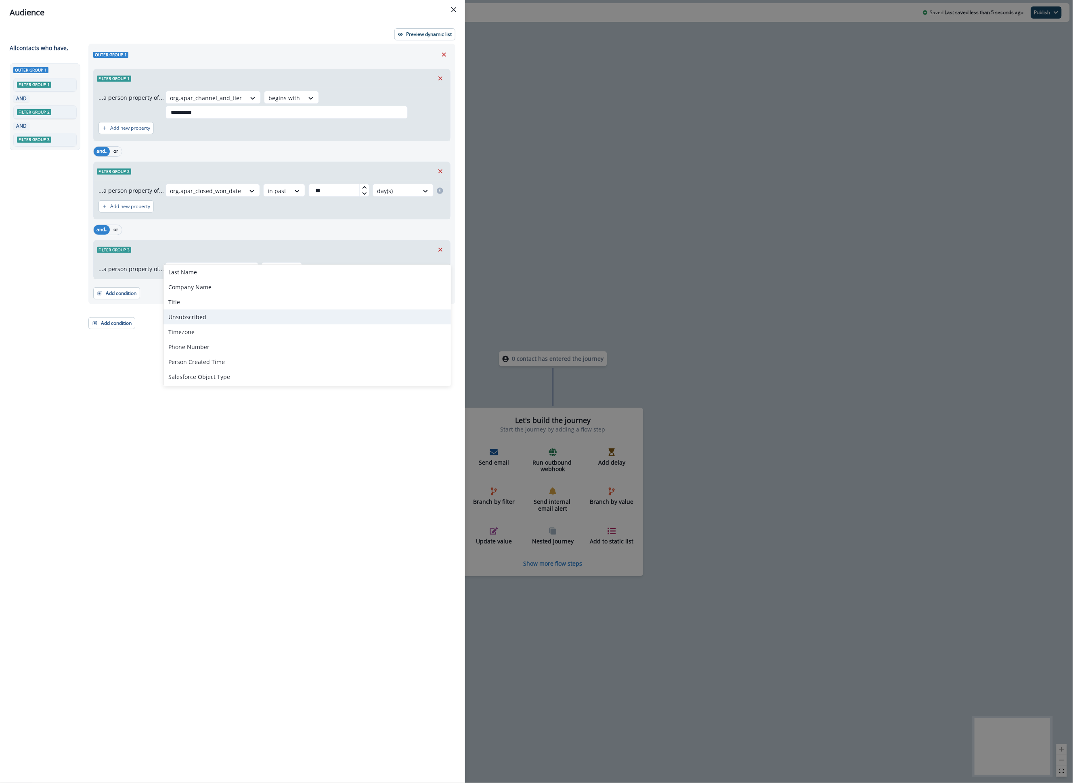
scroll to position [0, 0]
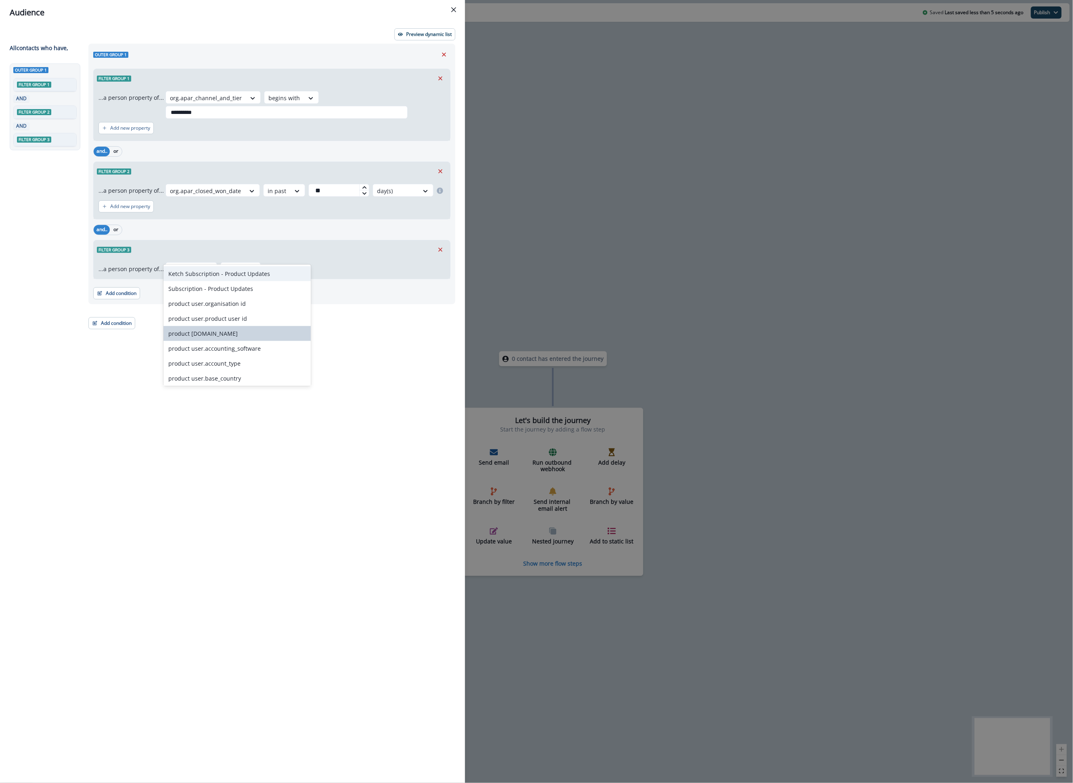
type input "**********"
click at [269, 335] on div "product user.apar_user_role_pom" at bounding box center [237, 337] width 147 height 15
click at [292, 262] on div "Select" at bounding box center [296, 268] width 25 height 13
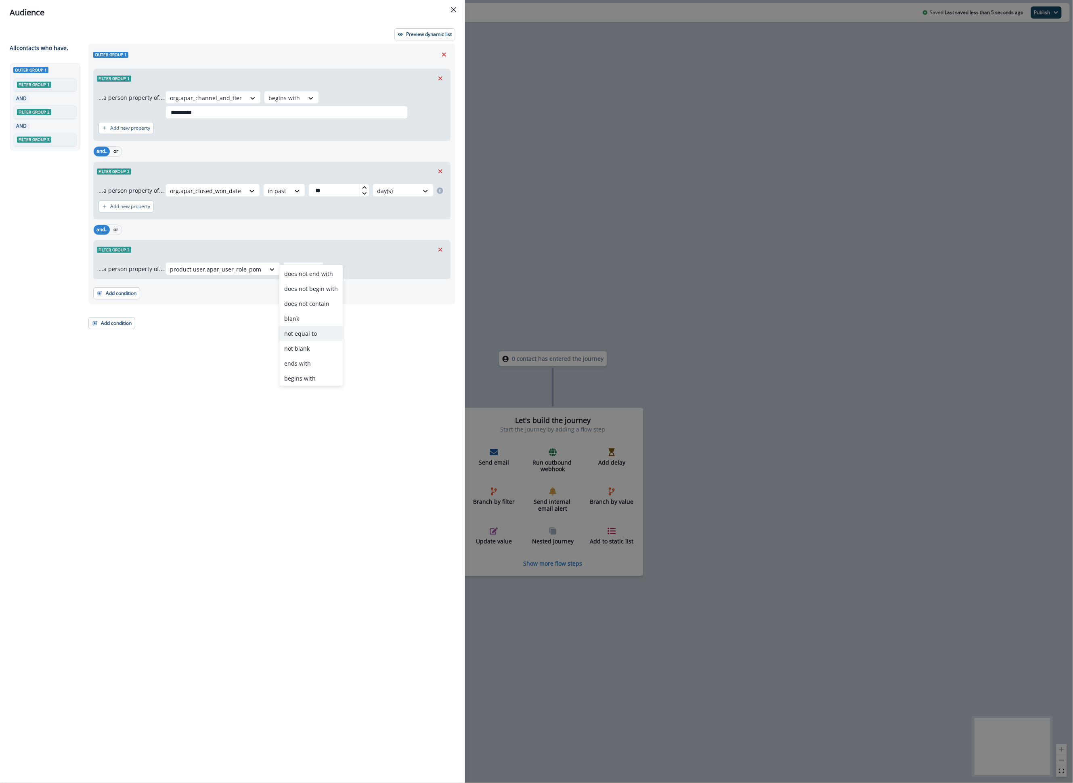
scroll to position [31, 0]
click at [319, 374] on div "equal to" at bounding box center [310, 376] width 63 height 15
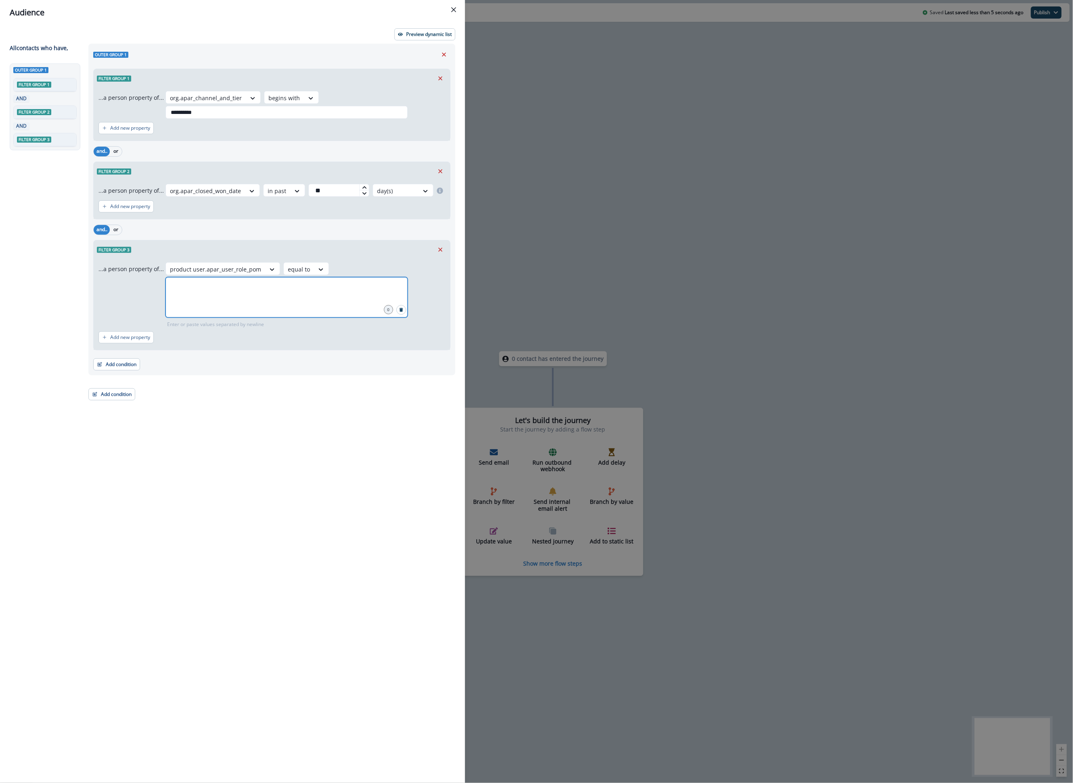
click at [207, 279] on input "text" at bounding box center [287, 287] width 240 height 16
type input "*****"
click at [237, 279] on input "*****" at bounding box center [287, 287] width 240 height 16
click at [258, 363] on div "**********" at bounding box center [270, 398] width 372 height 709
click at [132, 358] on button "Add condition" at bounding box center [116, 364] width 47 height 12
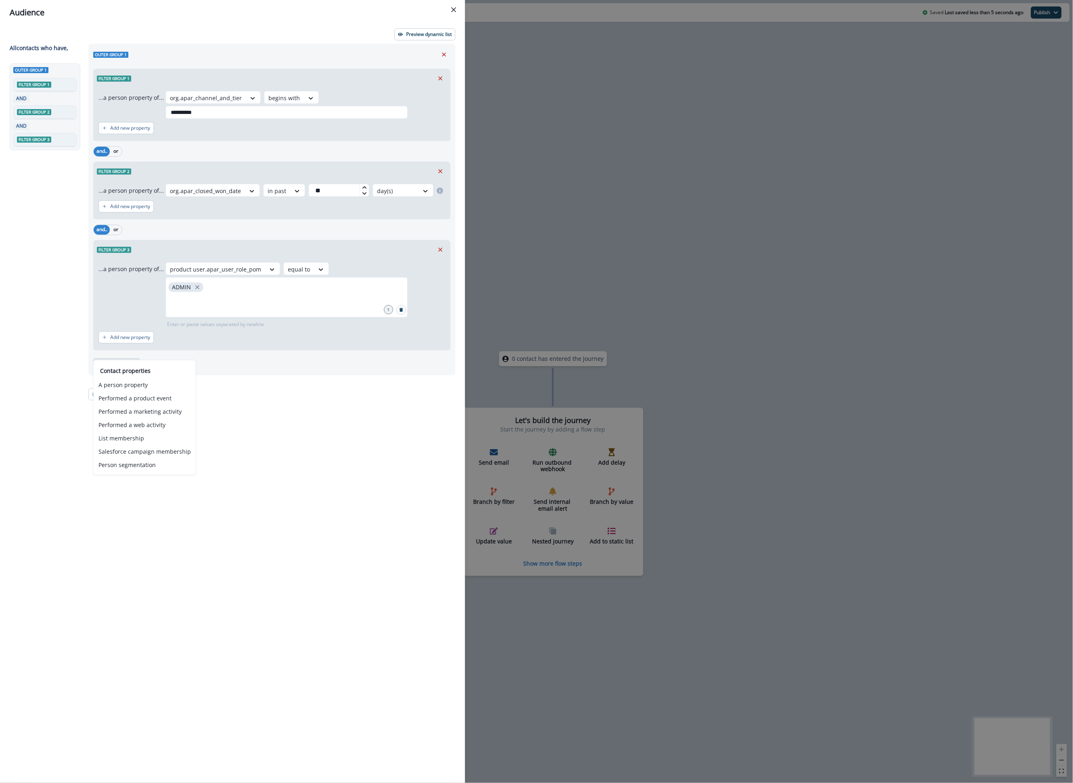
click at [131, 363] on div "Contact properties A person property Performed a product event Performed a mark…" at bounding box center [144, 417] width 103 height 115
click at [129, 350] on div "Add condition Contact properties A person property Performed a product event Pe…" at bounding box center [271, 360] width 357 height 20
click at [129, 358] on button "Add condition" at bounding box center [116, 364] width 47 height 12
click at [150, 383] on button "A person property" at bounding box center [145, 384] width 102 height 13
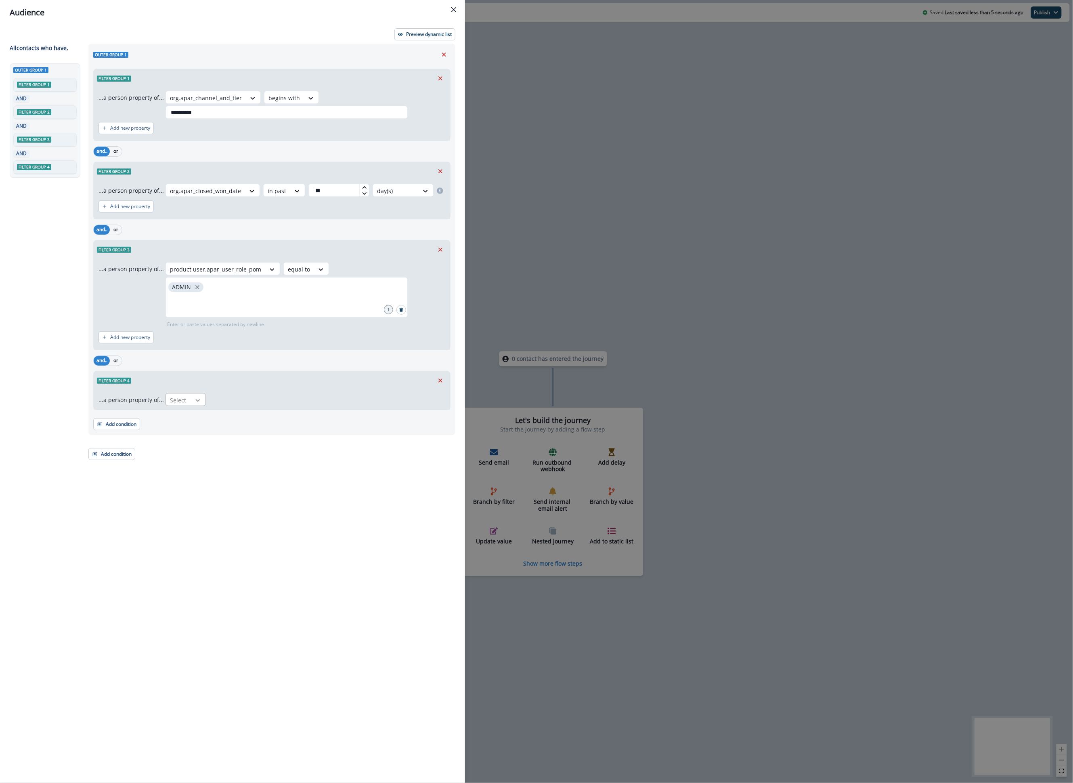
click at [191, 396] on div at bounding box center [198, 400] width 14 height 8
click at [193, 396] on input "**********" at bounding box center [188, 400] width 37 height 8
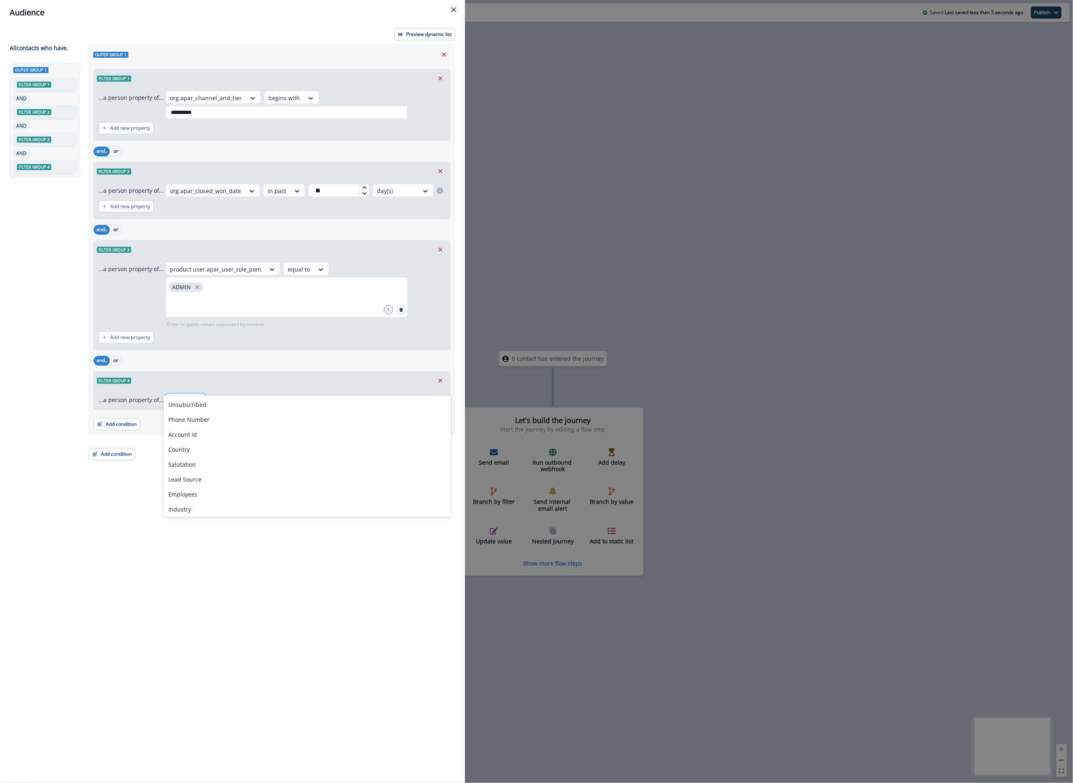
type input "****"
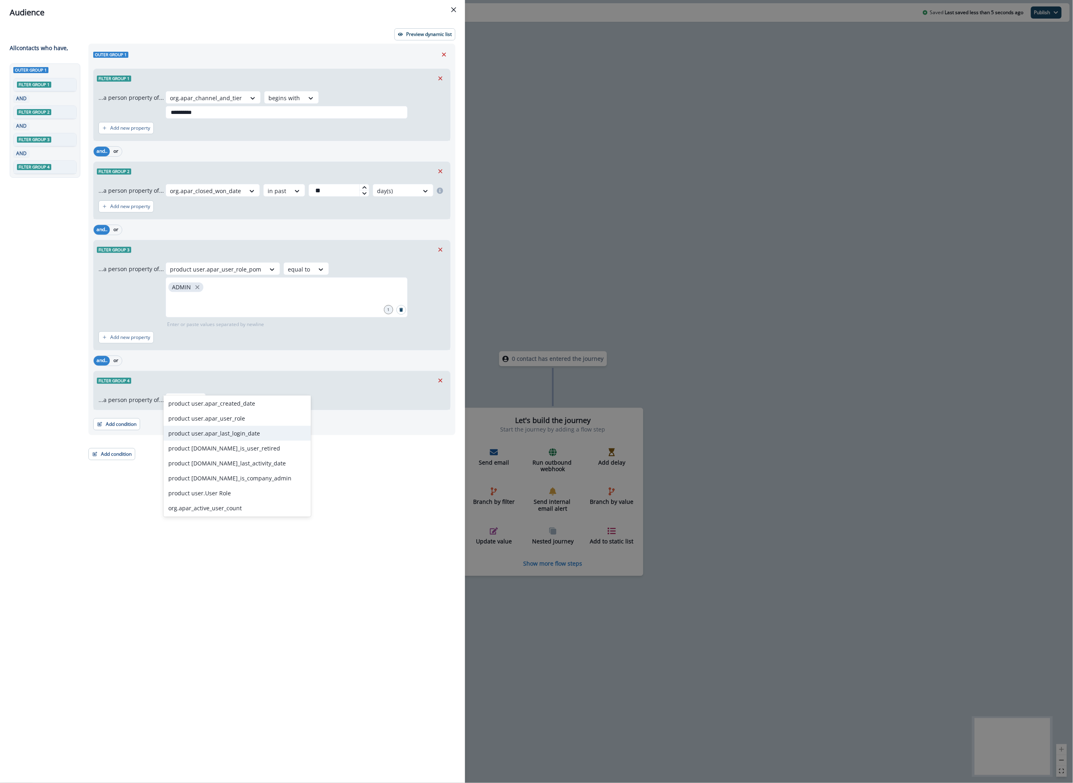
scroll to position [569, 0]
drag, startPoint x: 214, startPoint y: 497, endPoint x: 217, endPoint y: 503, distance: 5.8
click at [217, 503] on div "product user.organisation id product user.product user id product user.email pr…" at bounding box center [237, 455] width 147 height 121
click at [217, 503] on div "org.apar_active_user_count" at bounding box center [237, 507] width 147 height 15
click at [283, 371] on div "Filter group 4" at bounding box center [272, 380] width 357 height 19
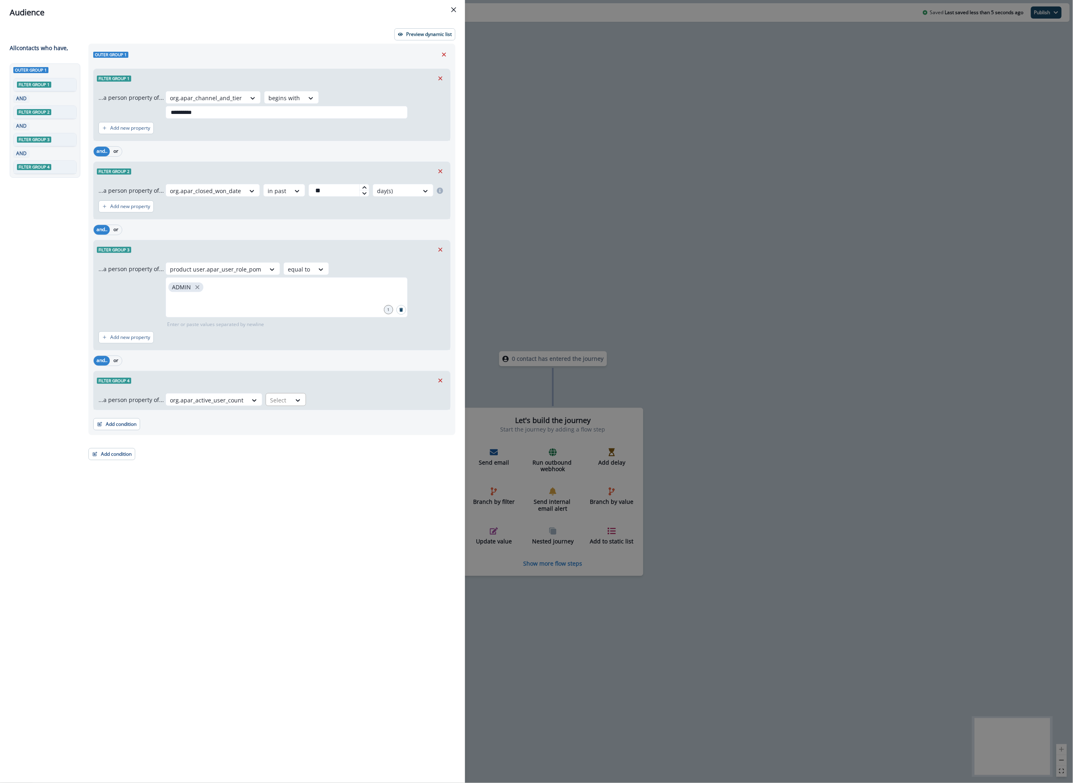
click at [284, 393] on div "Select" at bounding box center [278, 399] width 25 height 13
click at [308, 441] on div "less than or equal to" at bounding box center [299, 434] width 75 height 15
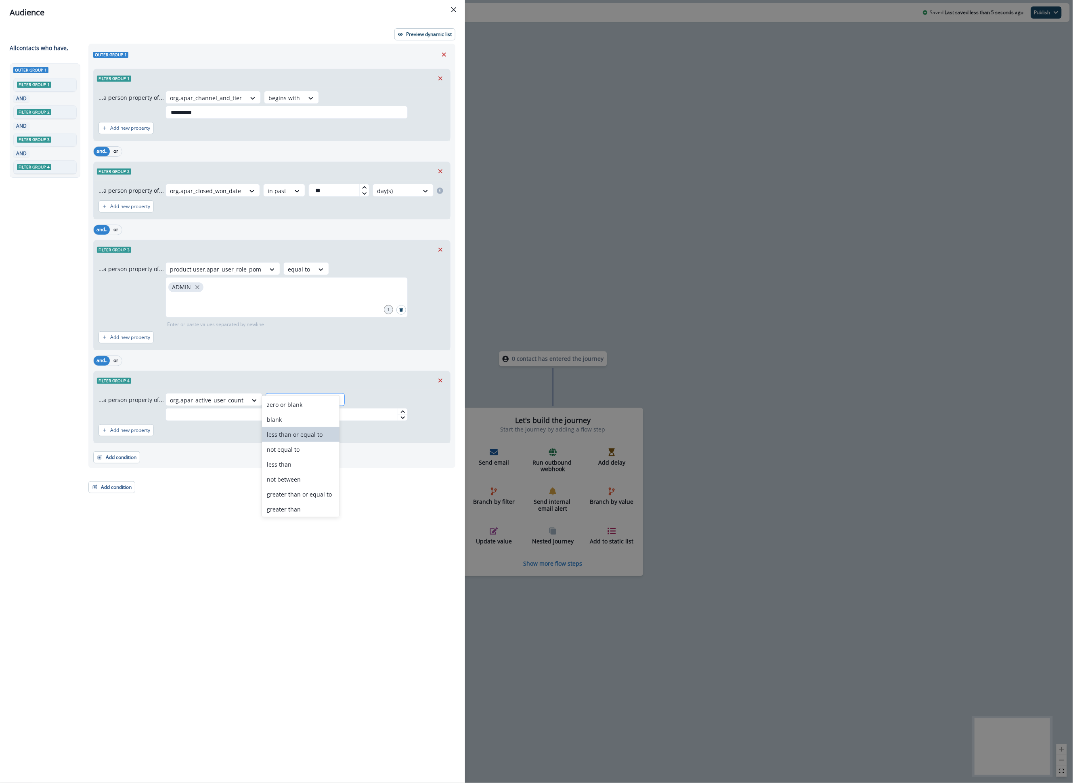
click at [308, 395] on div at bounding box center [298, 400] width 56 height 10
click at [370, 421] on div "Add new property" at bounding box center [272, 430] width 347 height 19
click at [366, 408] on input "text" at bounding box center [287, 414] width 242 height 13
type input "*"
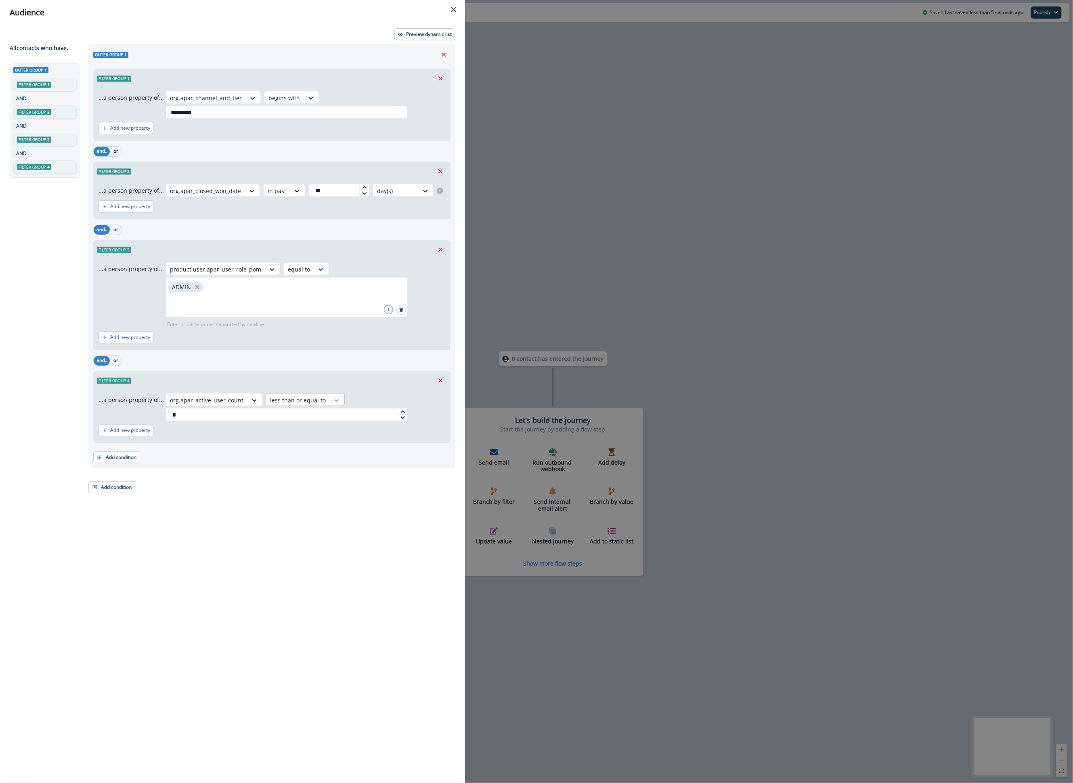
click at [330, 396] on div at bounding box center [337, 400] width 14 height 8
click at [358, 408] on input "*" at bounding box center [287, 414] width 242 height 13
click at [351, 475] on div "**********" at bounding box center [270, 398] width 372 height 709
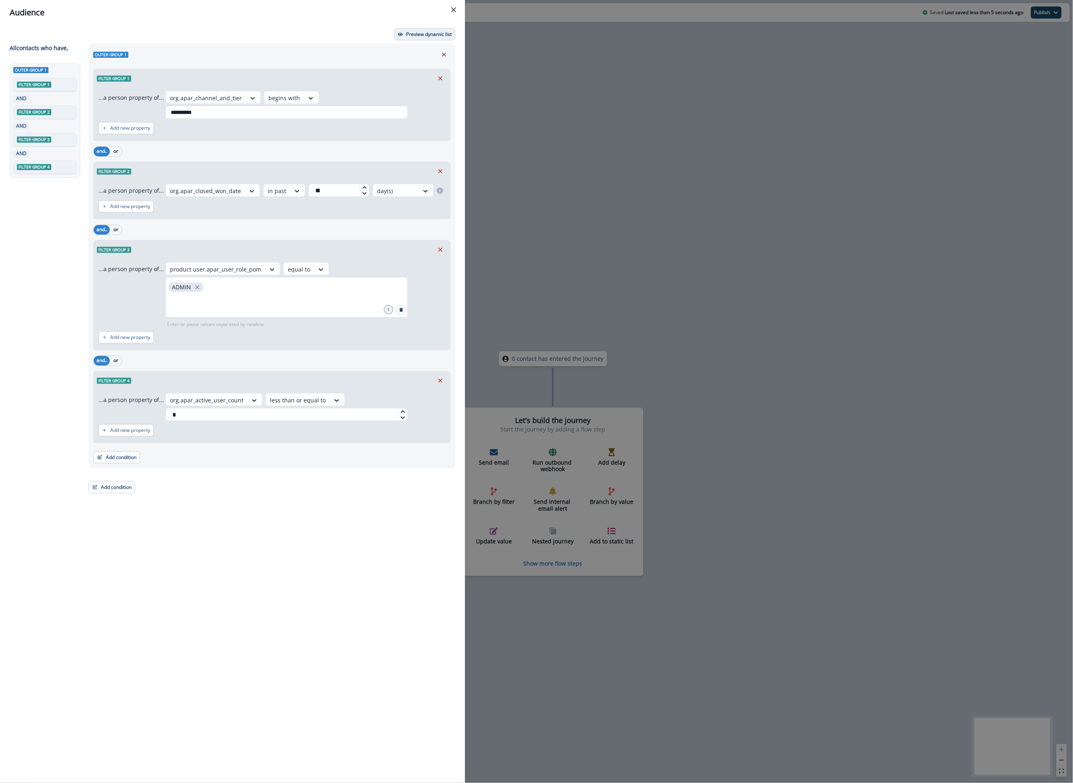
click at [428, 33] on p "Preview dynamic list" at bounding box center [429, 34] width 46 height 6
